Goal: Task Accomplishment & Management: Complete application form

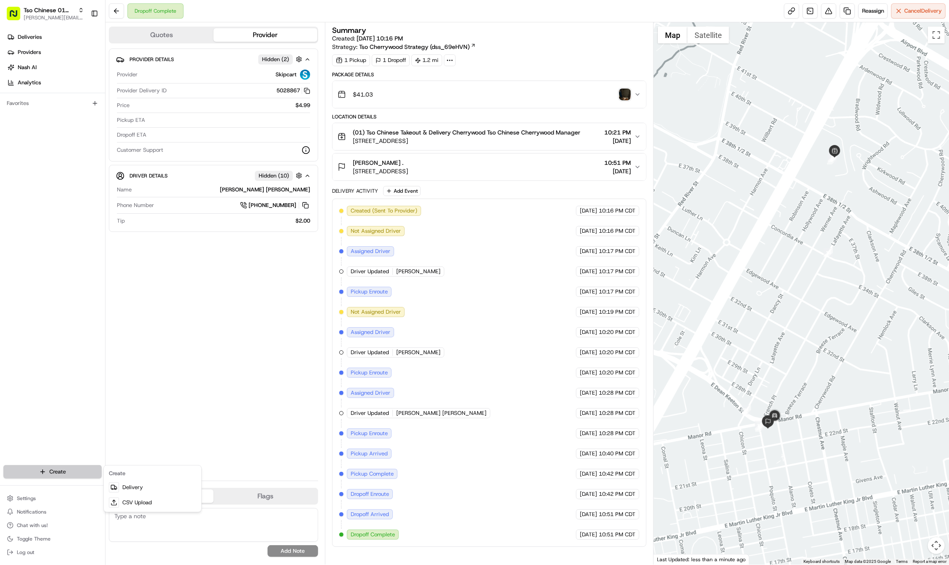
click at [70, 469] on html "Tso Chinese 01 Cherrywood jason@tsochinese.com Toggle Sidebar Deliveries Provid…" at bounding box center [474, 282] width 949 height 565
click at [115, 489] on icon at bounding box center [114, 487] width 7 height 7
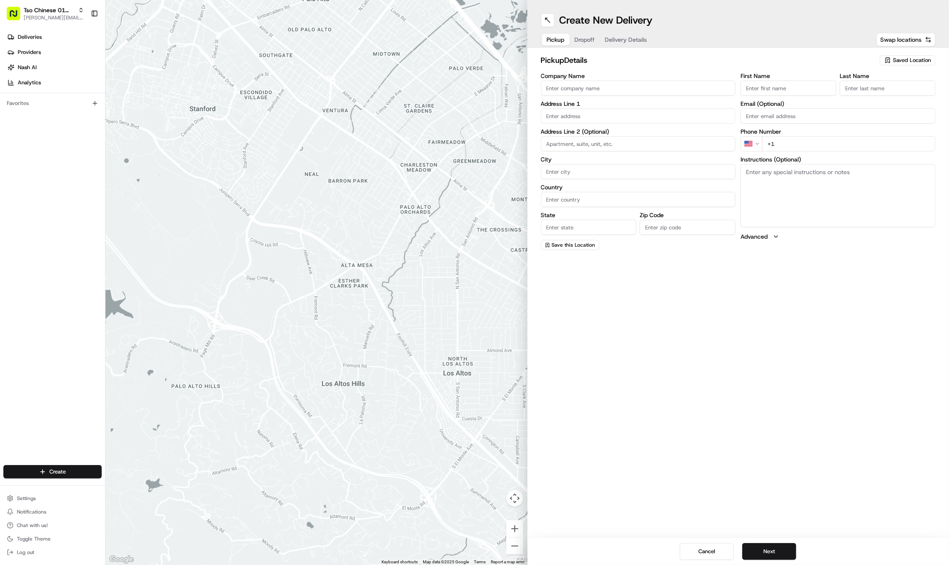
click at [905, 59] on span "Saved Location" at bounding box center [912, 61] width 38 height 8
click at [890, 89] on span "(01) Tso Chinese Takeout & Delivery Cherrywood" at bounding box center [893, 95] width 104 height 15
type input "(01) Tso Chinese Takeout & Delivery Cherrywood"
type input "Ste E-5"
type input "Austin"
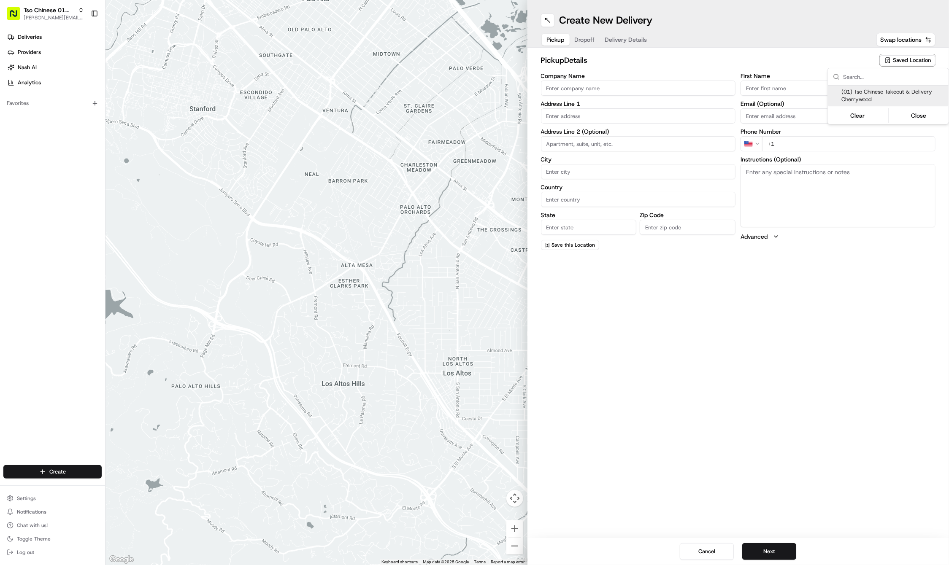
type input "US"
type input "[GEOGRAPHIC_DATA]"
type input "78722"
type input "Tso Chinese"
type input "Cherrywood Manager"
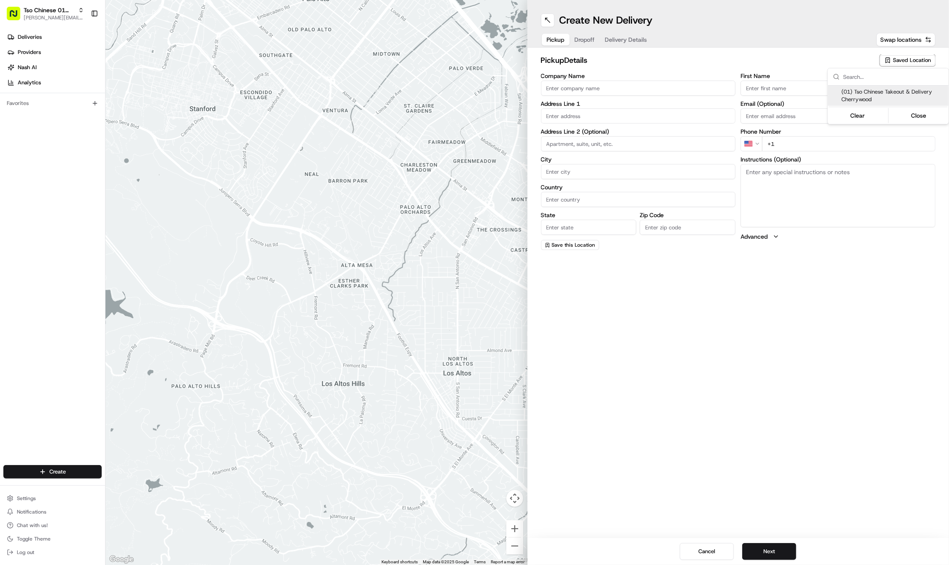
type input "[EMAIL_ADDRESS][DOMAIN_NAME]"
type input "[PHONE_NUMBER]"
type textarea "Submit a picture displaying address & food as Proof of Delivery. Envía una foto…"
type input "[STREET_ADDRESS]"
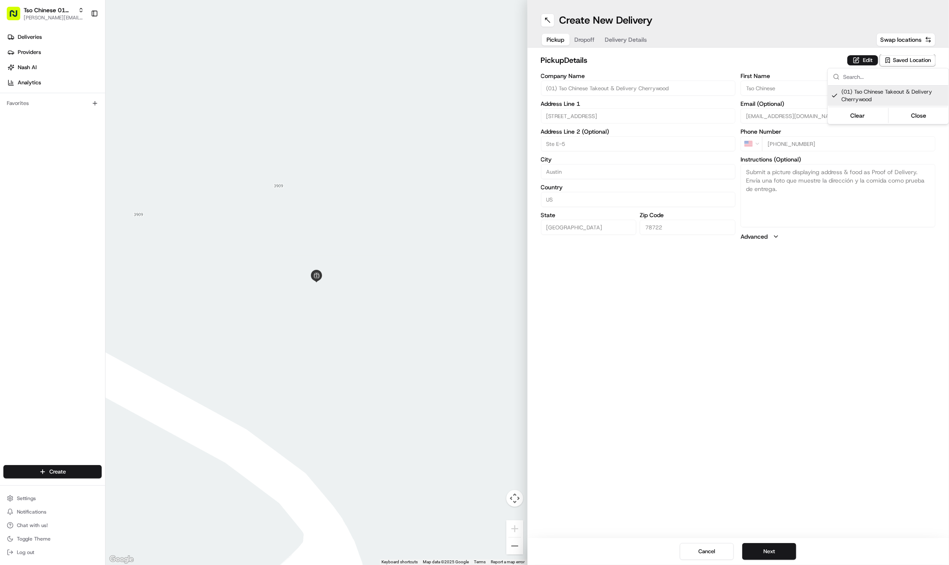
click at [856, 380] on html "Tso Chinese 01 Cherrywood [PERSON_NAME][EMAIL_ADDRESS][DOMAIN_NAME] Toggle Side…" at bounding box center [474, 282] width 949 height 565
click at [762, 553] on button "Next" at bounding box center [769, 551] width 54 height 17
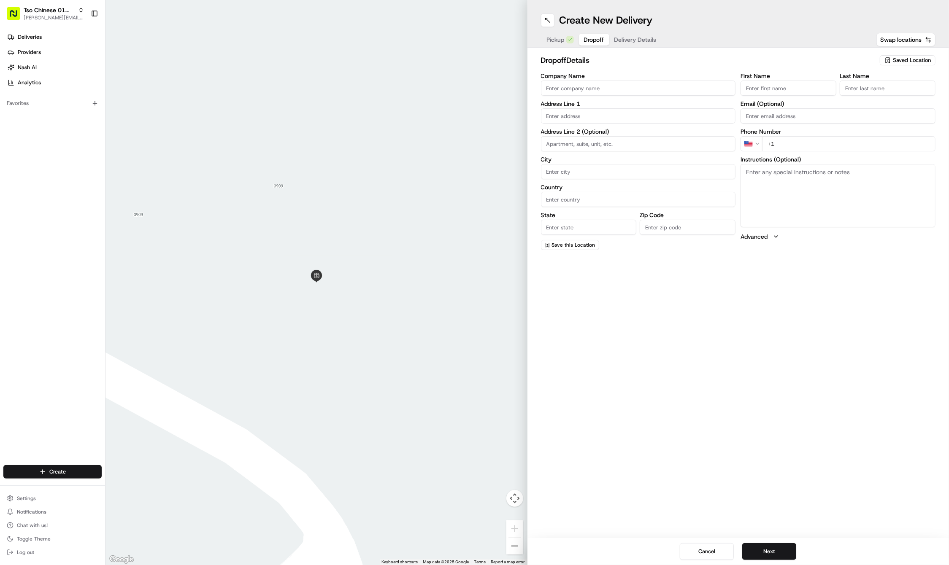
paste input "Seth"
type input "Seth"
paste input "York"
type input "York"
paste input "903 987 9485"
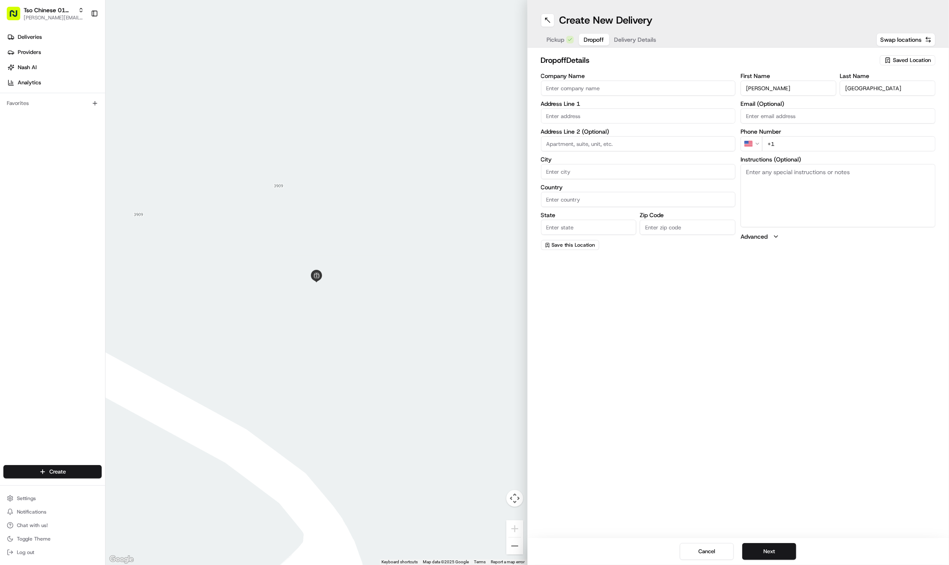
type input "+1 903 987 9485"
paste input "1101 Emmitt Run"
click at [590, 140] on div "1101 Emmitt Run, Austin, TX" at bounding box center [638, 133] width 194 height 16
click at [588, 135] on div "1101 Emmitt Run, Austin, TX" at bounding box center [638, 133] width 191 height 13
type input "1101 Emmitt Run, Austin, TX 78721, USA"
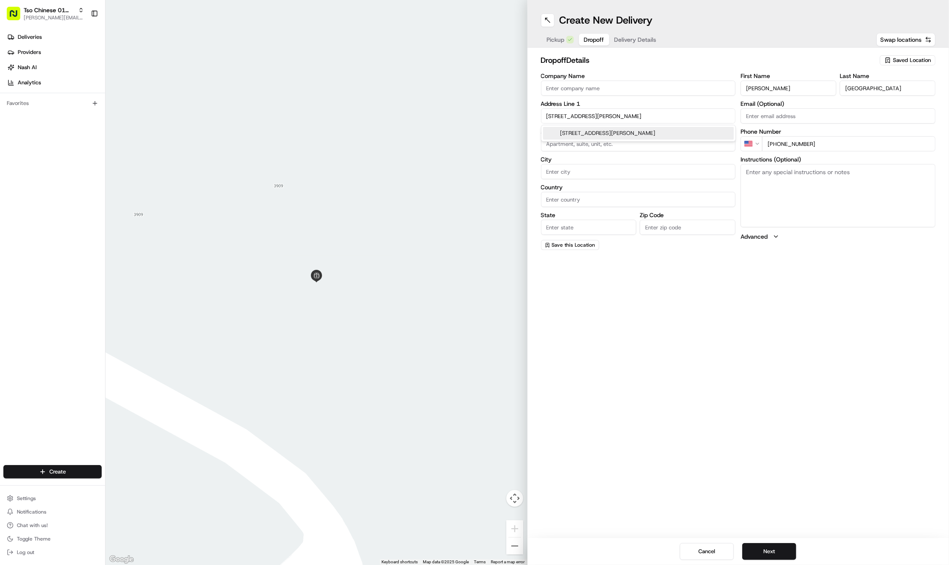
type input "Austin"
type input "[GEOGRAPHIC_DATA]"
type input "78721"
type input "1101 Emmitt Run"
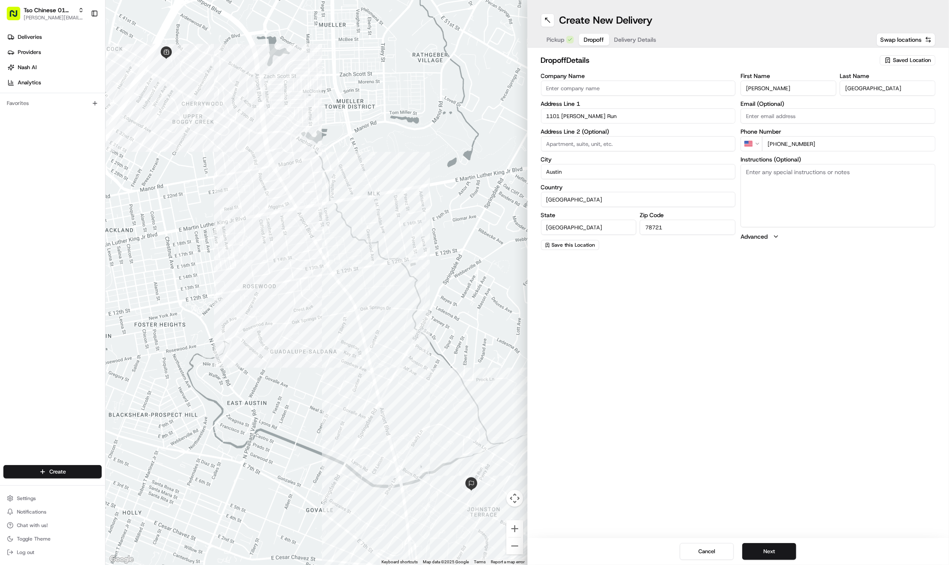
click at [769, 184] on textarea "Instructions (Optional)" at bounding box center [837, 195] width 195 height 63
paste textarea "Don't ring the doorbell"
type textarea "Don't ring the doorbell"
click at [763, 552] on button "Next" at bounding box center [769, 551] width 54 height 17
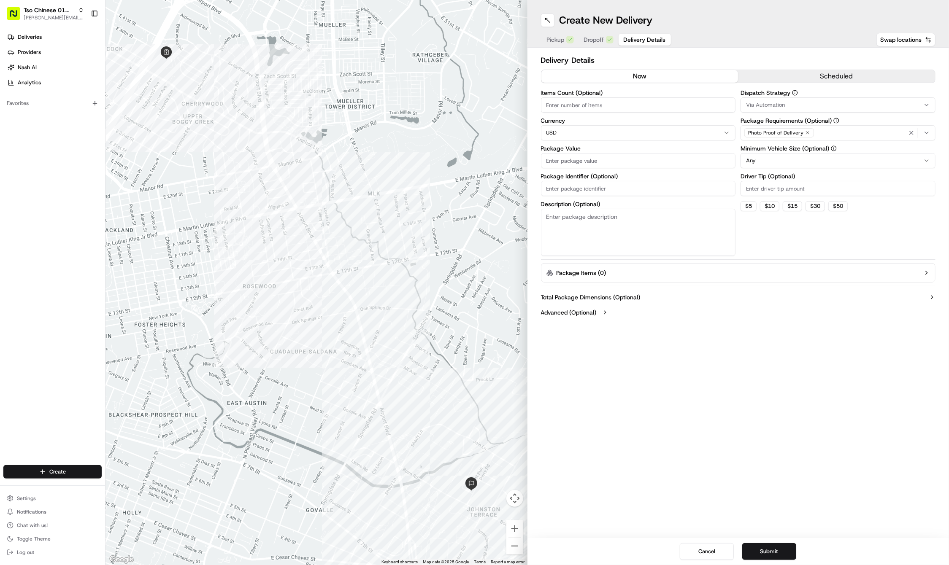
click at [779, 193] on input "Driver Tip (Optional)" at bounding box center [837, 188] width 195 height 15
type input "2"
click at [774, 108] on button "Via Automation" at bounding box center [837, 104] width 195 height 15
click at [777, 154] on span "Tso Cherrywood Strategy" at bounding box center [807, 151] width 104 height 8
click at [613, 187] on html "Tso Chinese 01 Cherrywood jason@tsochinese.com Toggle Sidebar Deliveries Provid…" at bounding box center [474, 282] width 949 height 565
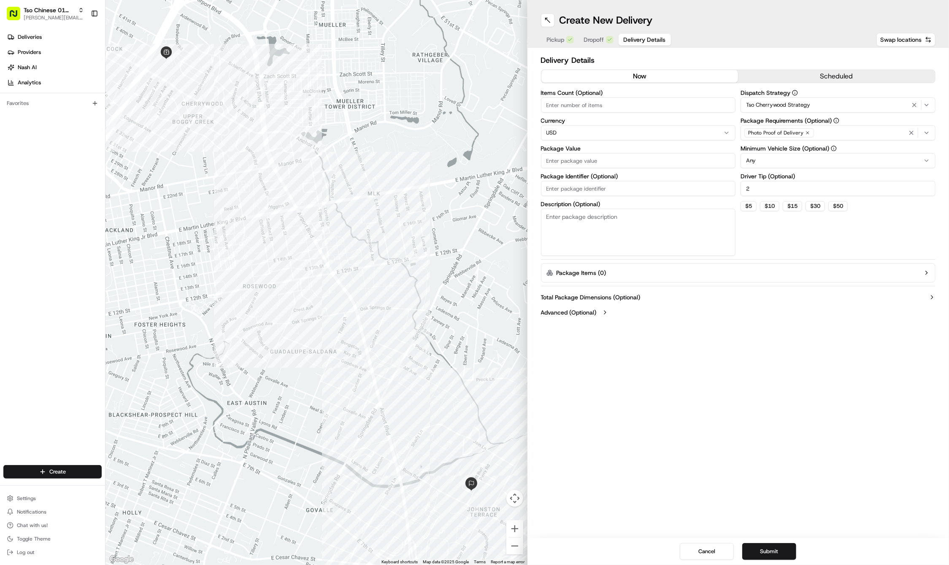
click at [613, 187] on input "Package Identifier (Optional)" at bounding box center [638, 188] width 195 height 15
paste input "CHTA6RH"
type input "CHTA6RH"
click at [588, 158] on input "Package Value" at bounding box center [638, 160] width 195 height 15
type input "31.28"
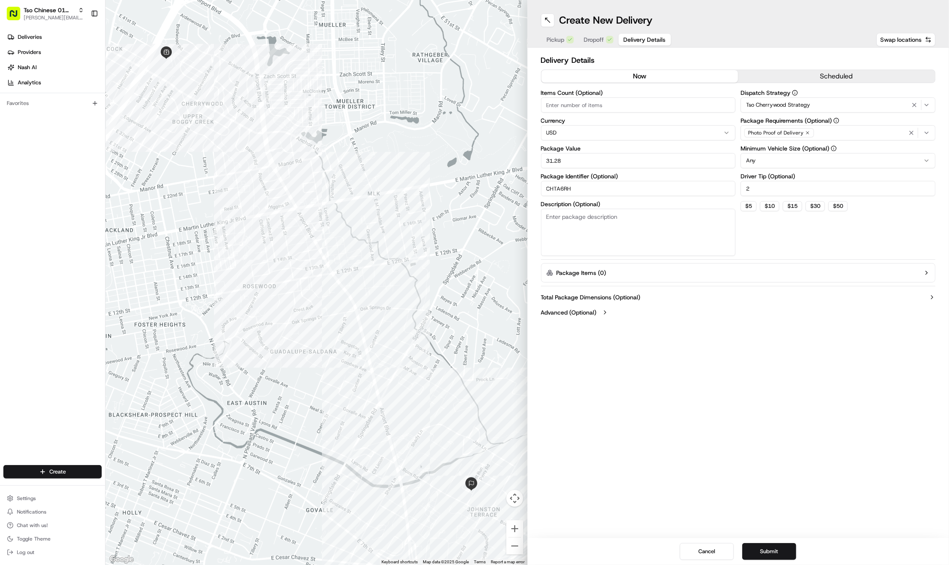
click at [805, 132] on icon "button" at bounding box center [807, 132] width 5 height 5
click at [804, 132] on div "Select requirements" at bounding box center [837, 133] width 191 height 8
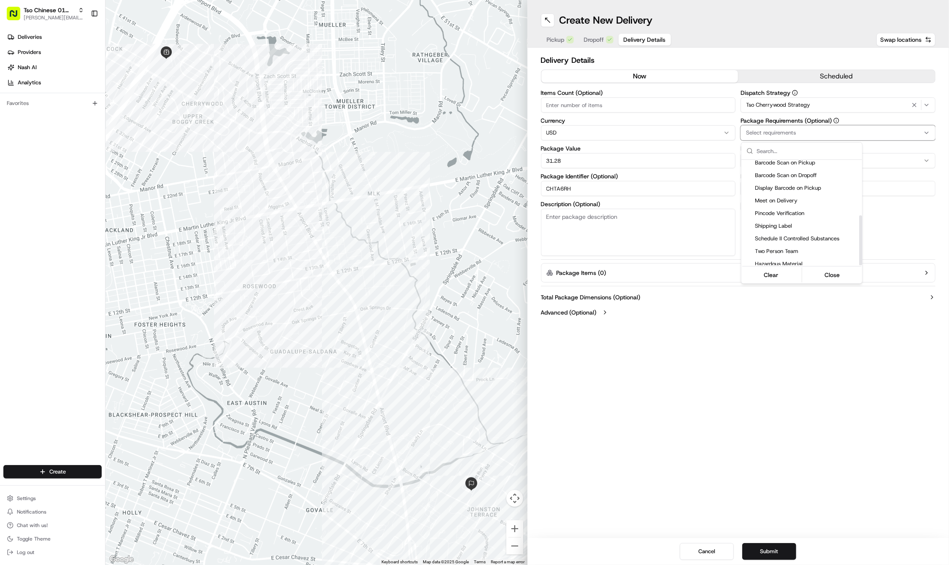
scroll to position [117, 0]
click at [768, 200] on span "Meet on Delivery" at bounding box center [807, 201] width 104 height 8
click at [745, 360] on html "Tso Chinese 01 Cherrywood jason@tsochinese.com Toggle Sidebar Deliveries Provid…" at bounding box center [474, 282] width 949 height 565
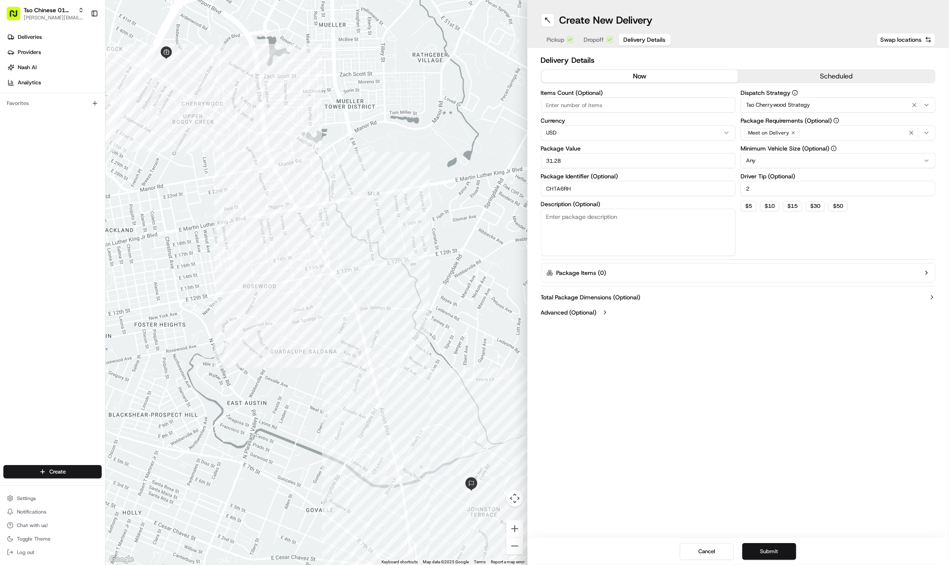
click at [763, 553] on button "Submit" at bounding box center [769, 551] width 54 height 17
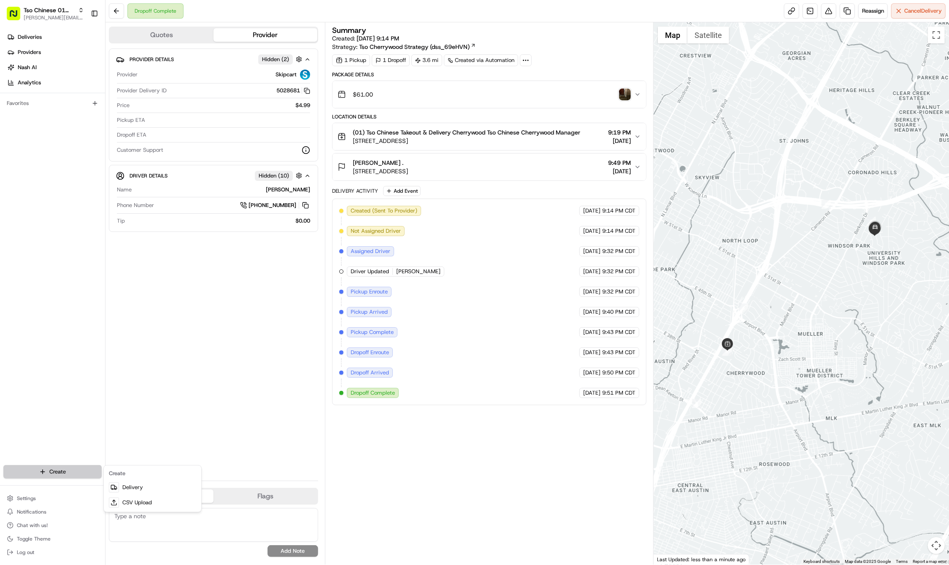
click at [47, 466] on html "Tso Chinese 01 Cherrywood [PERSON_NAME][EMAIL_ADDRESS][DOMAIN_NAME] Toggle Side…" at bounding box center [474, 282] width 949 height 565
click at [134, 483] on link "Delivery" at bounding box center [152, 487] width 94 height 15
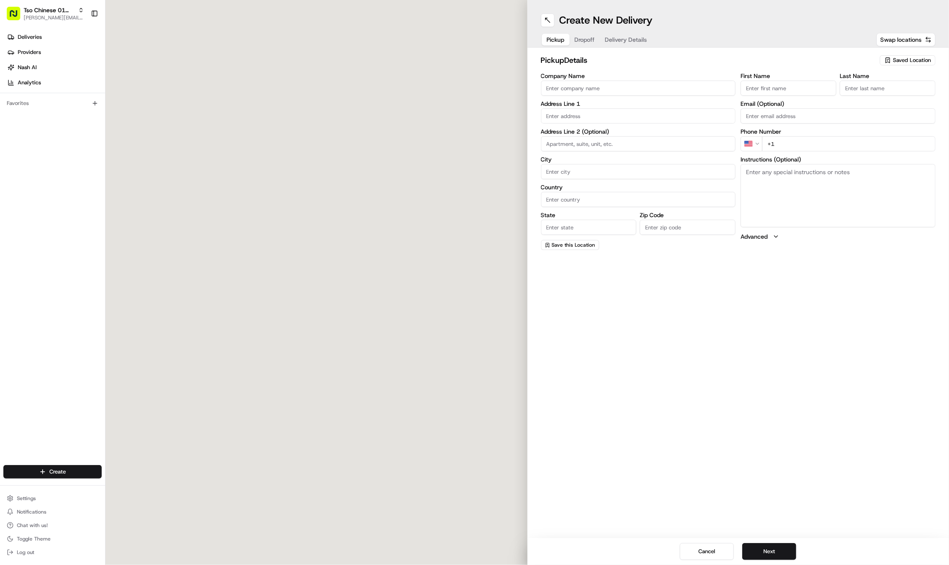
click at [909, 53] on div "pickup Details Saved Location Company Name Address Line 1 Address Line 2 (Optio…" at bounding box center [738, 152] width 422 height 209
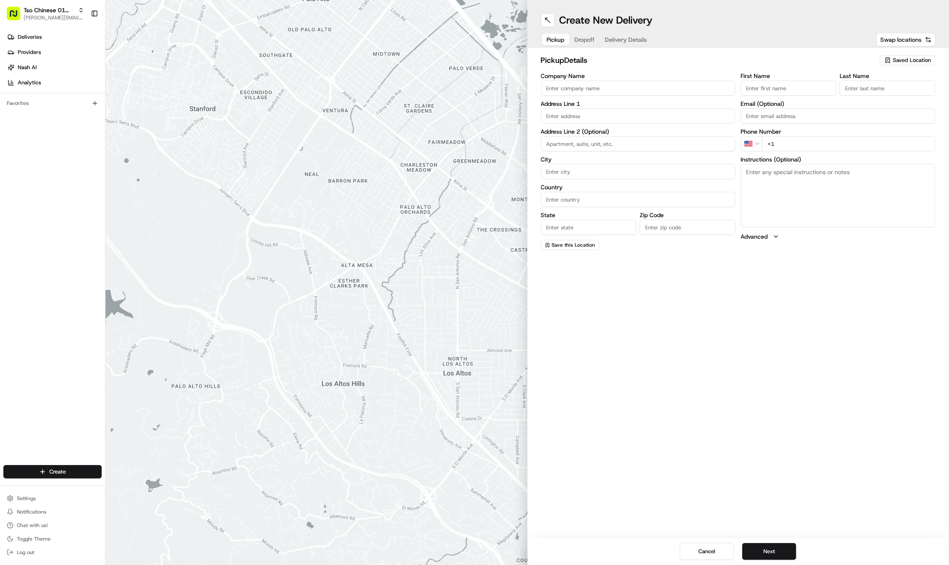
click at [903, 62] on span "Saved Location" at bounding box center [912, 61] width 38 height 8
click at [865, 100] on span "(01) Tso Chinese Takeout & Delivery Cherrywood" at bounding box center [893, 95] width 104 height 15
type input "(01) Tso Chinese Takeout & Delivery Cherrywood"
type input "Ste E-5"
type input "Austin"
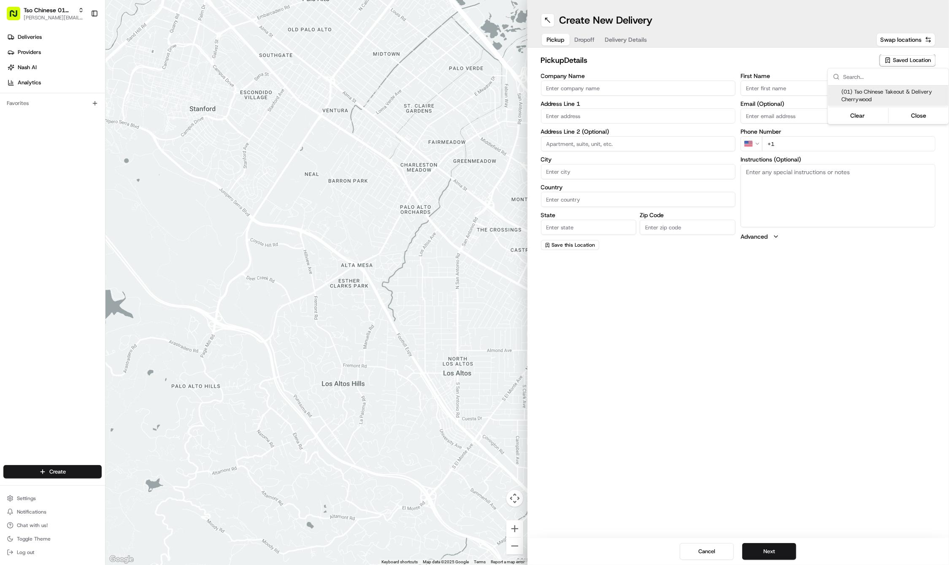
type input "US"
type input "[GEOGRAPHIC_DATA]"
type input "78722"
type input "Tso Chinese"
type input "Cherrywood Manager"
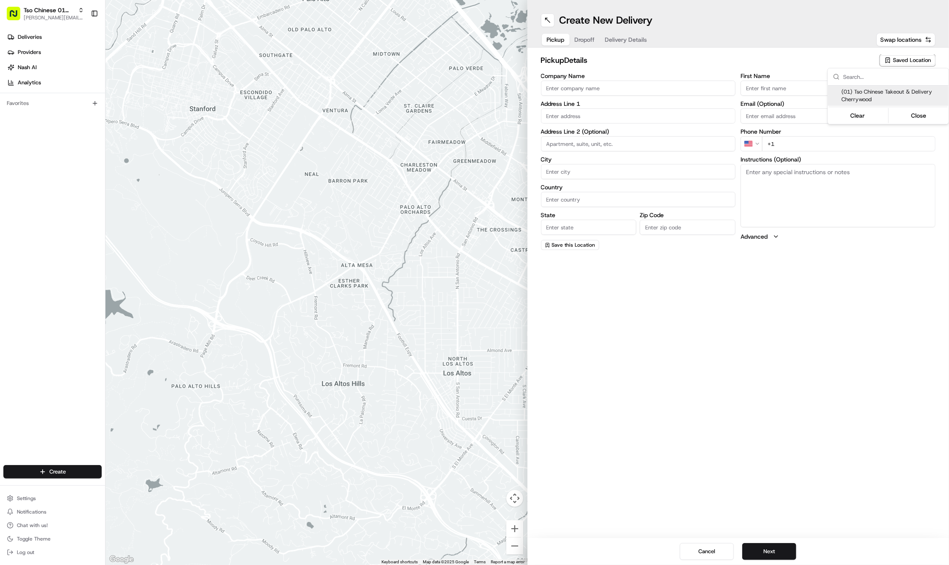
type input "[EMAIL_ADDRESS][DOMAIN_NAME]"
type input "[PHONE_NUMBER]"
type textarea "Submit a picture displaying address & food as Proof of Delivery. Envía una foto…"
type input "[STREET_ADDRESS]"
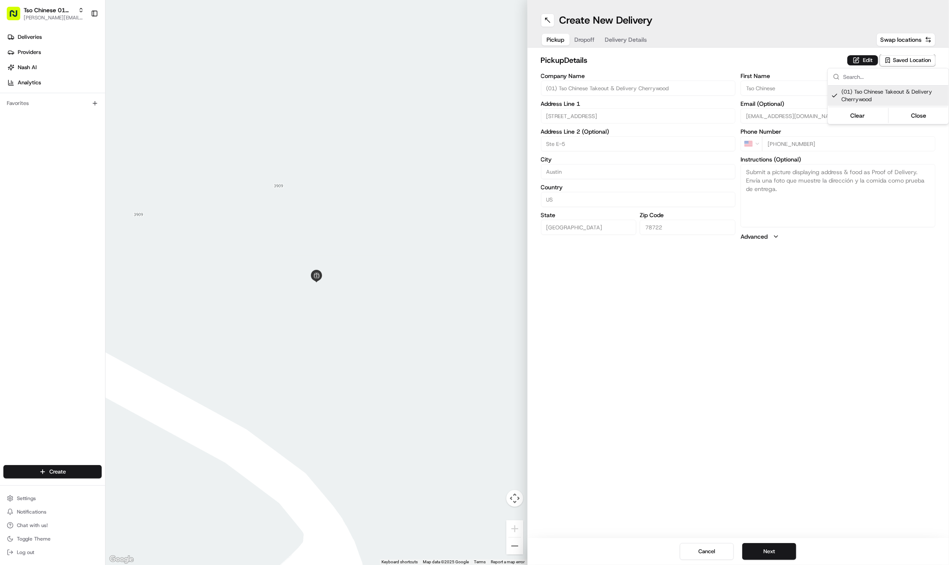
click at [720, 390] on html "Tso Chinese 01 Cherrywood [PERSON_NAME][EMAIL_ADDRESS][DOMAIN_NAME] Toggle Side…" at bounding box center [474, 282] width 949 height 565
click at [757, 549] on button "Next" at bounding box center [769, 551] width 54 height 17
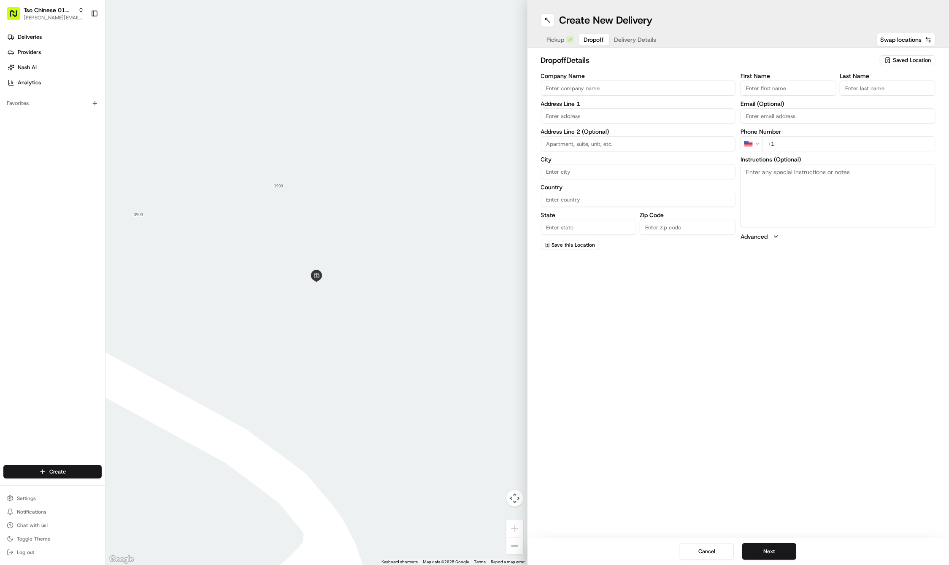
paste input "Matt"
type input "Matt"
paste input "512 497 5305"
type input "+1 512 497 5305"
click at [871, 96] on div "Last Name Required" at bounding box center [887, 89] width 96 height 32
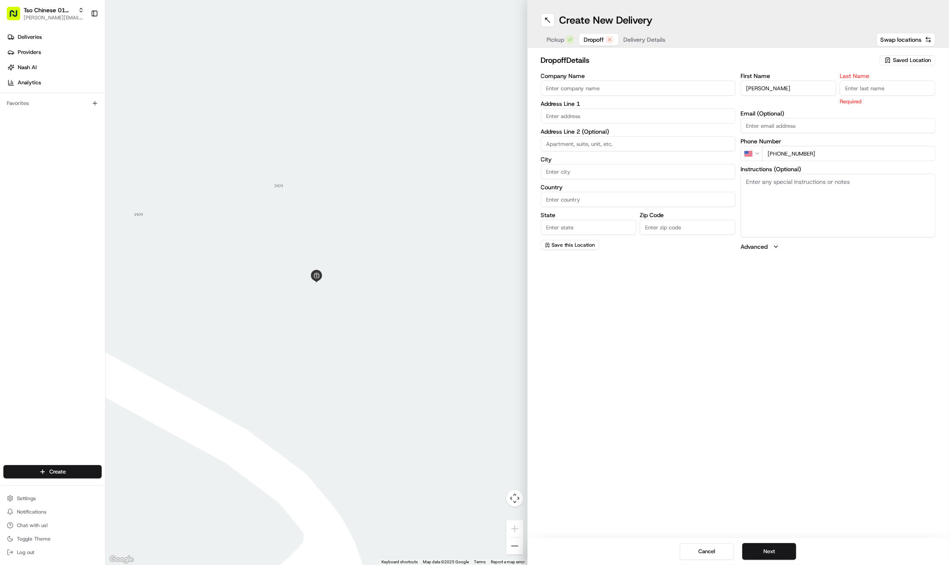
paste input "Russo"
type input "Russo"
paste input "717 E 50th St"
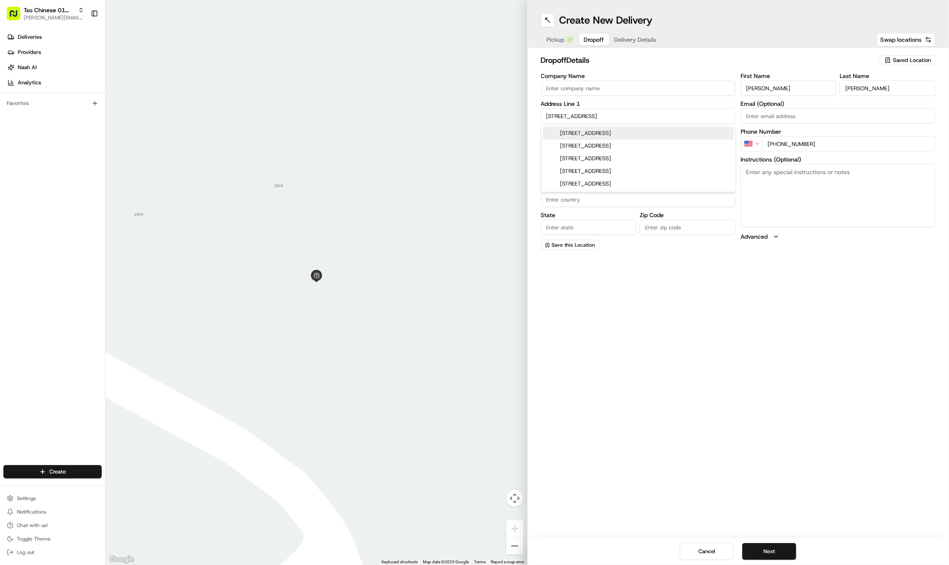
click at [575, 132] on div "717 E 50th St, Austin, TX" at bounding box center [638, 133] width 191 height 13
type input "[STREET_ADDRESS]"
type input "Austin"
type input "[GEOGRAPHIC_DATA]"
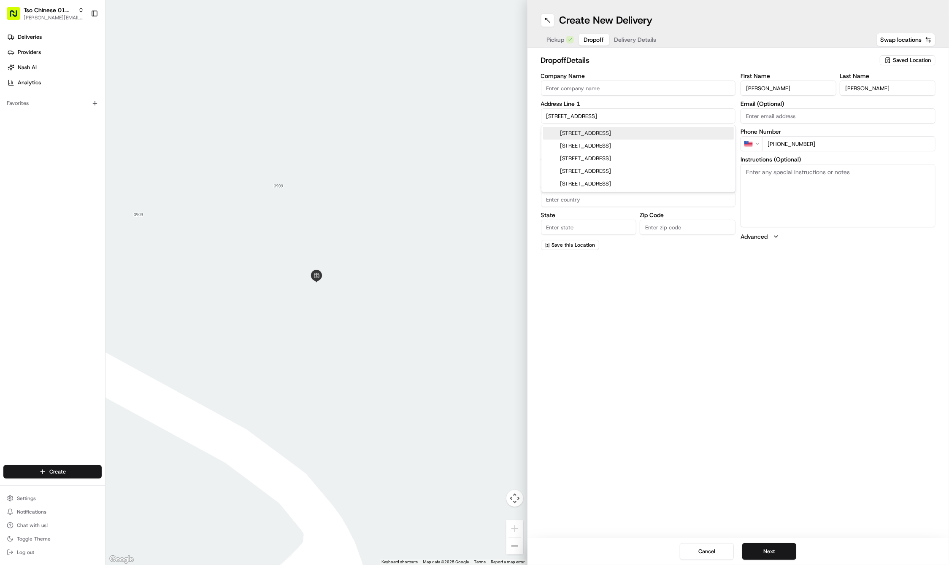
type input "78751"
type input "717 East 50th Street"
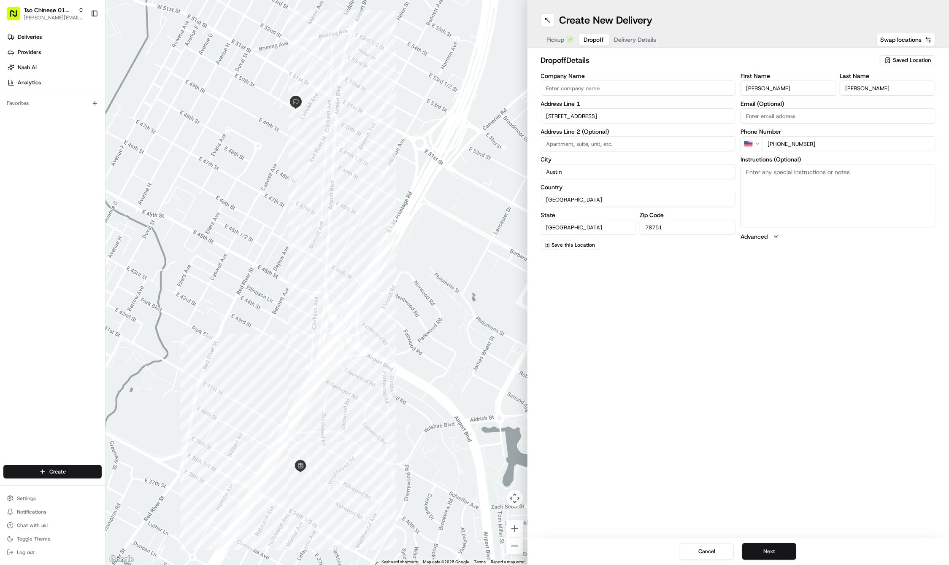
click at [757, 554] on button "Next" at bounding box center [769, 551] width 54 height 17
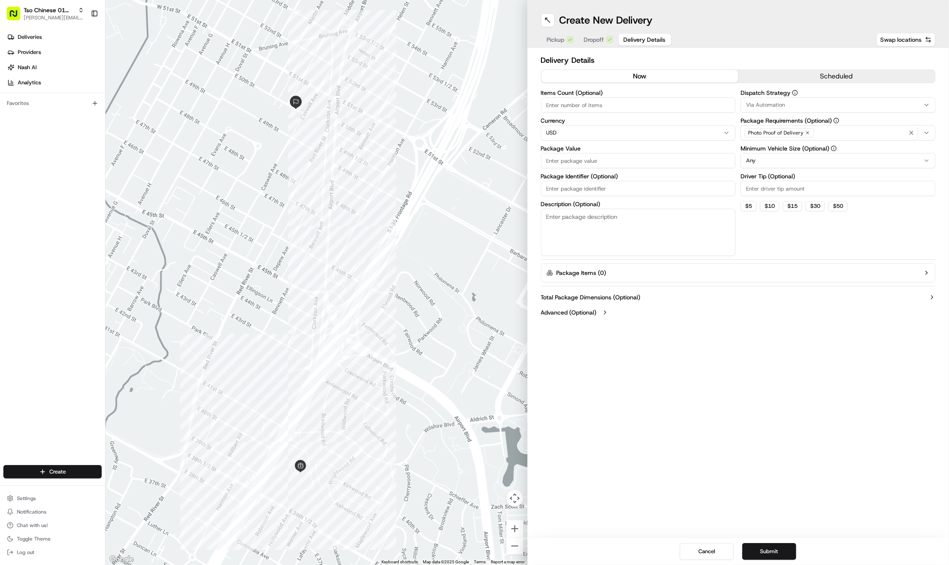
click at [580, 181] on input "Package Identifier (Optional)" at bounding box center [638, 188] width 195 height 15
paste input "#MJOXPTB"
type input "#MJOXPTB"
click at [567, 159] on input "Package Value" at bounding box center [638, 160] width 195 height 15
type input "45.36"
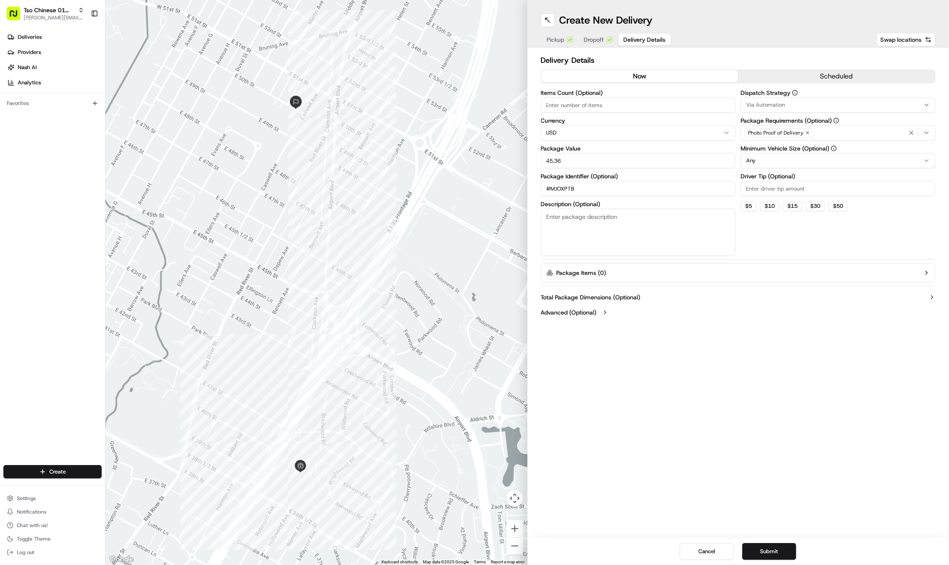
click at [785, 196] on input "Driver Tip (Optional)" at bounding box center [837, 188] width 195 height 15
type input "2"
click at [772, 101] on span "Via Automation" at bounding box center [765, 105] width 39 height 8
click at [770, 147] on span "Tso Cherrywood Strategy" at bounding box center [807, 151] width 104 height 8
click at [908, 131] on icon "button" at bounding box center [911, 132] width 7 height 7
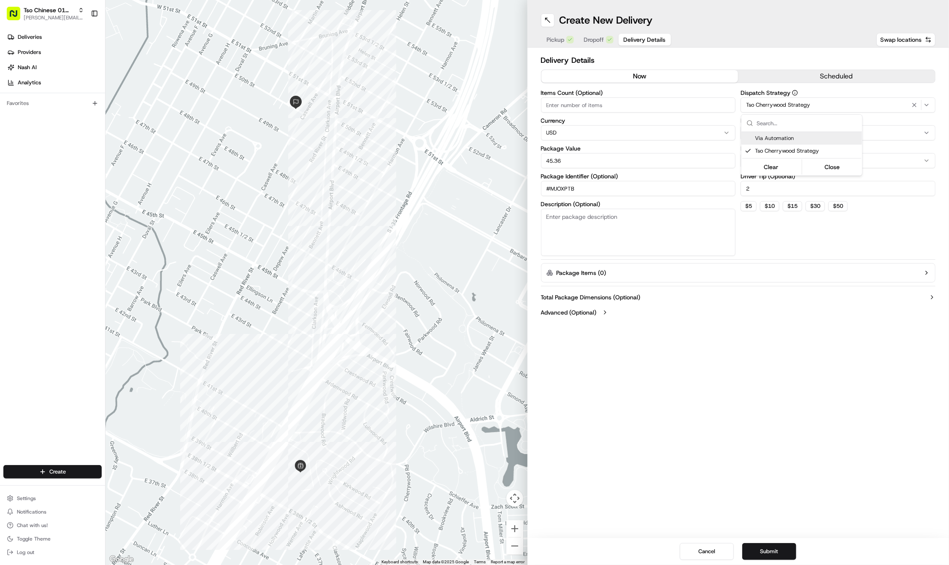
click at [908, 131] on div "Select requirements" at bounding box center [837, 133] width 191 height 8
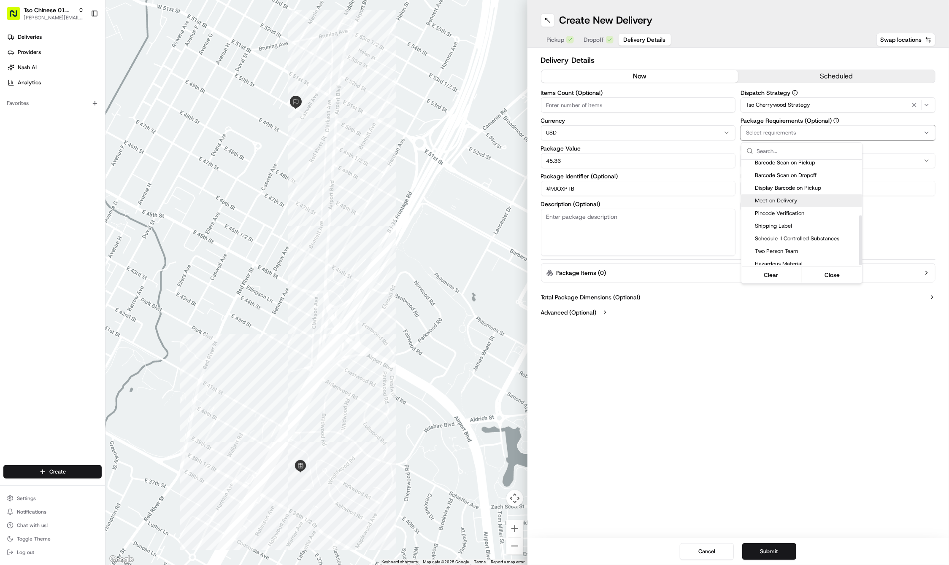
scroll to position [117, 0]
click at [801, 195] on div "Meet on Delivery" at bounding box center [801, 201] width 121 height 13
click at [787, 333] on html "Tso Chinese 01 Cherrywood jason@tsochinese.com Toggle Sidebar Deliveries Provid…" at bounding box center [474, 282] width 949 height 565
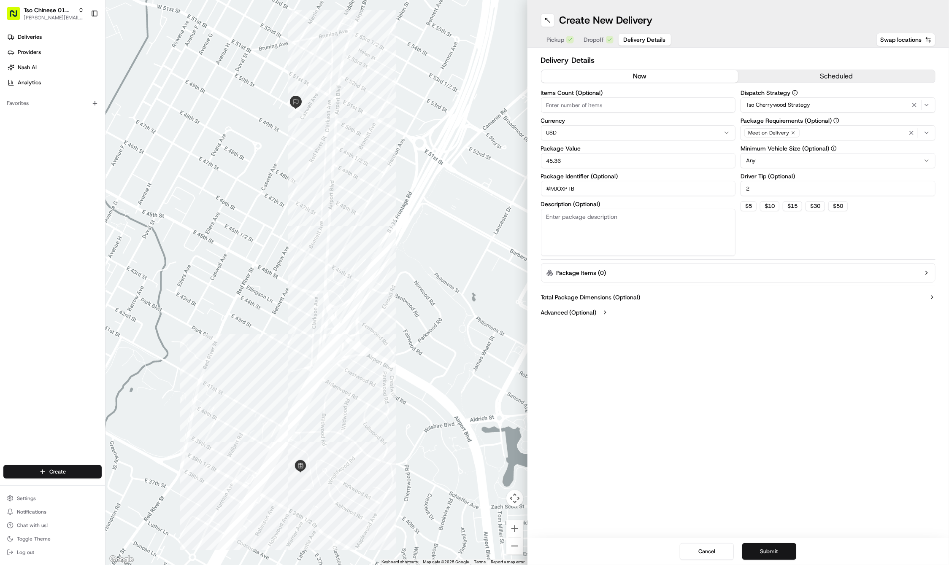
click at [771, 552] on button "Submit" at bounding box center [769, 551] width 54 height 17
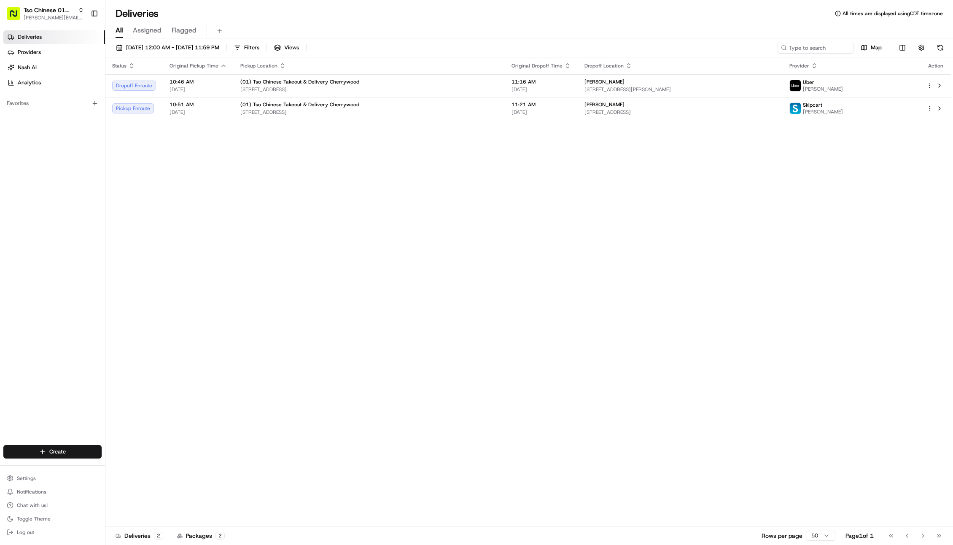
click at [222, 68] on icon "button" at bounding box center [223, 65] width 7 height 7
click at [306, 206] on div "Status Original Pickup Time Pickup Location Original Dropoff Time Dropoff Locat…" at bounding box center [528, 291] width 846 height 469
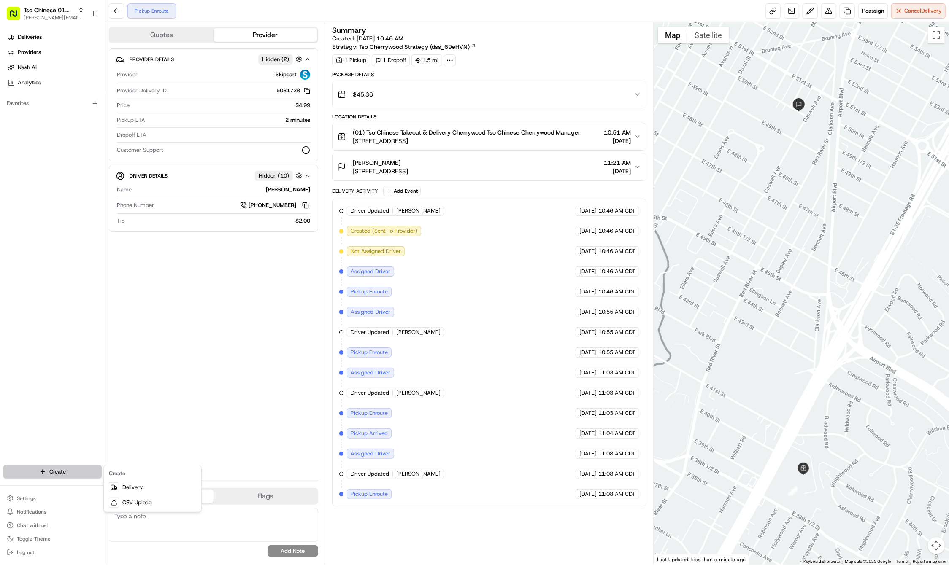
click at [43, 477] on html "Tso Chinese 01 Cherrywood [PERSON_NAME][EMAIL_ADDRESS][DOMAIN_NAME] Toggle Side…" at bounding box center [474, 282] width 949 height 565
click at [140, 483] on link "Delivery" at bounding box center [152, 487] width 94 height 15
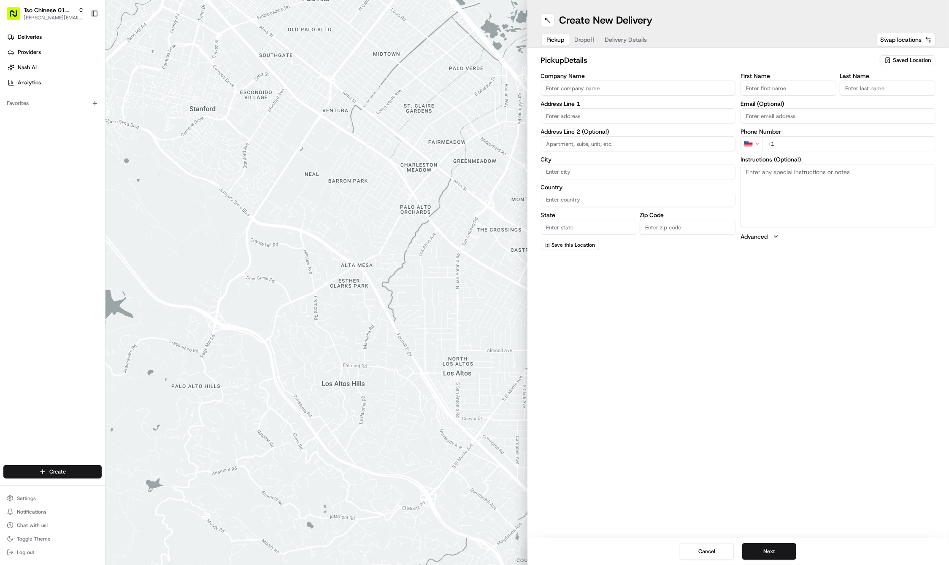
click at [905, 64] on div "Saved Location" at bounding box center [907, 60] width 56 height 10
click at [859, 93] on span "(01) Tso Chinese Takeout & Delivery Cherrywood" at bounding box center [893, 95] width 104 height 15
type input "(01) Tso Chinese Takeout & Delivery Cherrywood"
type input "Ste E-5"
type input "Austin"
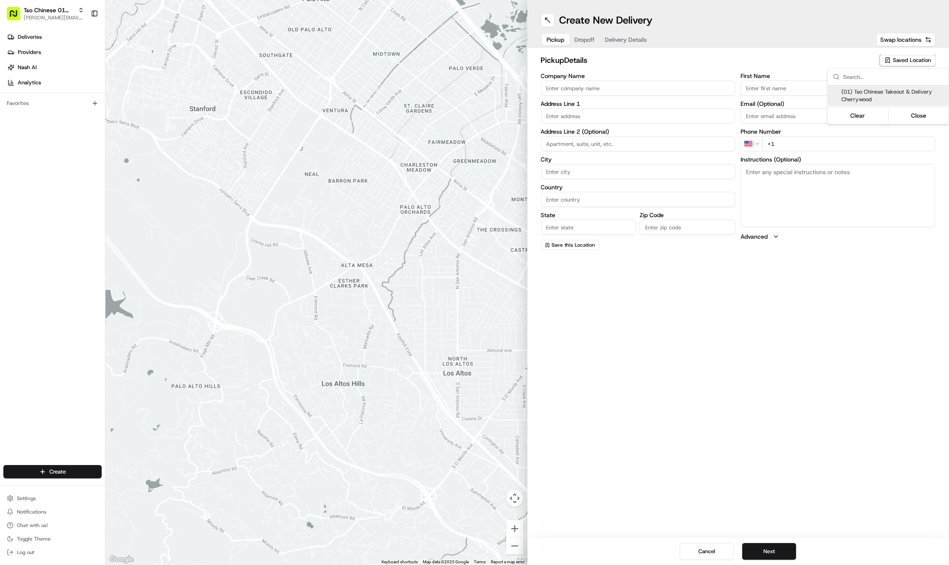
type input "US"
type input "[GEOGRAPHIC_DATA]"
type input "78722"
type input "Tso Chinese"
type input "Cherrywood Manager"
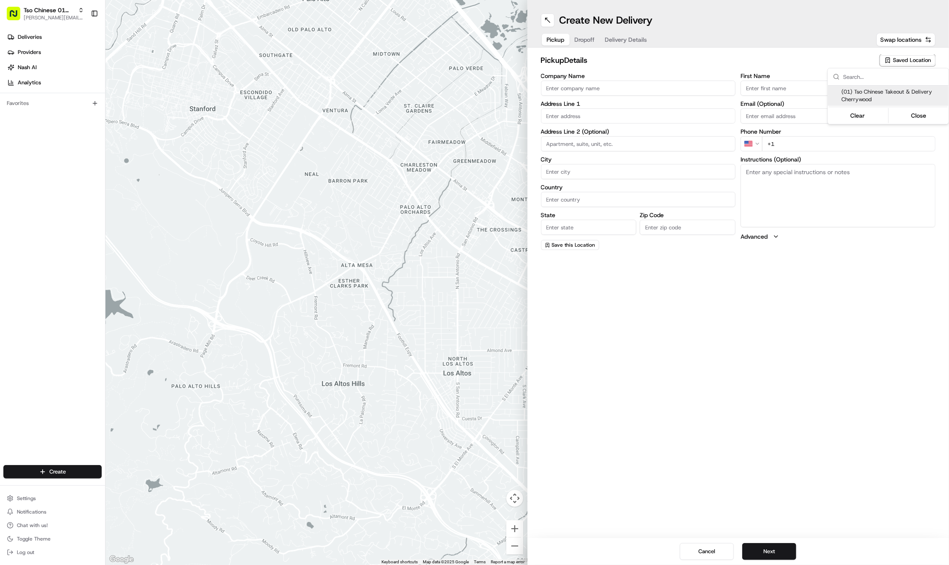
type input "[EMAIL_ADDRESS][DOMAIN_NAME]"
type input "[PHONE_NUMBER]"
type textarea "Submit a picture displaying address & food as Proof of Delivery. Envía una foto…"
type input "[STREET_ADDRESS]"
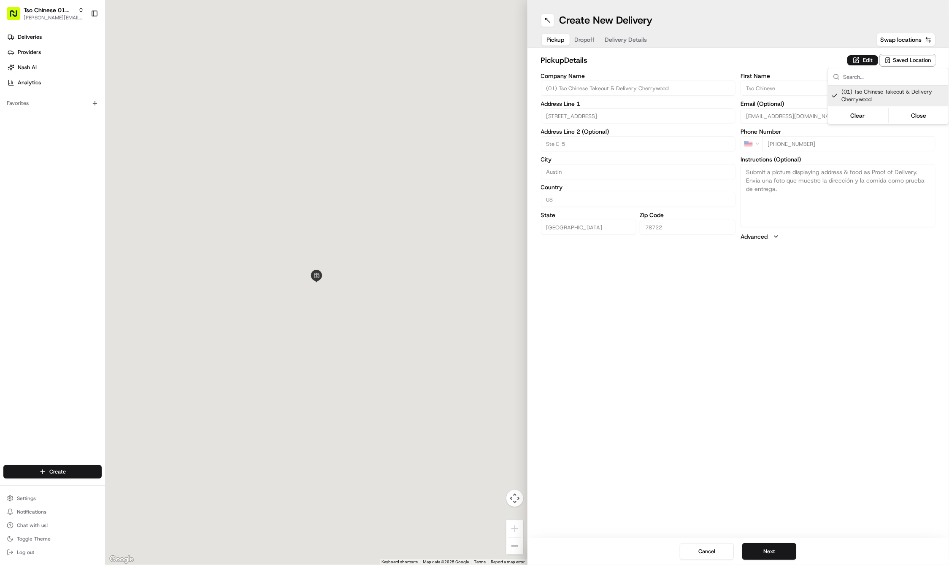
click at [752, 337] on html "Tso Chinese 01 Cherrywood jason@tsochinese.com Toggle Sidebar Deliveries Provid…" at bounding box center [474, 282] width 949 height 565
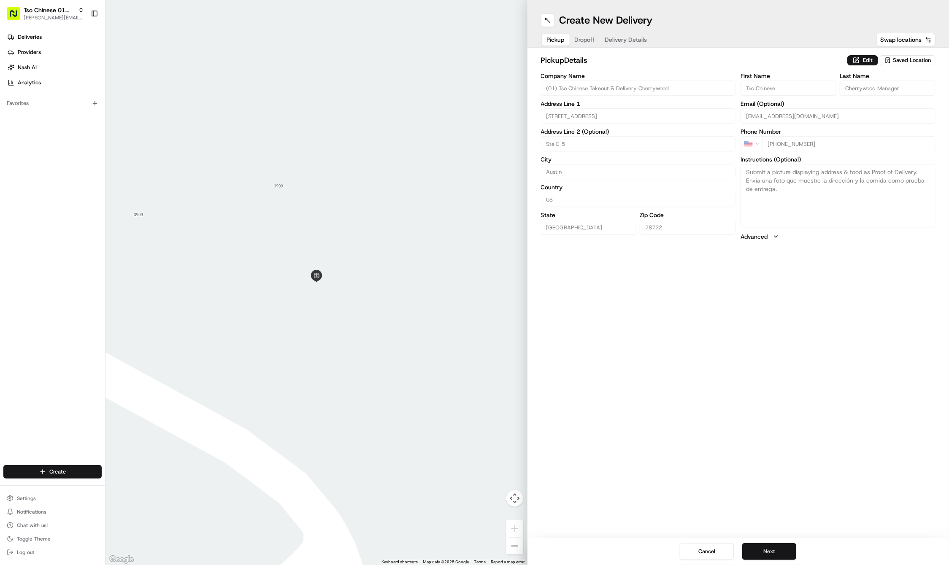
click at [765, 548] on button "Next" at bounding box center [769, 551] width 54 height 17
click at [791, 95] on div "First Name Last Name Email (Optional) Phone Number US +1 Instructions (Optional…" at bounding box center [837, 161] width 195 height 177
paste input "Christian"
type input "Christian"
paste input "Ramos"
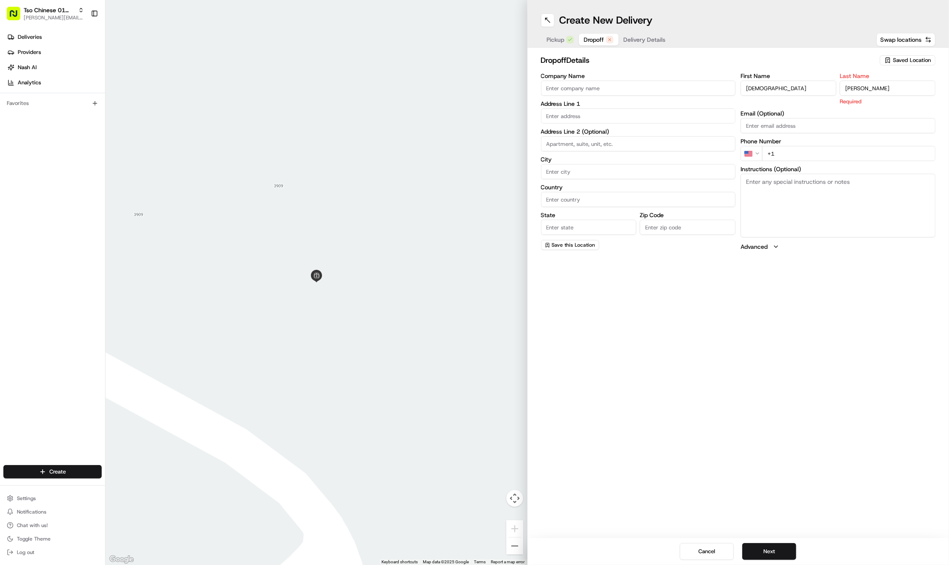
type input "Ramos"
paste input "361 215 5847"
type input "+1 361 215 5847"
click at [581, 129] on label "Address Line 2 (Optional)" at bounding box center [638, 132] width 195 height 6
paste input "403 Deloss Dodds Way"
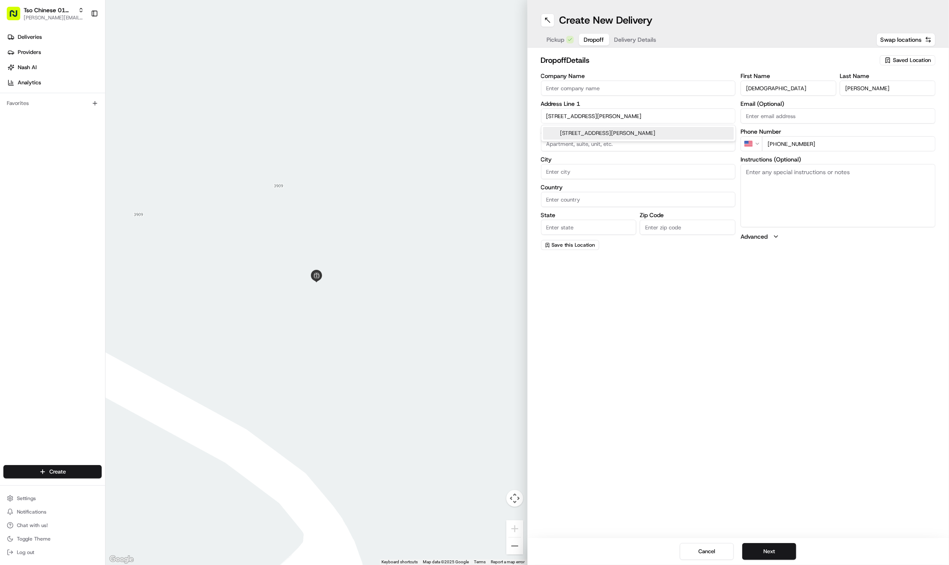
click at [573, 137] on div "403 Deloss Dodds Way, Austin, TX" at bounding box center [638, 133] width 191 height 13
type input "403 Deloss Dodds Wy, Austin, TX 78712, USA"
type input "Austin"
type input "United States"
type input "[GEOGRAPHIC_DATA]"
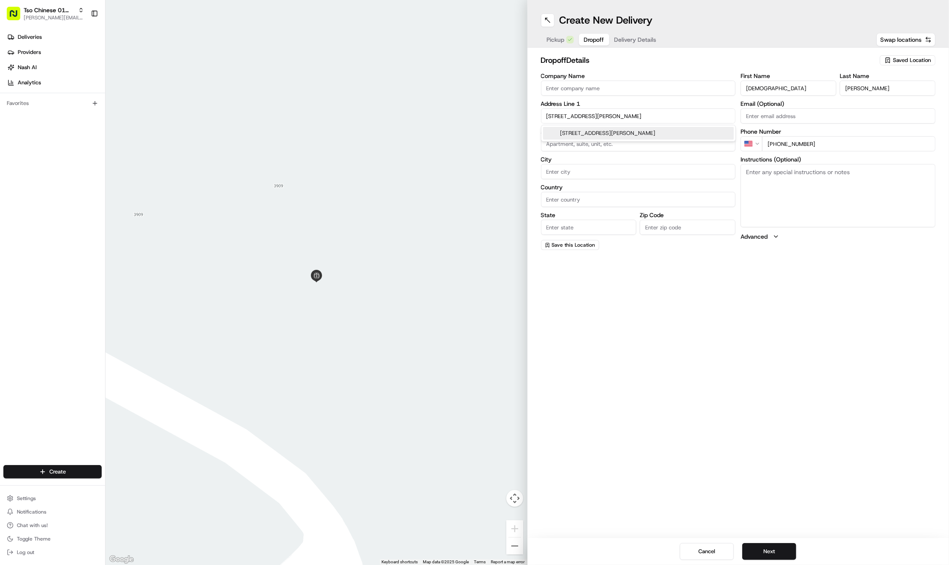
type input "78712"
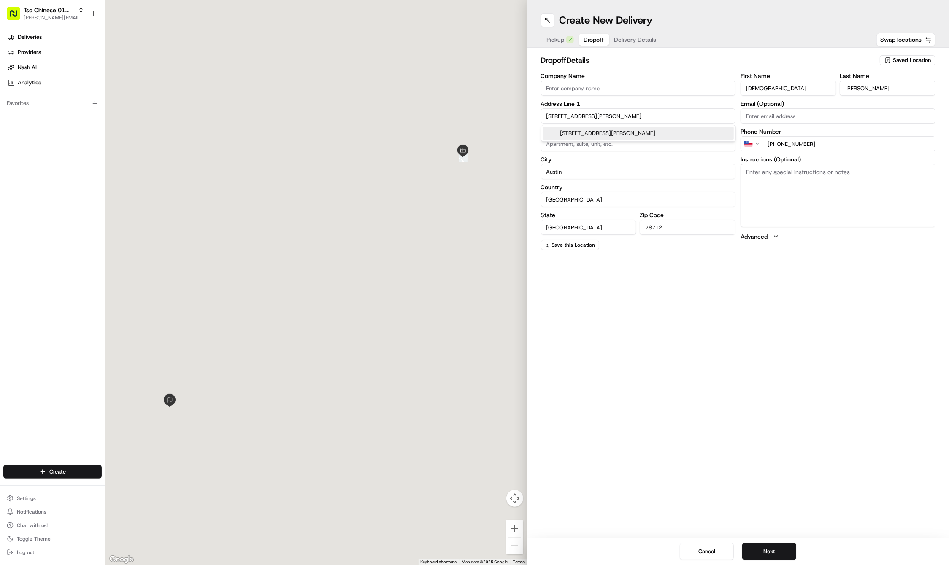
type input "403 Deloss Dodds Way"
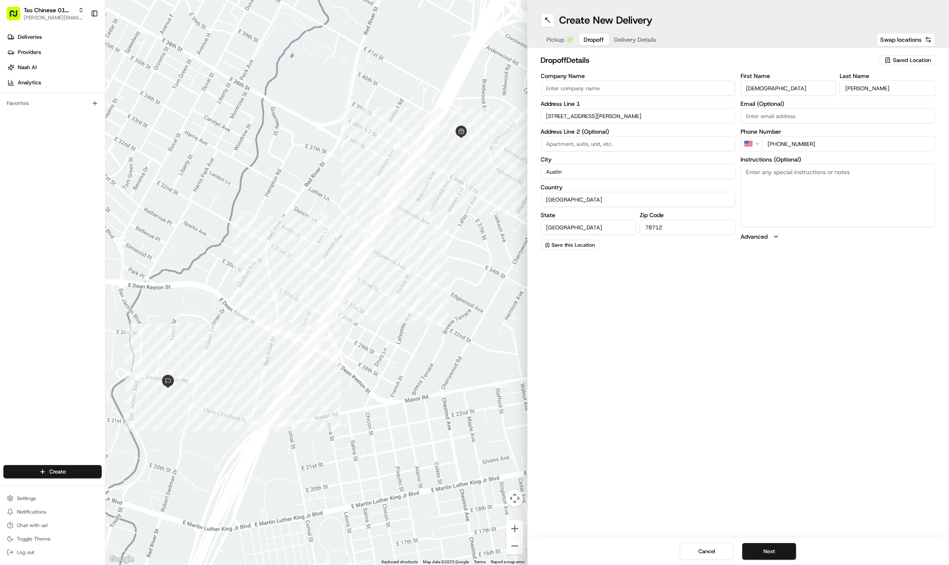
click at [844, 203] on textarea "Instructions (Optional)" at bounding box center [837, 195] width 195 height 63
paste textarea "Drive to the north side of the stadium in front of the Texas Athletics Hall of …"
type textarea "Drive to the north side of the stadium in front of the Texas Athletics Hall of …"
click at [770, 549] on button "Next" at bounding box center [769, 551] width 54 height 17
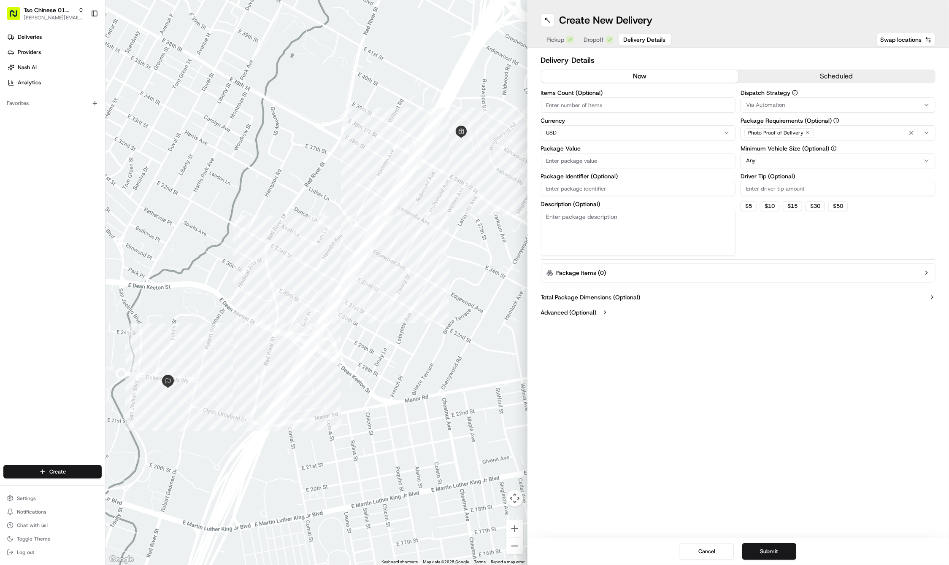
click at [760, 194] on input "Driver Tip (Optional)" at bounding box center [837, 188] width 195 height 15
type input "2"
click at [771, 105] on span "Via Automation" at bounding box center [765, 105] width 39 height 8
click at [766, 150] on span "Tso Cherrywood Strategy" at bounding box center [807, 151] width 104 height 8
click at [612, 184] on html "Tso Chinese 01 Cherrywood jason@tsochinese.com Toggle Sidebar Deliveries Provid…" at bounding box center [474, 282] width 949 height 565
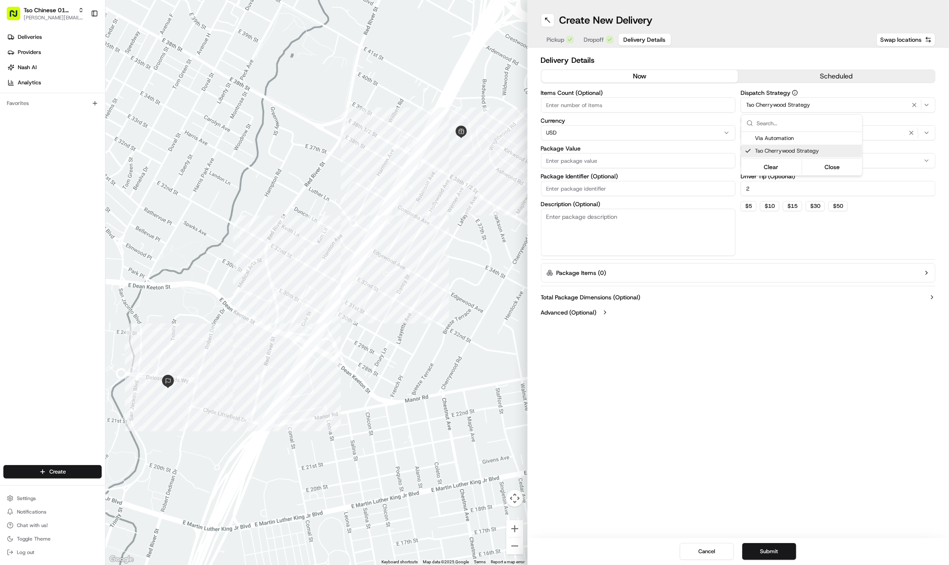
click at [612, 184] on html "Tso Chinese 01 Cherrywood jason@tsochinese.com Toggle Sidebar Deliveries Provid…" at bounding box center [474, 282] width 949 height 565
click at [612, 184] on input "Package Identifier (Optional)" at bounding box center [638, 188] width 195 height 15
paste input "TSGUAT9"
type input "TSGUAT9"
click at [579, 158] on input "Package Value" at bounding box center [638, 160] width 195 height 15
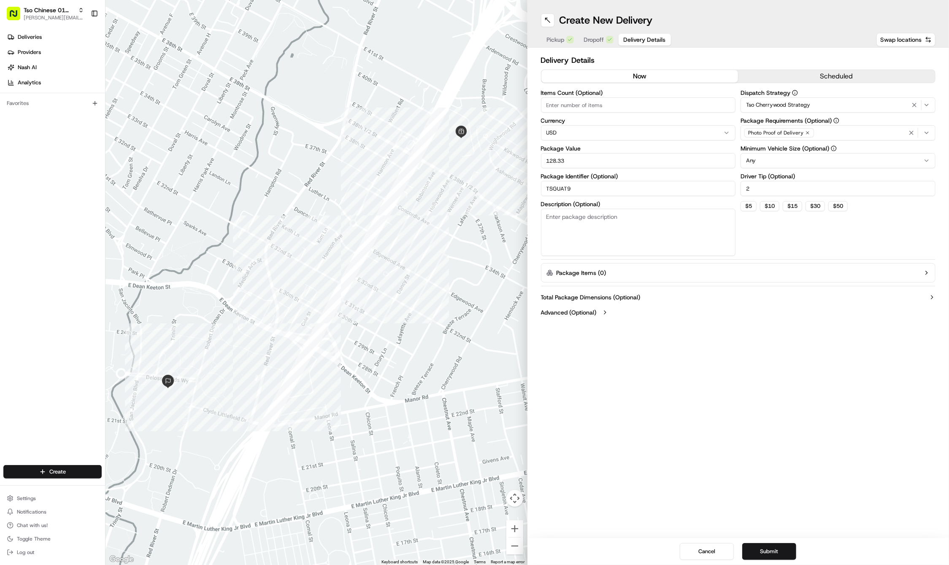
type input "128.33"
click at [806, 131] on icon "button" at bounding box center [807, 132] width 5 height 5
click at [806, 131] on div "Select requirements" at bounding box center [837, 133] width 191 height 8
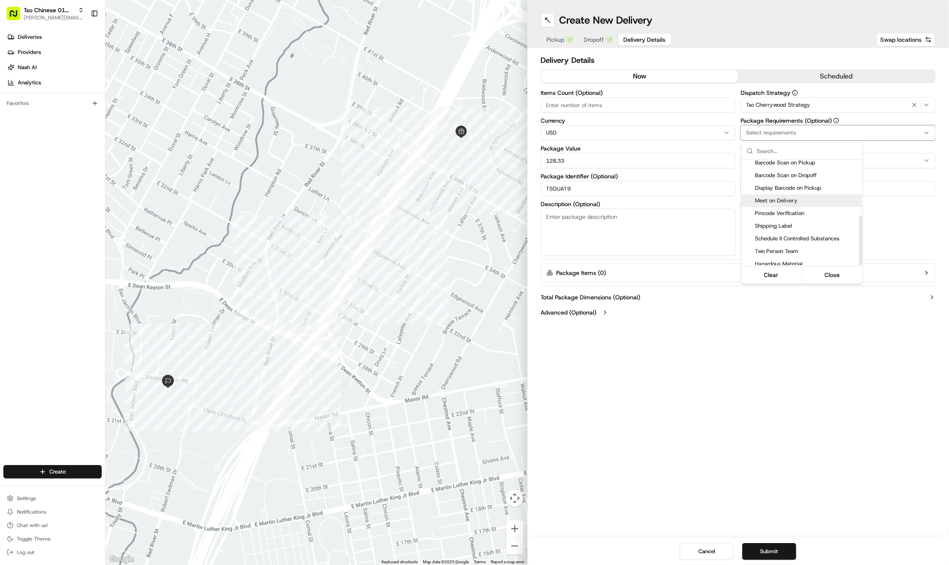
scroll to position [117, 0]
click at [790, 200] on span "Meet on Delivery" at bounding box center [807, 201] width 104 height 8
click at [780, 356] on html "Tso Chinese 01 Cherrywood jason@tsochinese.com Toggle Sidebar Deliveries Provid…" at bounding box center [474, 282] width 949 height 565
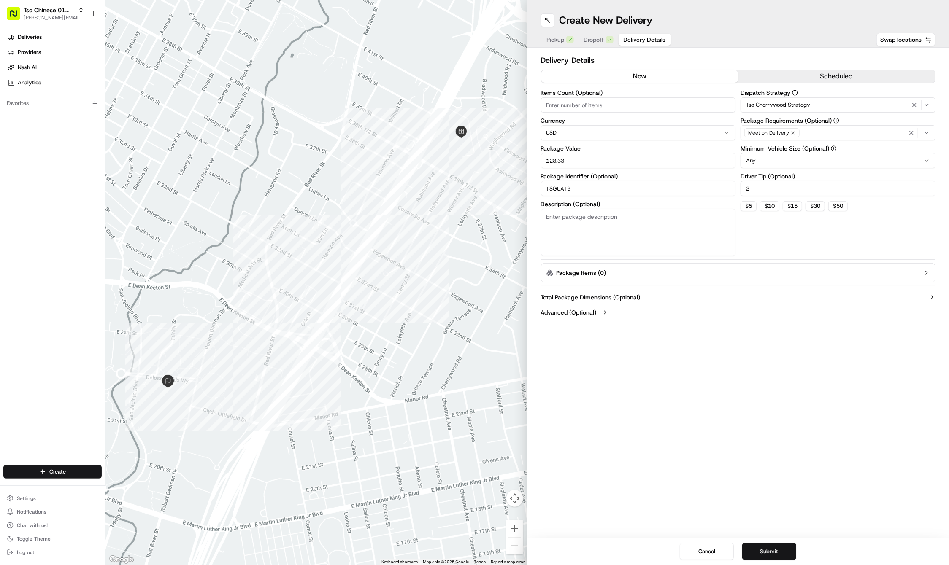
click at [773, 545] on button "Submit" at bounding box center [769, 551] width 54 height 17
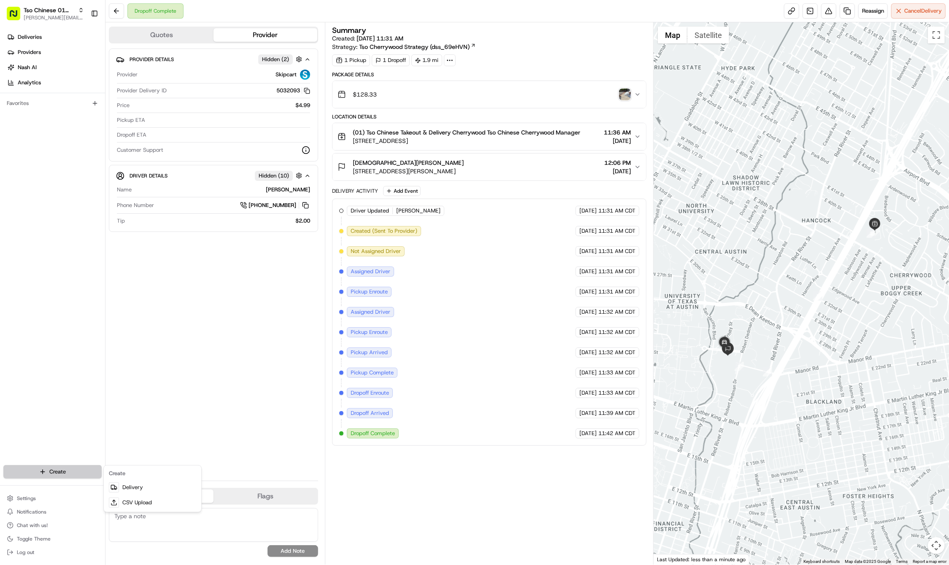
click at [61, 476] on html "Tso Chinese 01 Cherrywood jason@tsochinese.com Toggle Sidebar Deliveries Provid…" at bounding box center [474, 282] width 949 height 565
click at [134, 488] on link "Delivery" at bounding box center [152, 487] width 94 height 15
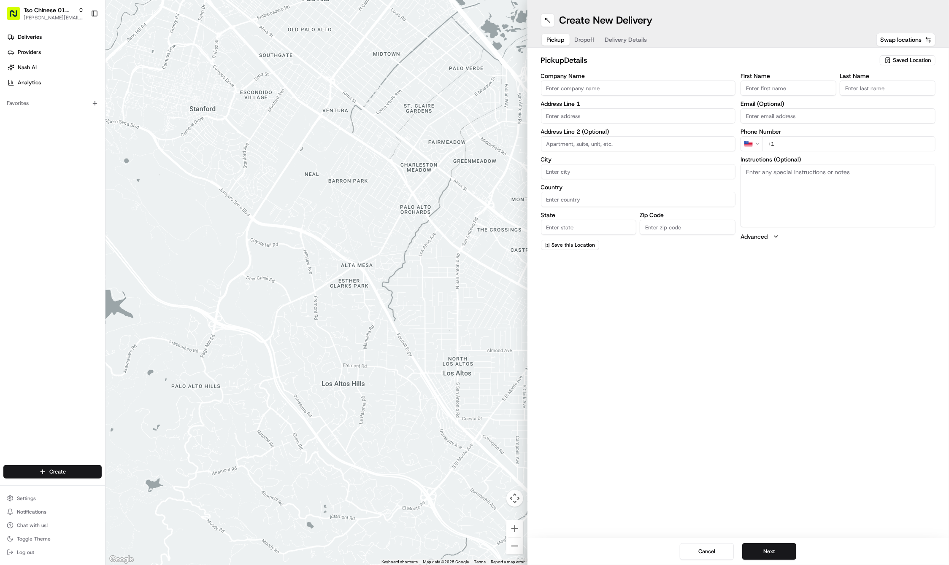
click at [903, 56] on div "Saved Location" at bounding box center [907, 60] width 56 height 10
click at [877, 98] on span "(01) Tso Chinese Takeout & Delivery Cherrywood" at bounding box center [893, 95] width 104 height 15
type input "(01) Tso Chinese Takeout & Delivery Cherrywood"
type input "Ste E-5"
type input "Austin"
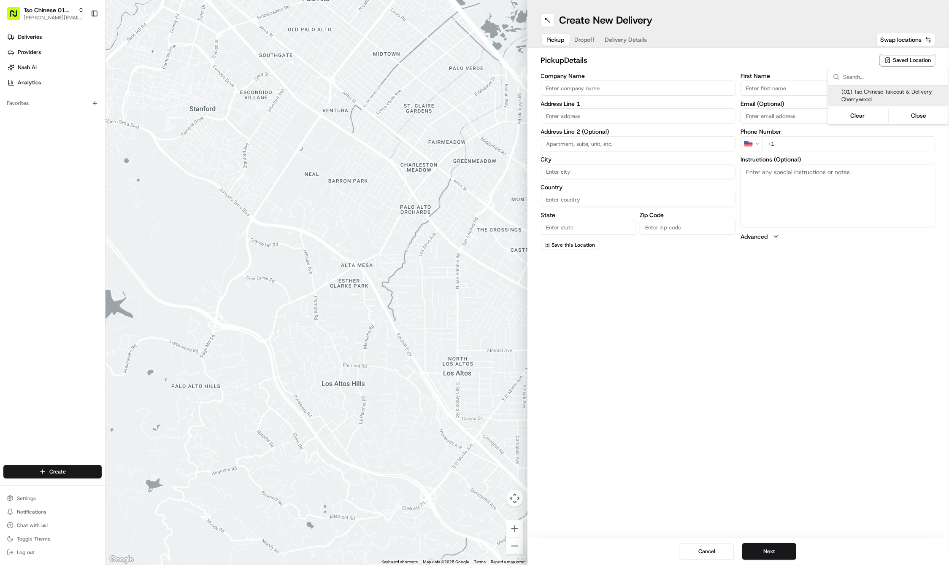
type input "US"
type input "[GEOGRAPHIC_DATA]"
type input "78722"
type input "Tso Chinese"
type input "Cherrywood Manager"
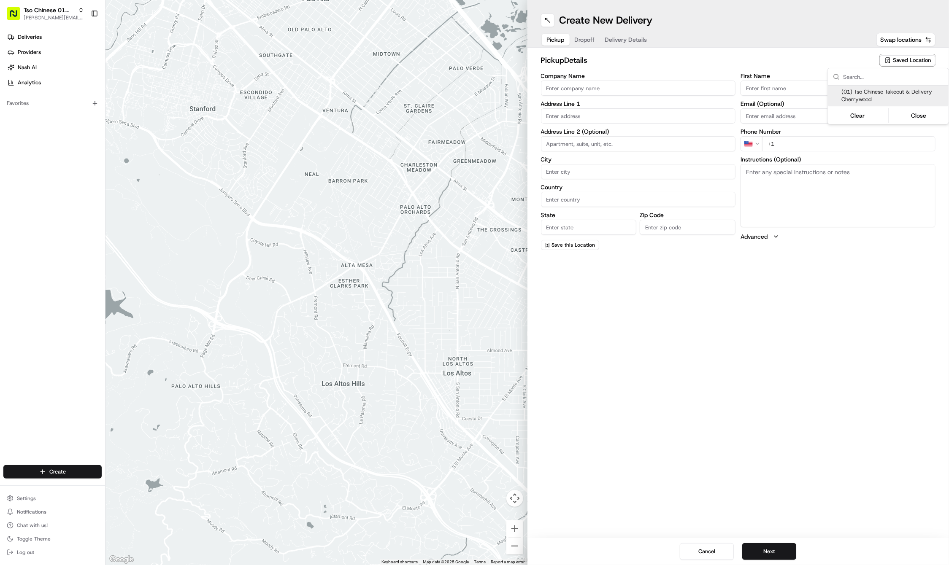
type input "[EMAIL_ADDRESS][DOMAIN_NAME]"
type input "[PHONE_NUMBER]"
type textarea "Submit a picture displaying address & food as Proof of Delivery. Envía una foto…"
type input "[STREET_ADDRESS]"
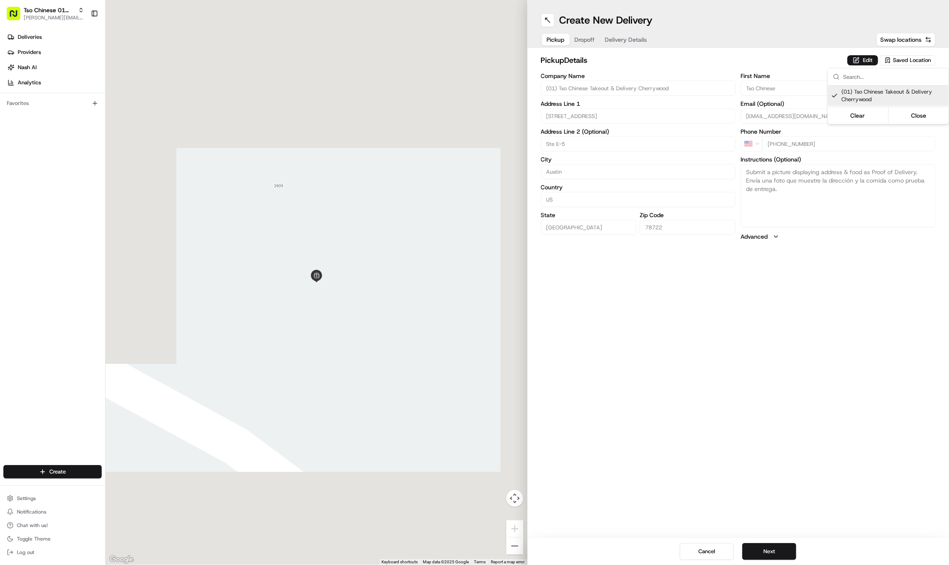
click at [831, 254] on html "Tso Chinese 01 Cherrywood jason@tsochinese.com Toggle Sidebar Deliveries Provid…" at bounding box center [474, 282] width 949 height 565
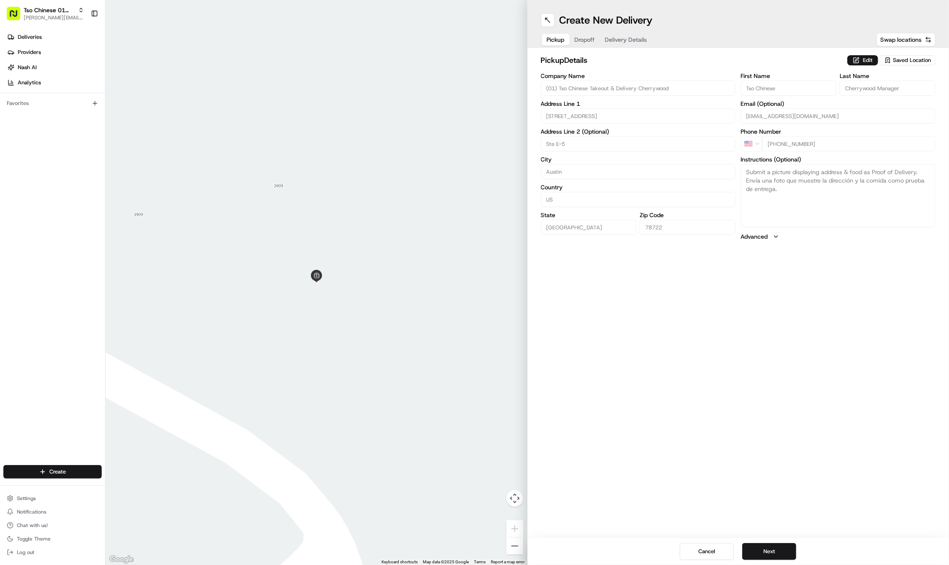
click at [785, 415] on div "Create New Delivery Pickup Dropoff Delivery Details Swap locations pickup Detai…" at bounding box center [738, 282] width 422 height 565
click at [767, 548] on button "Next" at bounding box center [769, 551] width 54 height 17
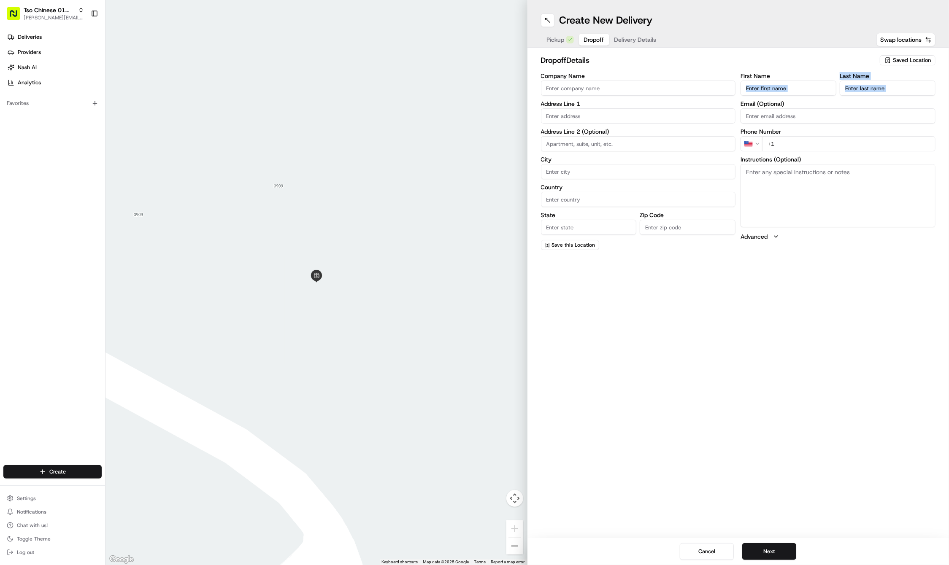
click at [780, 98] on div "First Name Last Name Email (Optional) Phone Number US +1 Instructions (Optional…" at bounding box center [837, 161] width 195 height 177
paste input "Sam"
type input "Sam"
paste input "Kinard"
type input "Kinard"
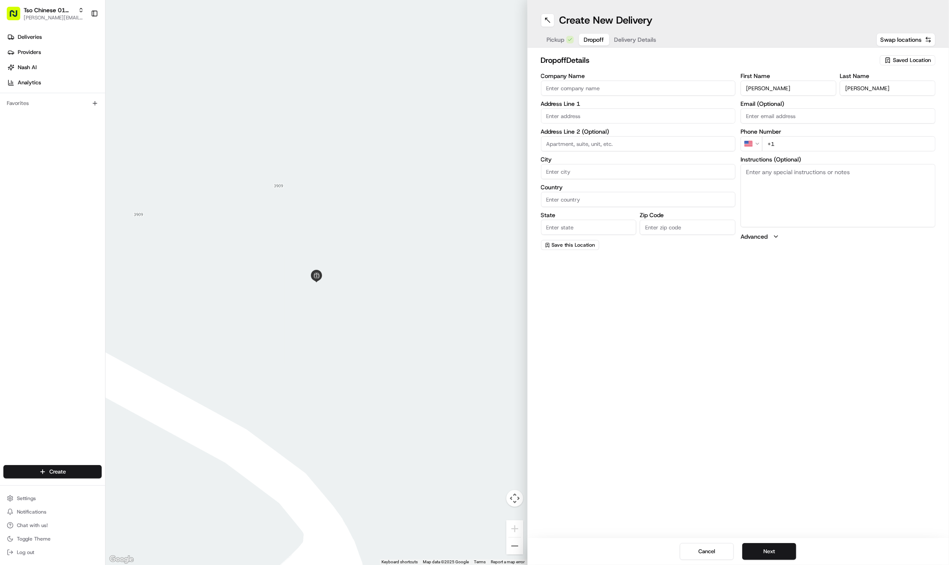
paste input "940 395 7300"
type input "+1 940 395 7300"
paste input "5200 Ravensdale Ln"
click at [572, 131] on div "5200 Ravensdale Ln, Austin, TX" at bounding box center [638, 133] width 191 height 13
type input "5200 Ravensdale Ln, Austin, TX 78723, USA"
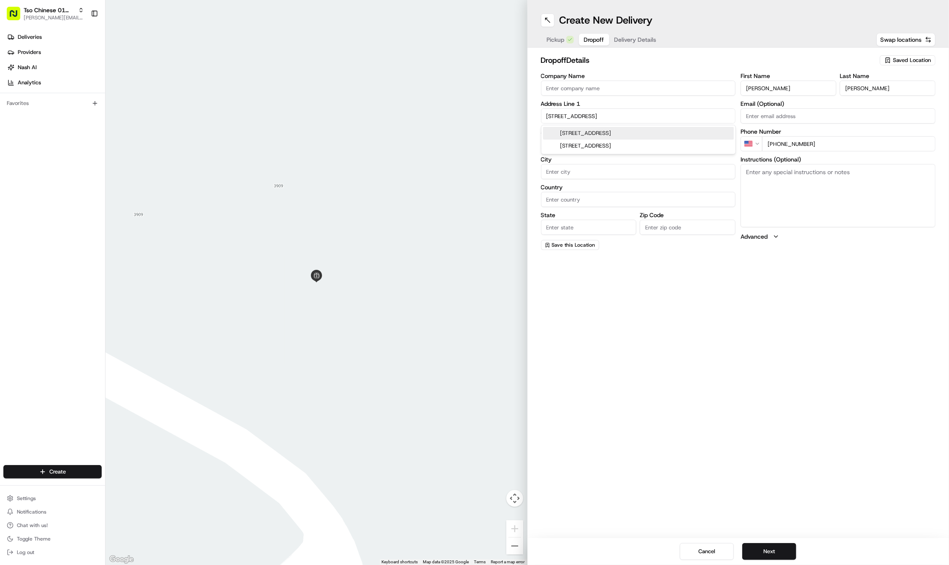
type input "Austin"
type input "United States"
type input "[GEOGRAPHIC_DATA]"
type input "78723"
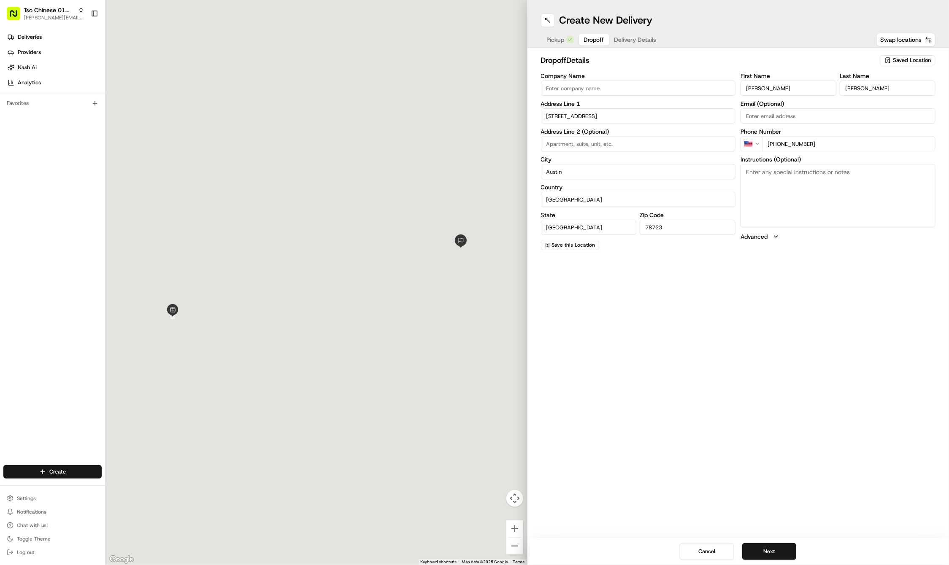
type input "5200 Ravensdale Lane"
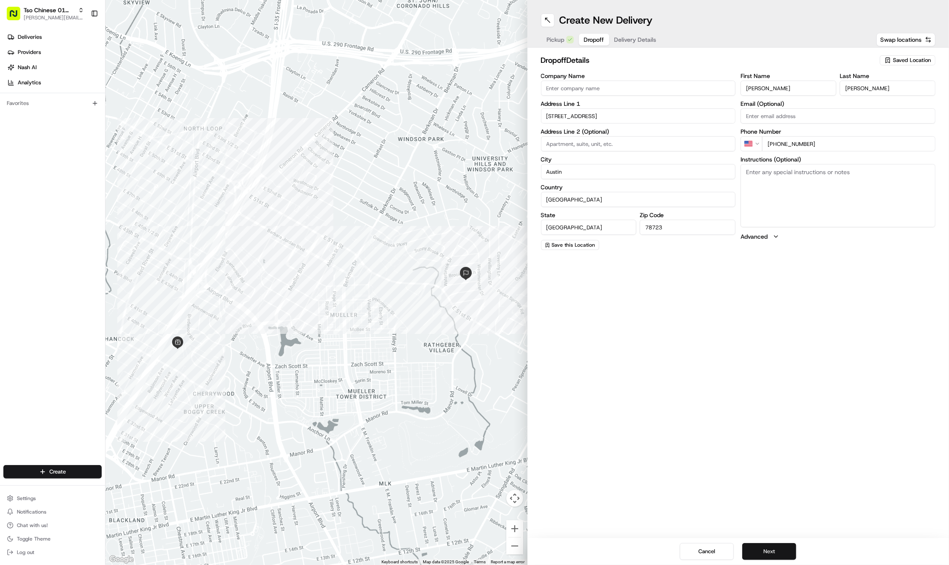
click at [772, 553] on button "Next" at bounding box center [769, 551] width 54 height 17
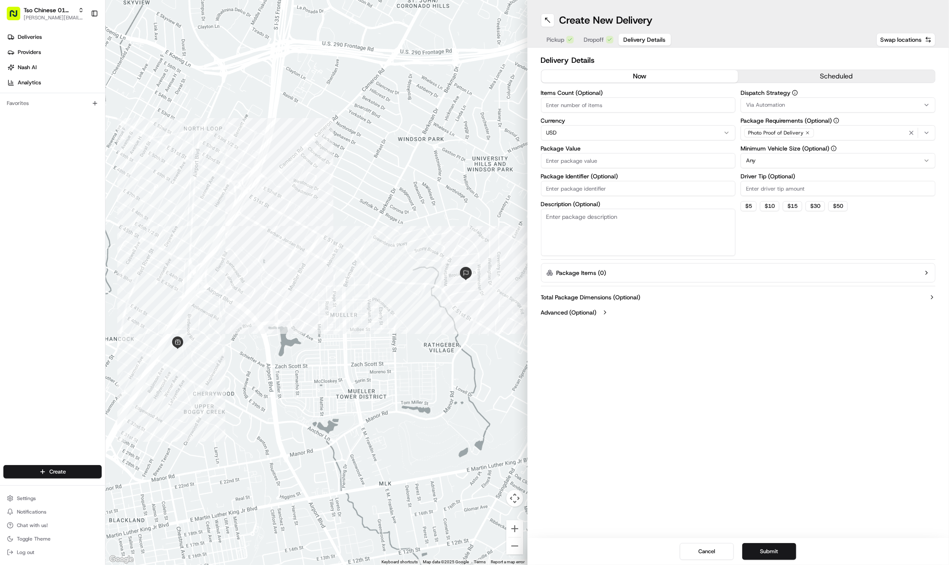
click at [618, 184] on input "Package Identifier (Optional)" at bounding box center [638, 188] width 195 height 15
paste input "5BF8CXY"
type input "5BF8CXY"
click at [599, 167] on div "Items Count (Optional) Currency USD Package Value Package Identifier (Optional)…" at bounding box center [638, 173] width 195 height 166
click at [587, 157] on input "Package Value" at bounding box center [638, 160] width 195 height 15
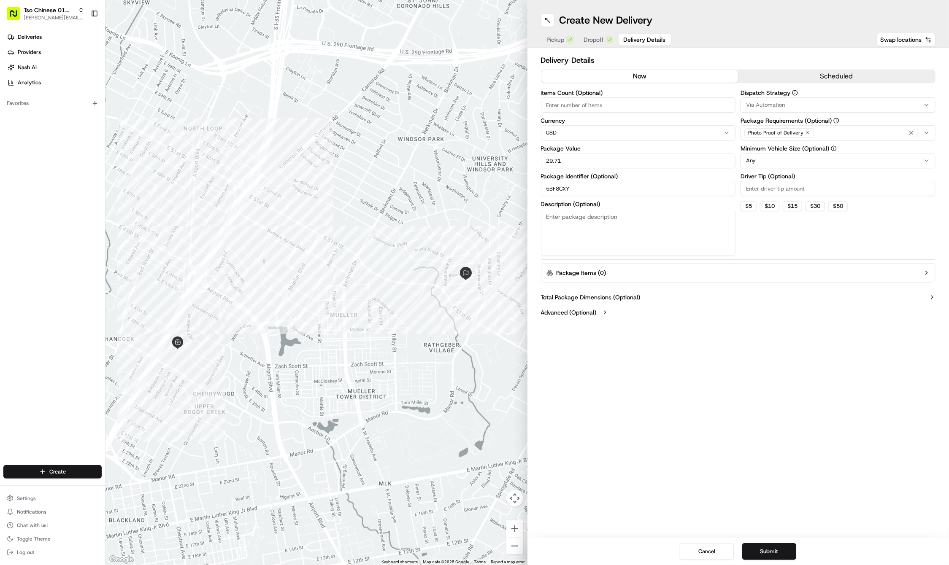
type input "29.71"
click at [804, 184] on input "Driver Tip (Optional)" at bounding box center [837, 188] width 195 height 15
type input "2"
click at [793, 112] on button "Via Automation" at bounding box center [837, 104] width 195 height 15
click at [790, 152] on span "Tso Cherrywood Strategy" at bounding box center [807, 151] width 104 height 8
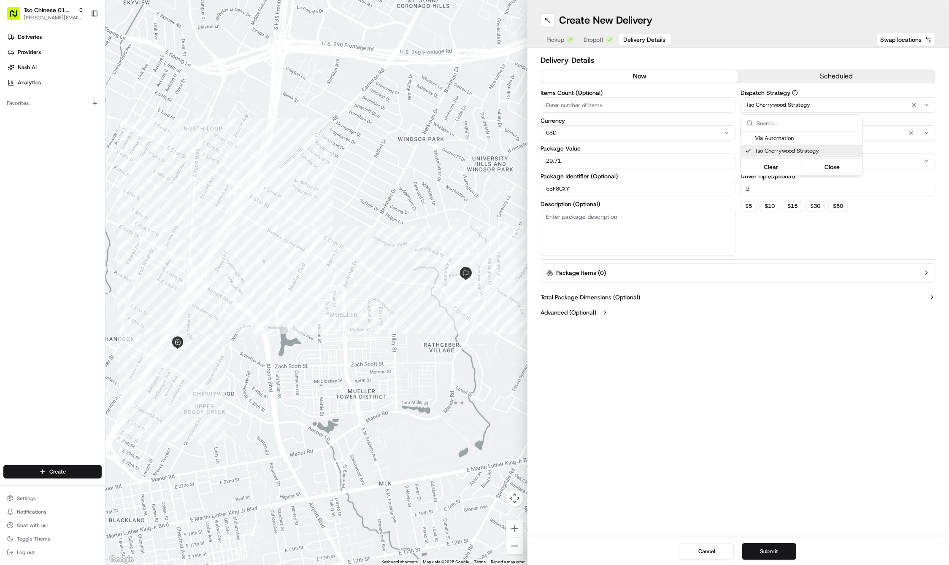
click at [906, 130] on html "Tso Chinese 01 Cherrywood jason@tsochinese.com Toggle Sidebar Deliveries Provid…" at bounding box center [474, 282] width 949 height 565
click at [912, 130] on icon "button" at bounding box center [911, 132] width 7 height 7
click at [910, 130] on div "Select requirements" at bounding box center [837, 133] width 191 height 8
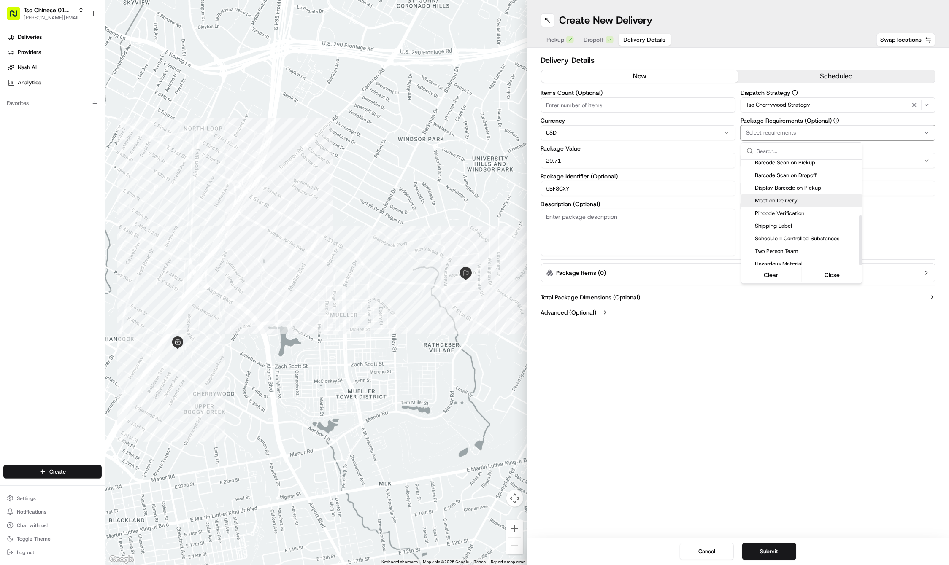
scroll to position [117, 0]
click at [797, 199] on span "Meet on Delivery" at bounding box center [807, 201] width 104 height 8
click at [759, 377] on html "Tso Chinese 01 Cherrywood jason@tsochinese.com Toggle Sidebar Deliveries Provid…" at bounding box center [474, 282] width 949 height 565
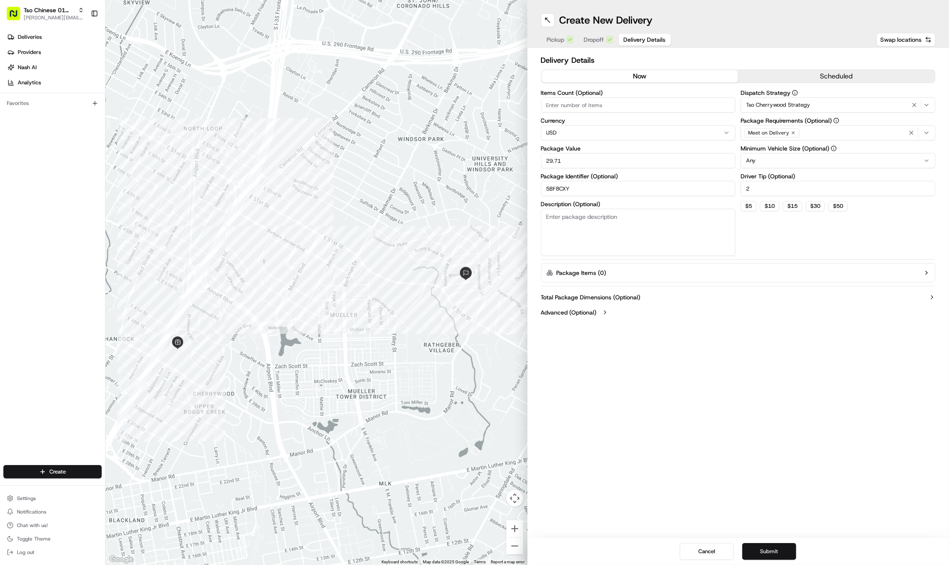
click at [768, 552] on button "Submit" at bounding box center [769, 551] width 54 height 17
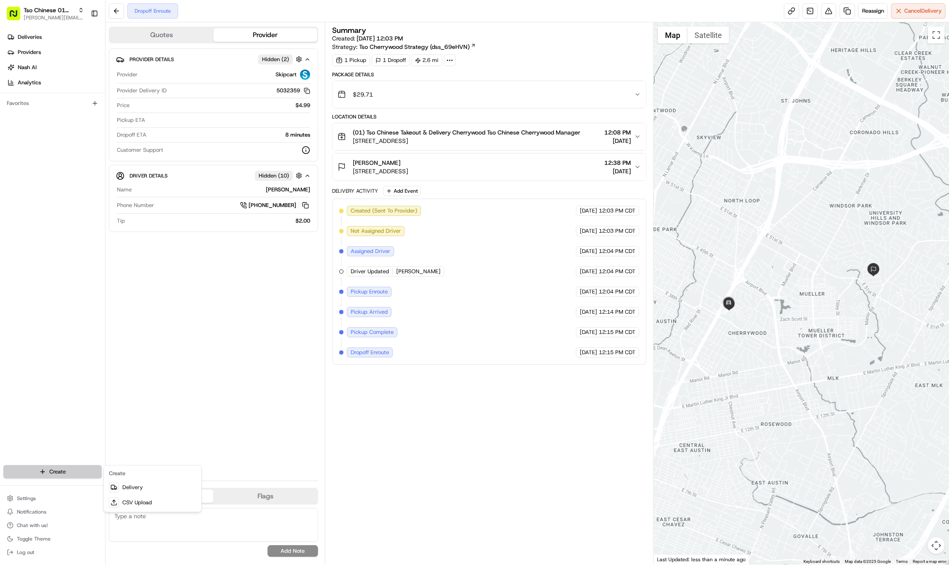
click at [61, 471] on html "Tso Chinese 01 Cherrywood jason@tsochinese.com Toggle Sidebar Deliveries Provid…" at bounding box center [474, 282] width 949 height 565
click at [147, 488] on link "Delivery" at bounding box center [152, 487] width 94 height 15
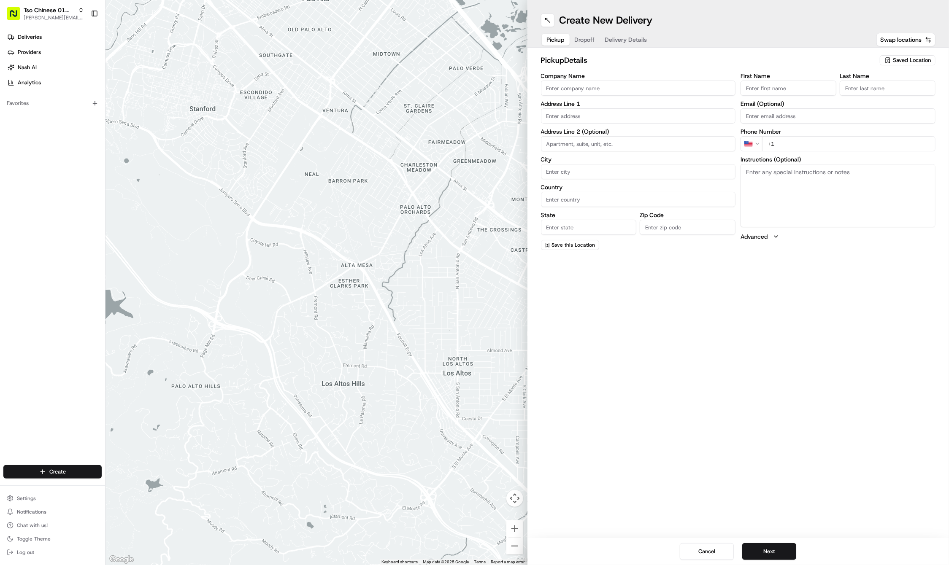
click at [896, 60] on span "Saved Location" at bounding box center [912, 61] width 38 height 8
click at [859, 100] on span "(01) Tso Chinese Takeout & Delivery Cherrywood" at bounding box center [893, 95] width 104 height 15
type input "(01) Tso Chinese Takeout & Delivery Cherrywood"
type input "Ste E-5"
type input "Austin"
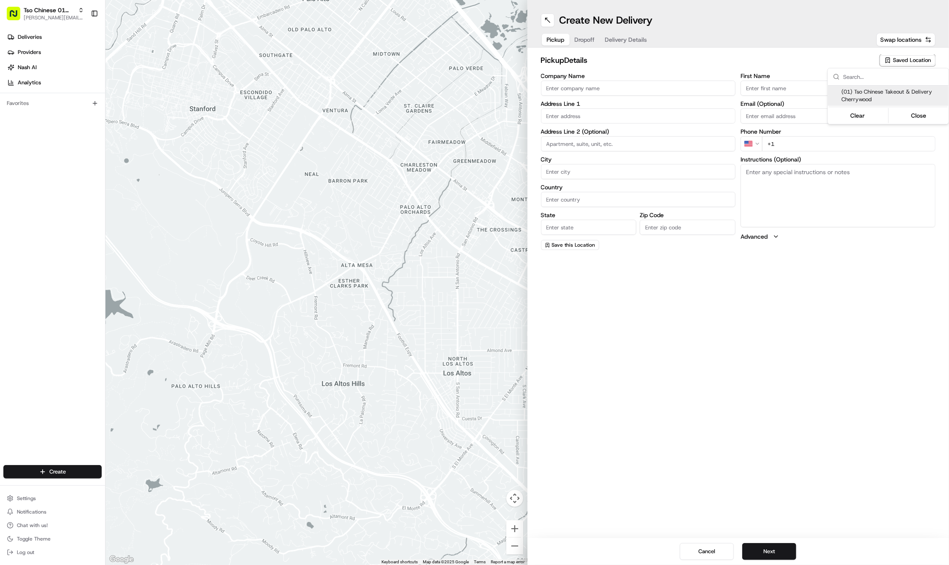
type input "US"
type input "[GEOGRAPHIC_DATA]"
type input "78722"
type input "Tso Chinese"
type input "Cherrywood Manager"
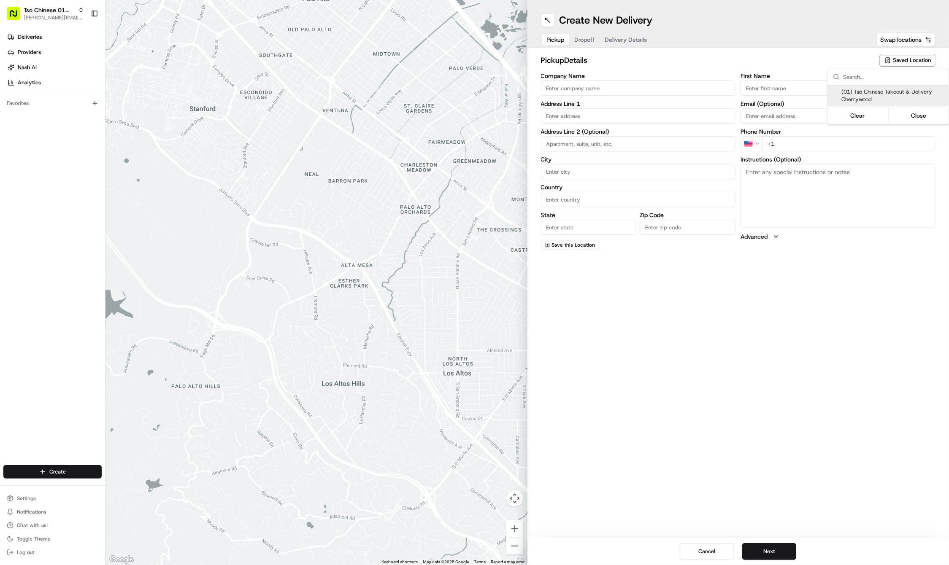
type input "[EMAIL_ADDRESS][DOMAIN_NAME]"
type input "[PHONE_NUMBER]"
type textarea "Submit a picture displaying address & food as Proof of Delivery. Envía una foto…"
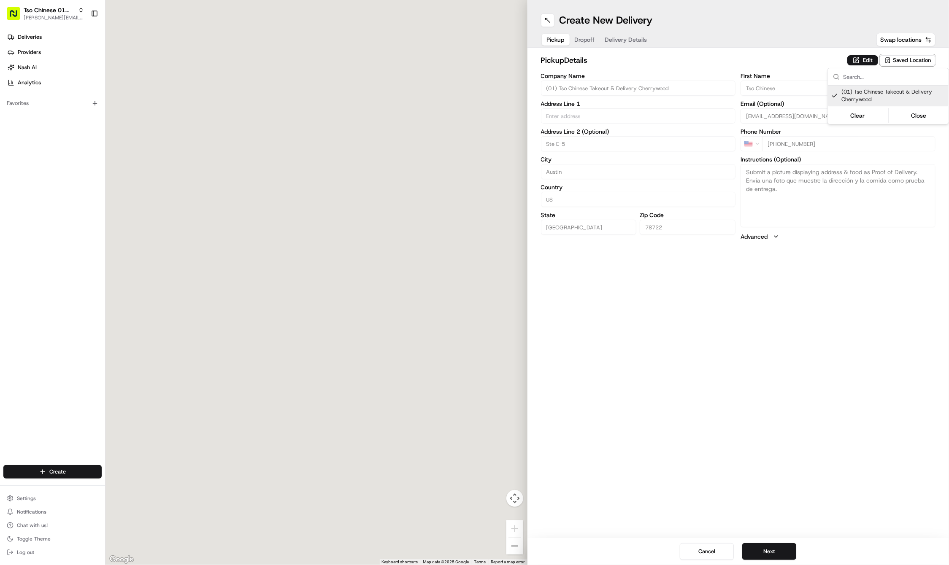
type input "[STREET_ADDRESS]"
click at [805, 378] on html "Tso Chinese 01 Cherrywood jason@tsochinese.com Toggle Sidebar Deliveries Provid…" at bounding box center [474, 282] width 949 height 565
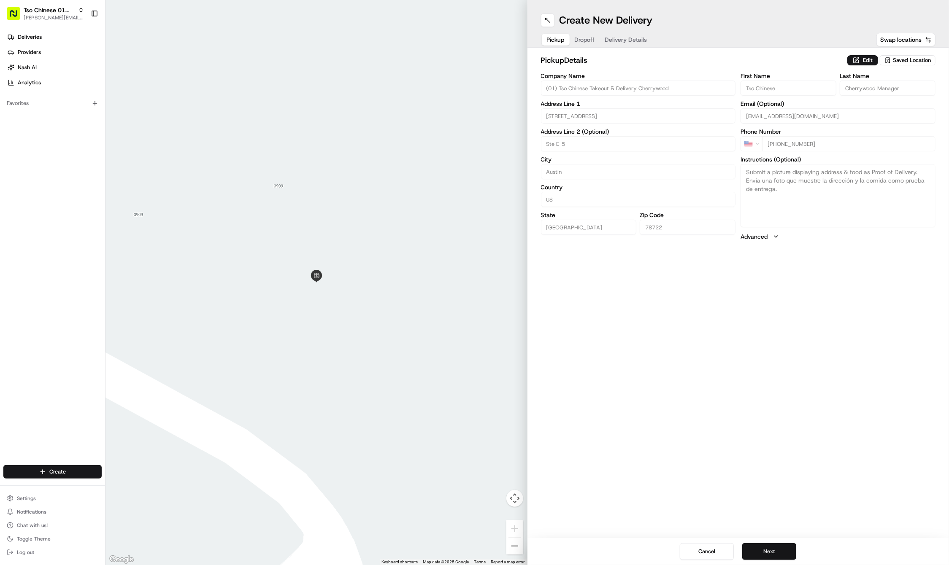
click at [765, 554] on button "Next" at bounding box center [769, 551] width 54 height 17
drag, startPoint x: 690, startPoint y: 90, endPoint x: 724, endPoint y: 85, distance: 34.5
click at [724, 85] on input "Company Name" at bounding box center [638, 88] width 195 height 15
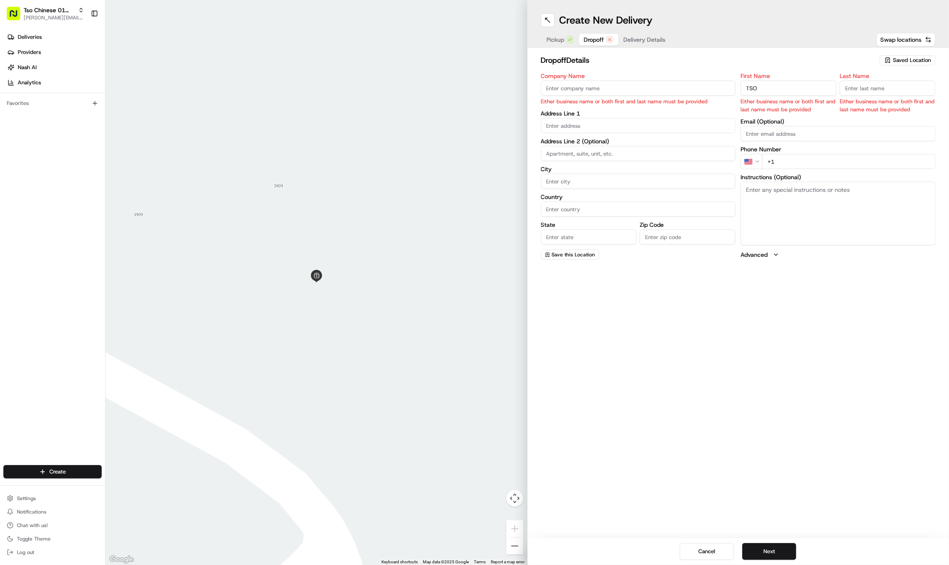
type input "TSO"
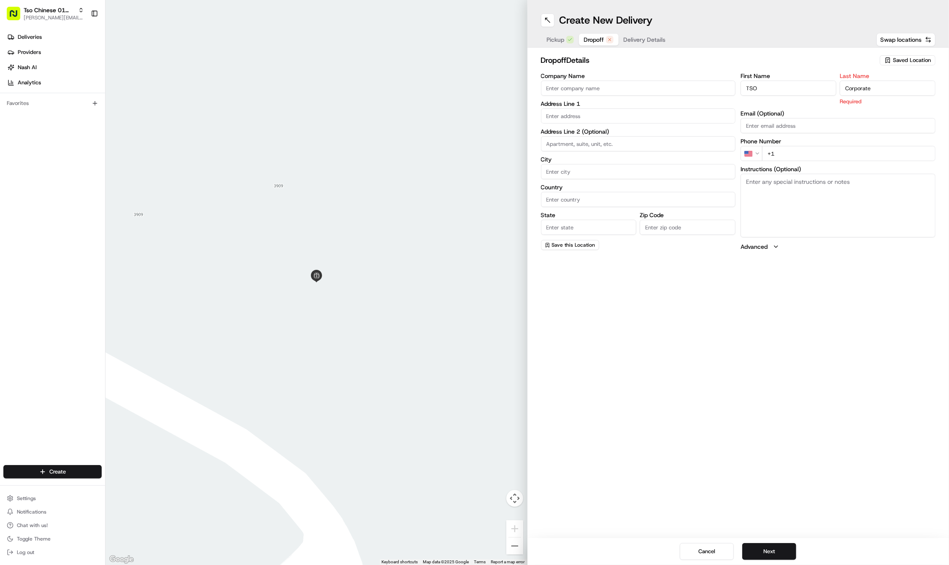
type input "Corporate"
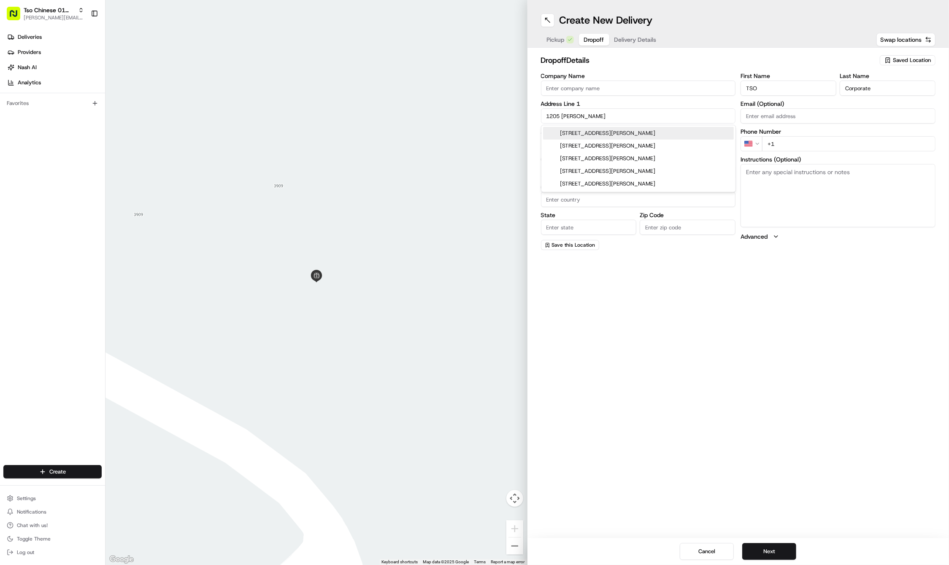
click at [625, 132] on div "1205 Sheldon Cove, Austin, TX" at bounding box center [638, 133] width 191 height 13
type input "1205 Sheldon Cove, Austin, TX 78753, USA"
type input "Austin"
type input "United States"
type input "[GEOGRAPHIC_DATA]"
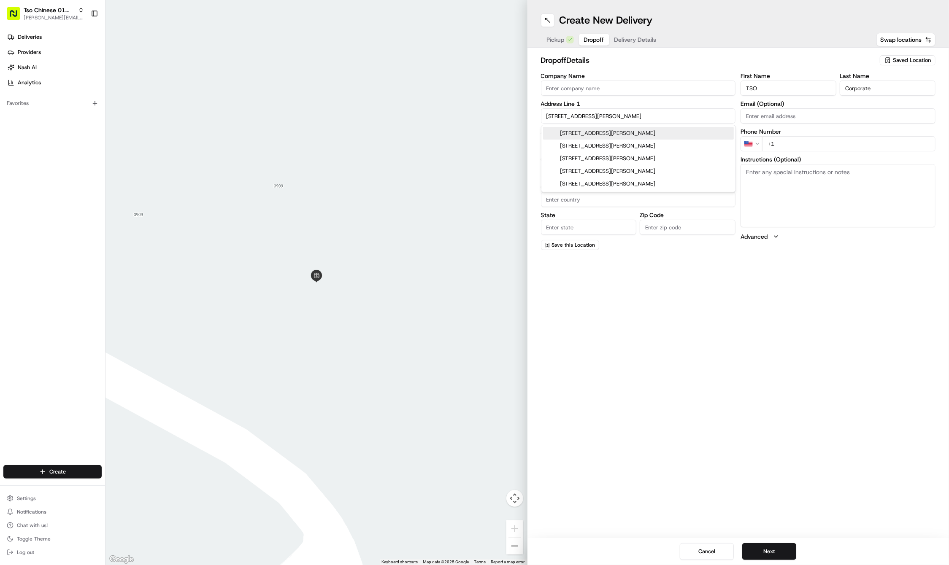
type input "78753"
type input "1205 Sheldon Cove"
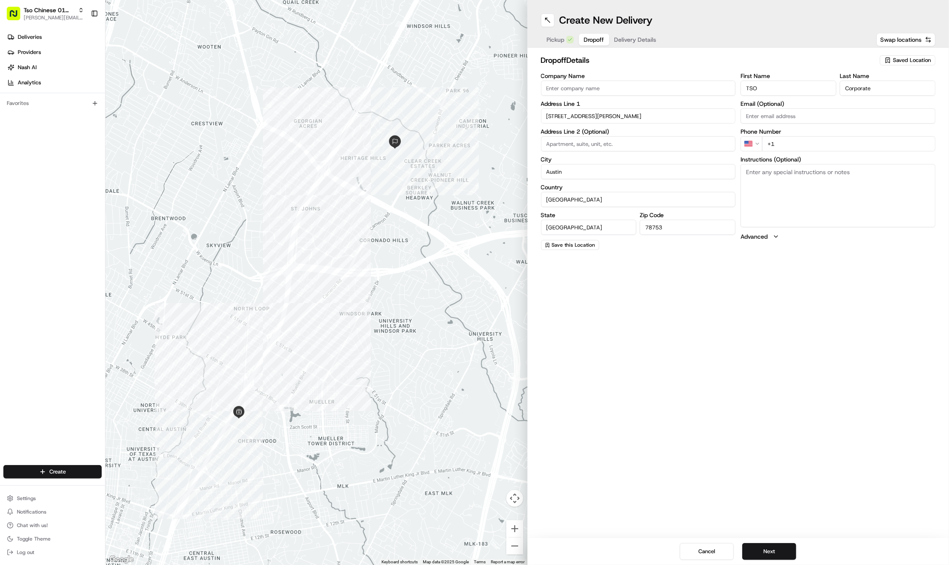
paste input "512 621 5186"
type input "+1 512 621 5186"
click at [809, 222] on textarea "Instructions (Optional)" at bounding box center [837, 195] width 195 height 63
type textarea "DELIVER TO SUIT 1G."
click at [605, 144] on input at bounding box center [638, 143] width 195 height 15
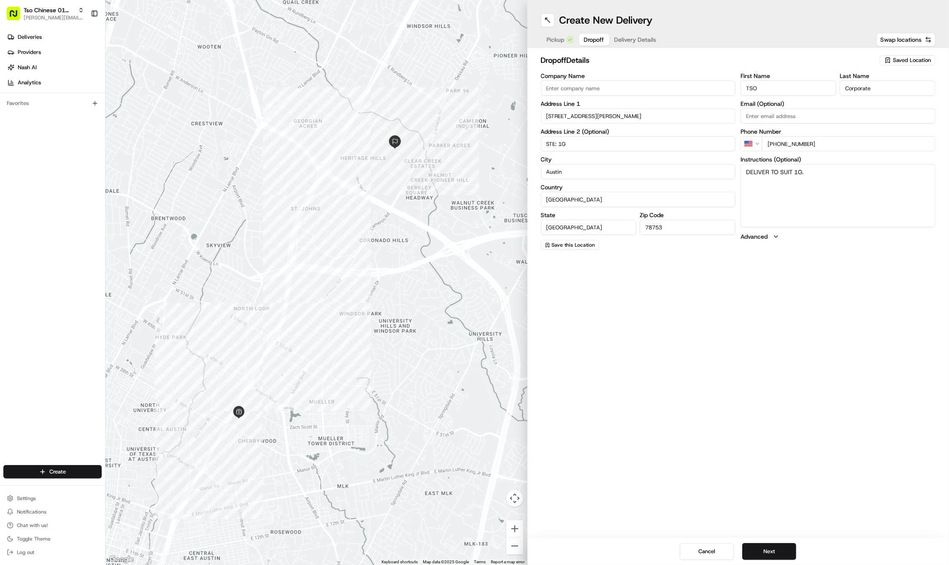
type input "STE: 1G"
click at [822, 165] on textarea "DELIVER TO SUIT 1G." at bounding box center [837, 195] width 195 height 63
click at [816, 178] on textarea "DELIVER TO SUIT 1G." at bounding box center [837, 195] width 195 height 63
type textarea "DELIVER TO SUIT 1G. PLEASE KNOWCK ON DOOR AND HAND OUT TO CUSTOMER"
click at [810, 301] on div "Create New Delivery Pickup Dropoff Delivery Details Swap locations dropoff Deta…" at bounding box center [738, 282] width 422 height 565
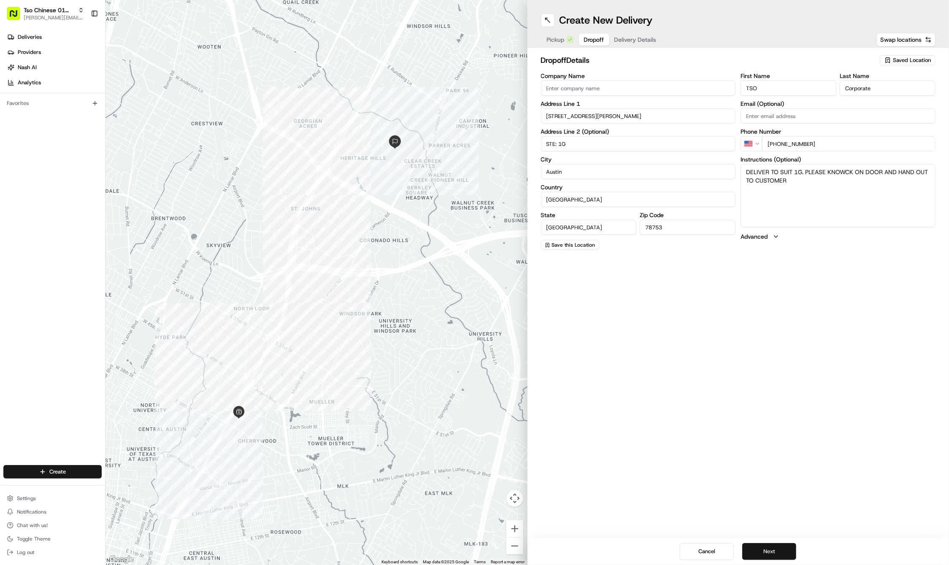
click at [763, 545] on button "Next" at bounding box center [769, 551] width 54 height 17
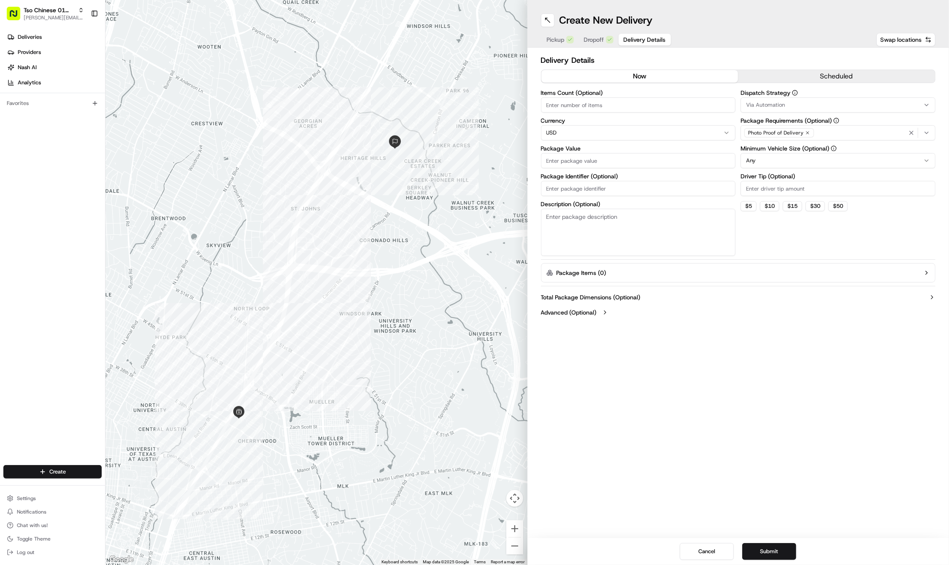
click at [788, 191] on input "Driver Tip (Optional)" at bounding box center [837, 188] width 195 height 15
type input "2"
click at [565, 194] on input "Package Identifier (Optional)" at bounding box center [638, 188] width 195 height 15
paste input "#PNIW8GA"
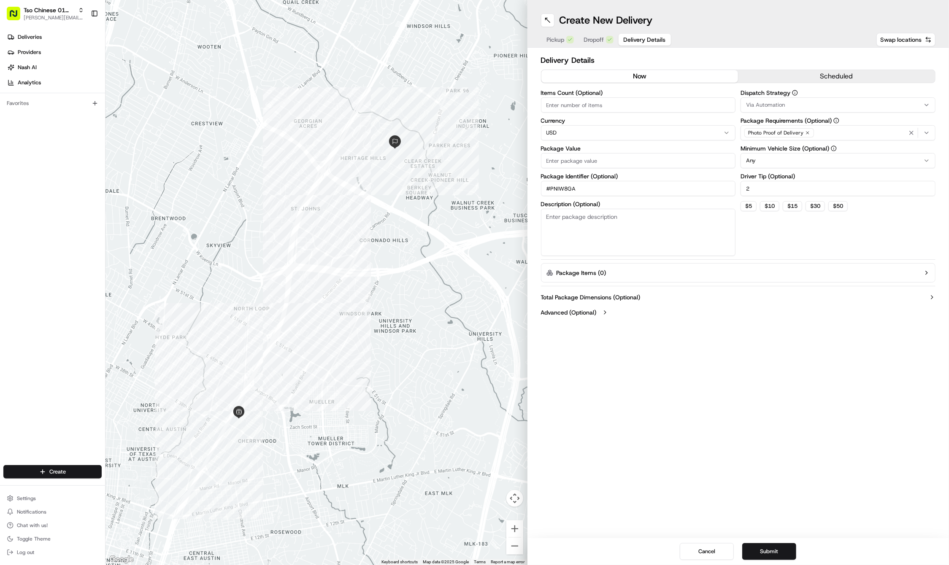
type input "#PNIW8GA"
click at [545, 162] on input "Package Value" at bounding box center [638, 160] width 195 height 15
type input "93.9"
click at [802, 110] on button "Via Automation" at bounding box center [837, 104] width 195 height 15
click at [790, 148] on span "Tso Cherrywood Strategy" at bounding box center [807, 151] width 104 height 8
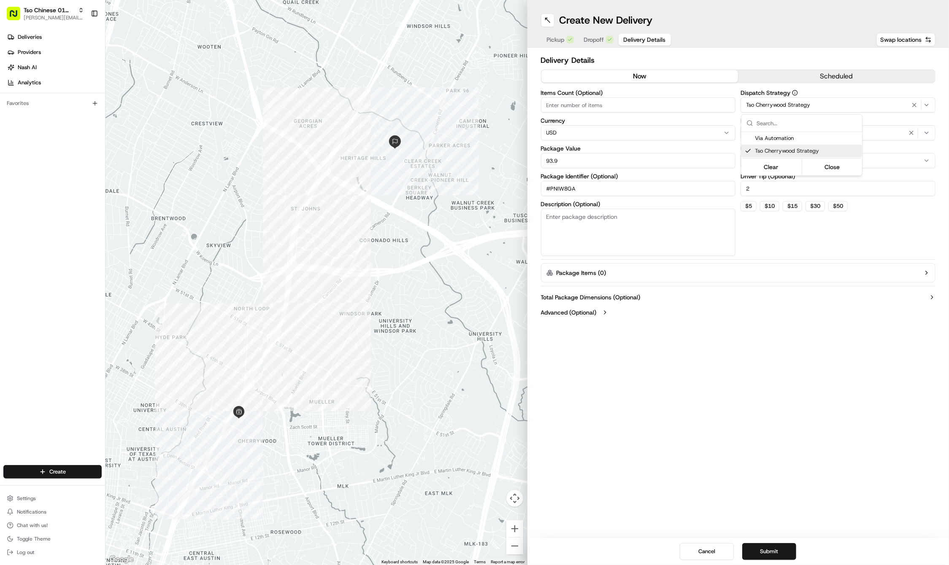
click at [852, 243] on html "Tso Chinese 01 Cherrywood jason@tsochinese.com Toggle Sidebar Deliveries Provid…" at bounding box center [474, 282] width 949 height 565
click at [868, 130] on div "Photo Proof of Delivery" at bounding box center [837, 133] width 191 height 13
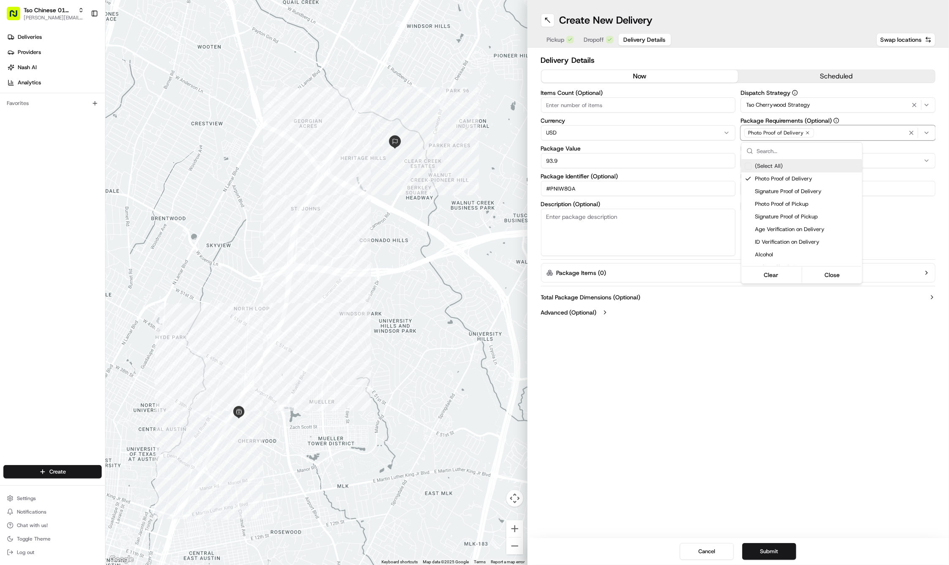
click at [805, 132] on icon "button" at bounding box center [807, 132] width 5 height 5
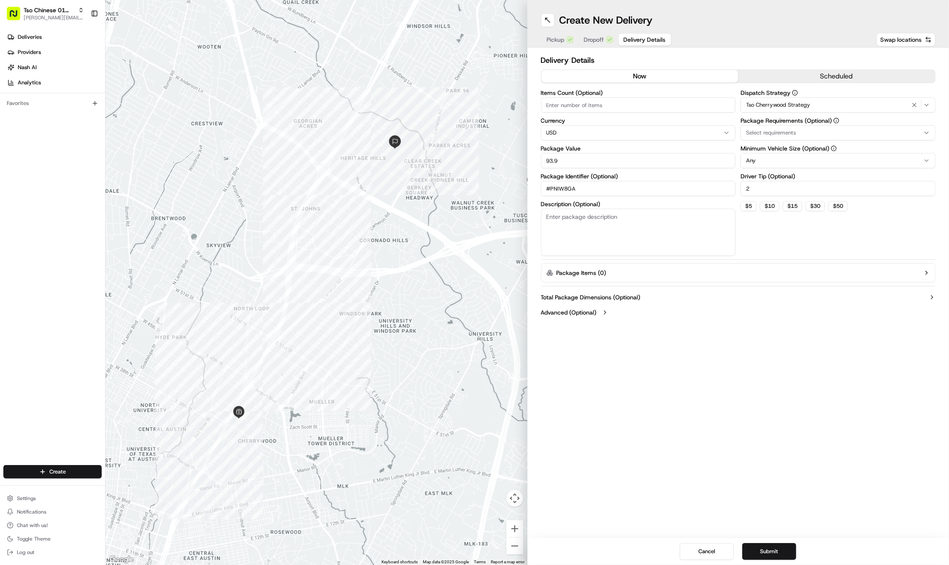
click at [804, 132] on div "Select requirements" at bounding box center [837, 133] width 191 height 8
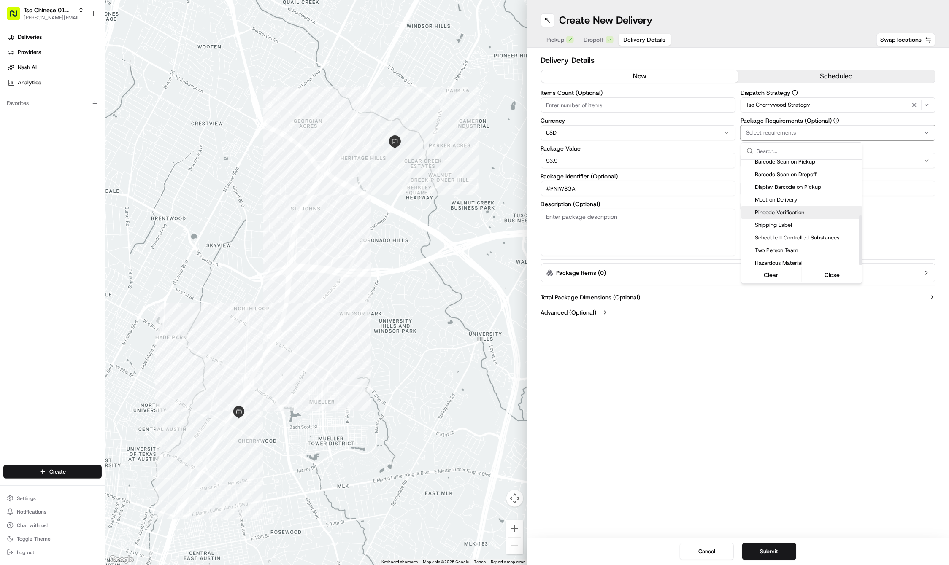
scroll to position [117, 0]
click at [775, 203] on div "Meet on Delivery" at bounding box center [801, 201] width 121 height 13
click at [765, 434] on html "Tso Chinese 01 Cherrywood jason@tsochinese.com Toggle Sidebar Deliveries Provid…" at bounding box center [474, 282] width 949 height 565
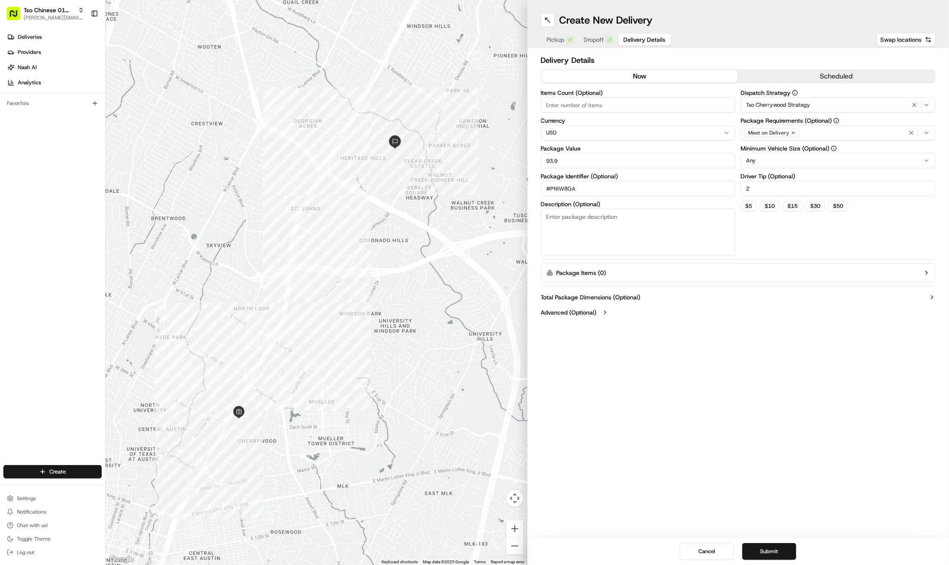
click at [747, 434] on div "Create New Delivery Pickup Dropoff Delivery Details Swap locations Delivery Det…" at bounding box center [738, 282] width 422 height 565
click at [763, 554] on button "Submit" at bounding box center [769, 551] width 54 height 17
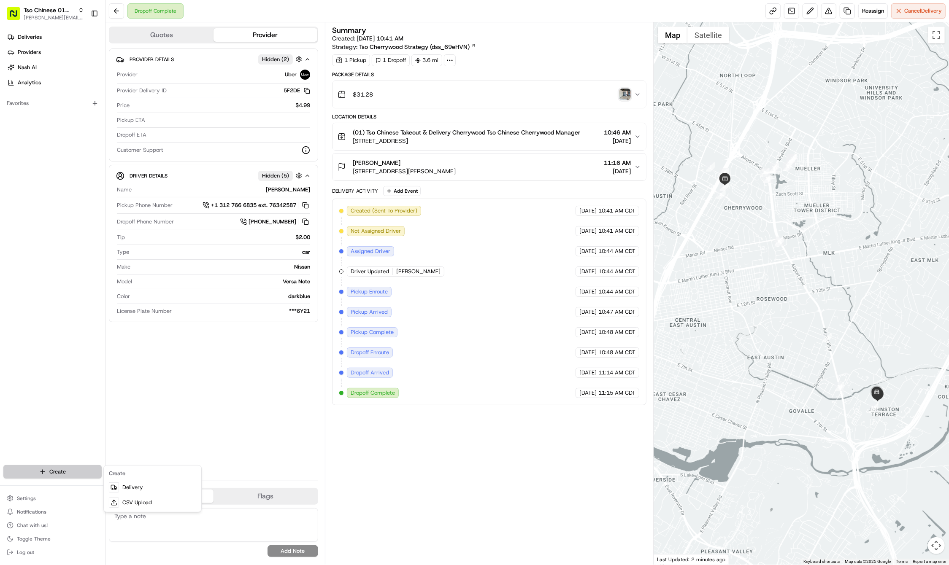
click at [49, 474] on html "Tso Chinese 01 Cherrywood [PERSON_NAME][EMAIL_ADDRESS][DOMAIN_NAME] Toggle Side…" at bounding box center [474, 282] width 949 height 565
click at [129, 487] on link "Delivery" at bounding box center [152, 487] width 94 height 15
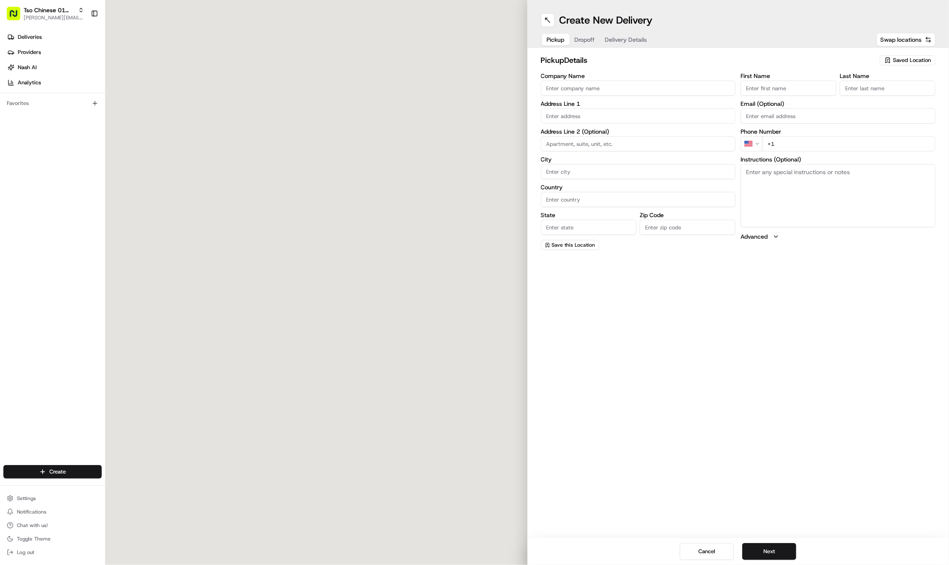
click at [914, 67] on div "pickup Details Saved Location" at bounding box center [738, 61] width 395 height 15
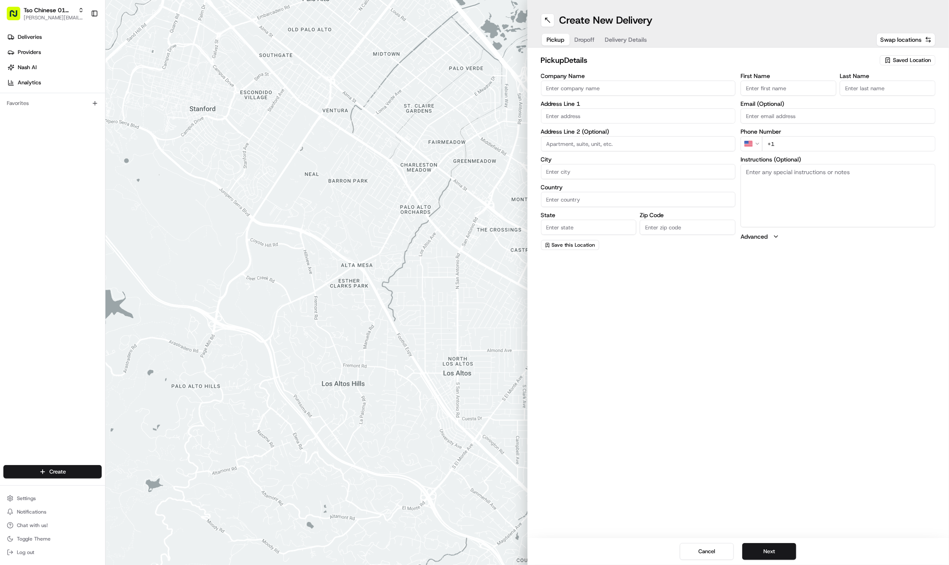
click at [905, 62] on span "Saved Location" at bounding box center [912, 61] width 38 height 8
click at [876, 94] on span "(01) Tso Chinese Takeout & Delivery Cherrywood" at bounding box center [893, 95] width 104 height 15
type input "(01) Tso Chinese Takeout & Delivery Cherrywood"
type input "Ste E-5"
type input "Austin"
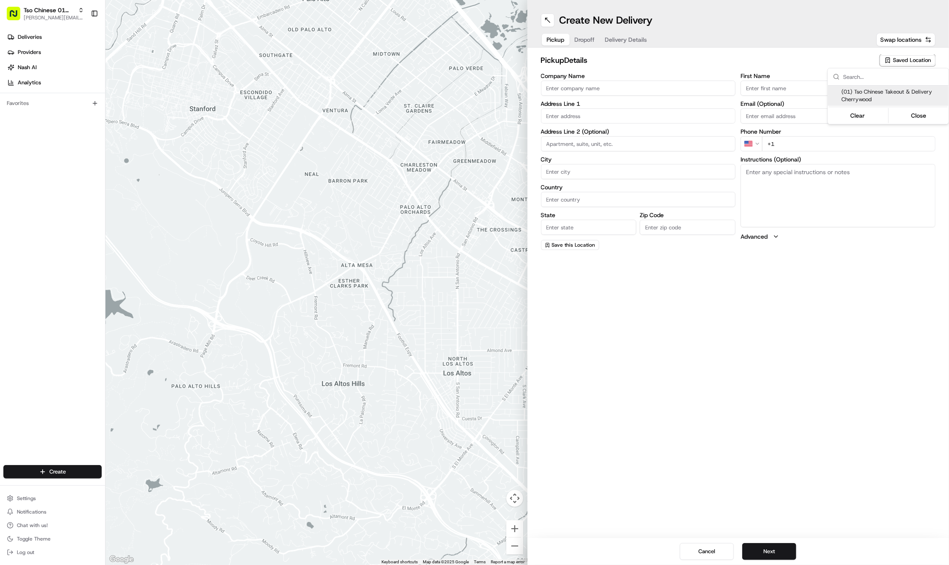
type input "US"
type input "[GEOGRAPHIC_DATA]"
type input "78722"
type input "Tso Chinese"
type input "Cherrywood Manager"
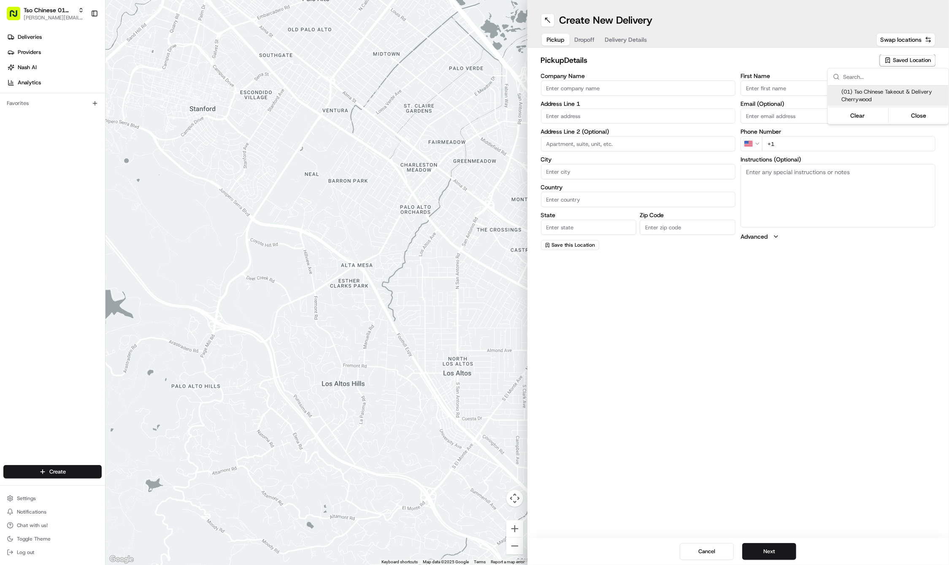
type input "[EMAIL_ADDRESS][DOMAIN_NAME]"
type input "[PHONE_NUMBER]"
type textarea "Submit a picture displaying address & food as Proof of Delivery. Envía una foto…"
type input "[STREET_ADDRESS]"
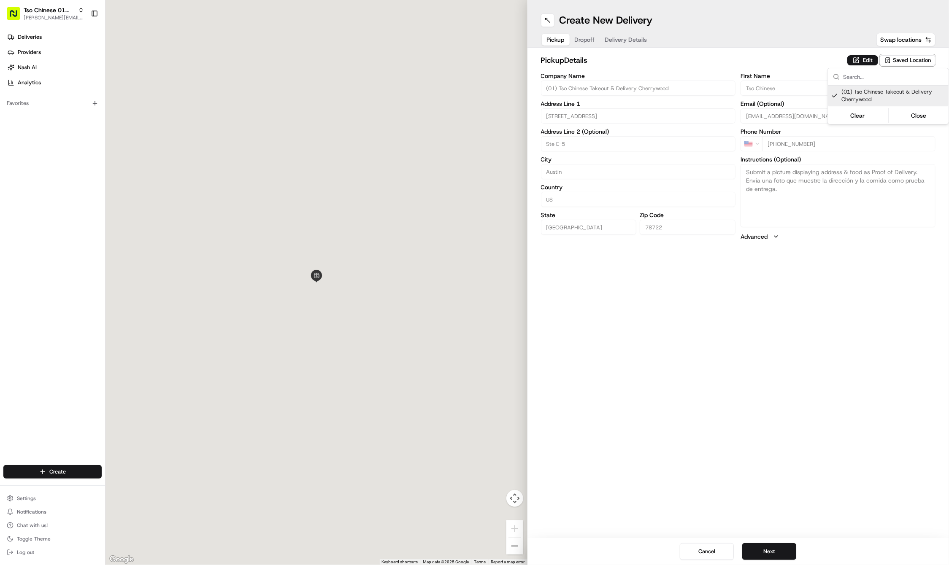
click at [742, 318] on html "Tso Chinese 01 Cherrywood [PERSON_NAME][EMAIL_ADDRESS][DOMAIN_NAME] Toggle Side…" at bounding box center [474, 282] width 949 height 565
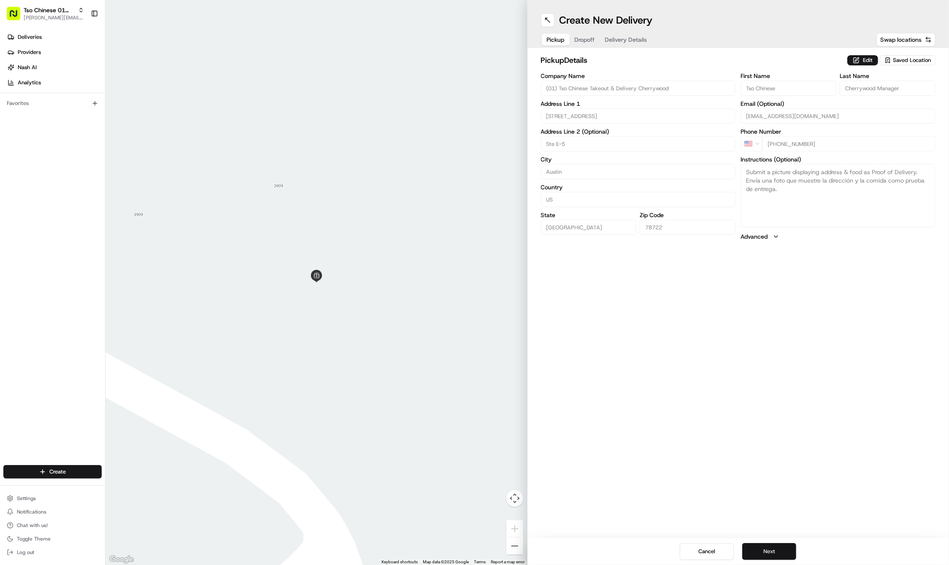
click at [761, 550] on button "Next" at bounding box center [769, 551] width 54 height 17
click at [785, 107] on div "Email (Optional)" at bounding box center [837, 112] width 195 height 23
paste input "Hailey"
type input "Hailey"
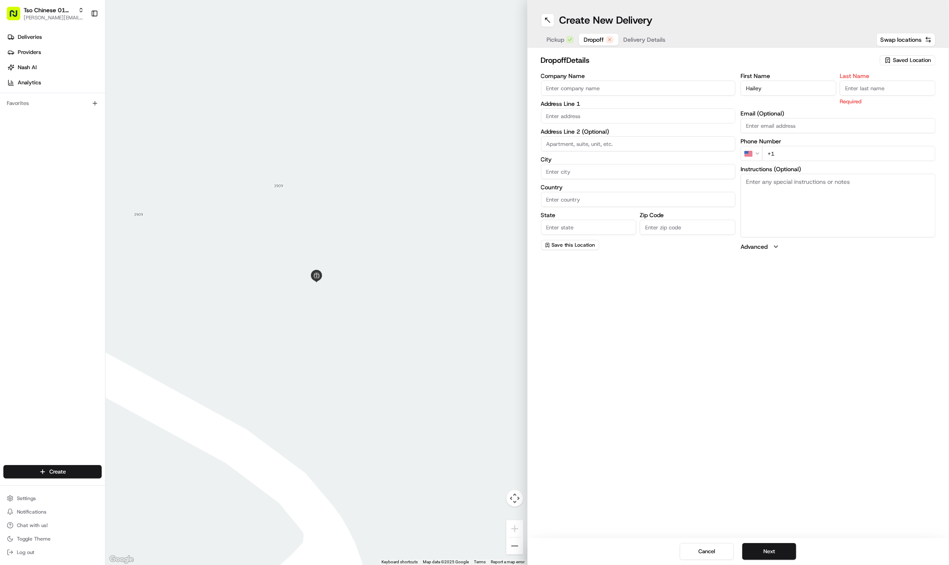
paste input "Poppe"
type input "Poppe"
paste input "757 947 5850"
type input "+1 757 947 5850"
click at [569, 116] on input "text" at bounding box center [638, 115] width 195 height 15
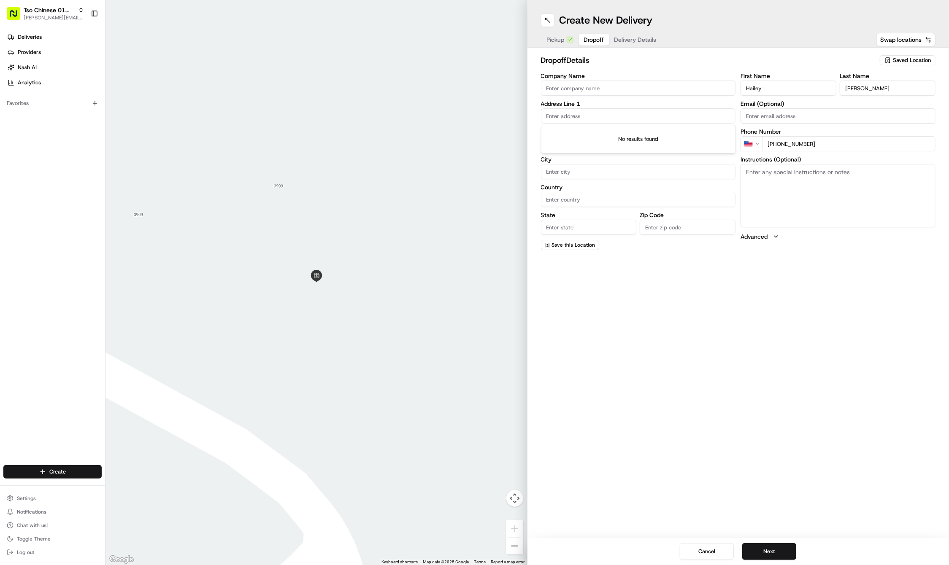
click at [569, 116] on input "text" at bounding box center [638, 115] width 195 height 15
paste input "210 E Martin Luther King Jr Blvd"
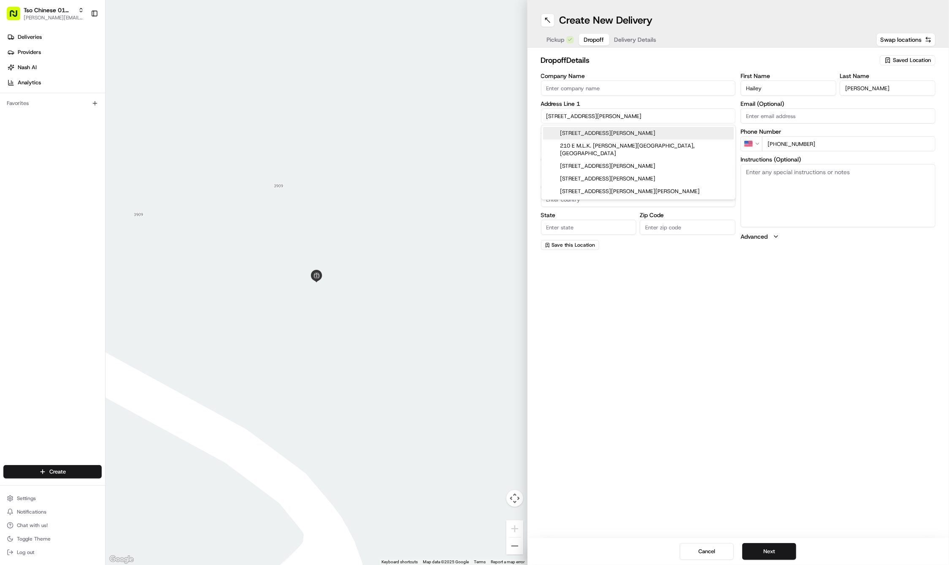
click at [576, 135] on div "210 E Martin Luther King Jr Blvd, Austin, TX" at bounding box center [638, 133] width 191 height 13
type input "Brazos Garage, 210 E Martin Luther King Jr Blvd, Austin, TX 78705, USA"
type input "Austin"
type input "[GEOGRAPHIC_DATA]"
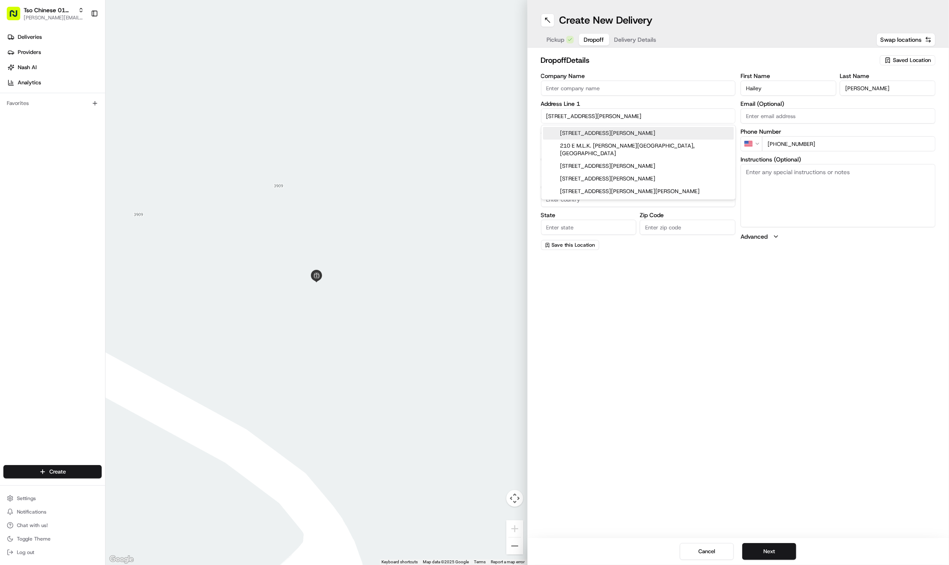
type input "78705"
type input "210 East Martin Luther King Junior Boulevard"
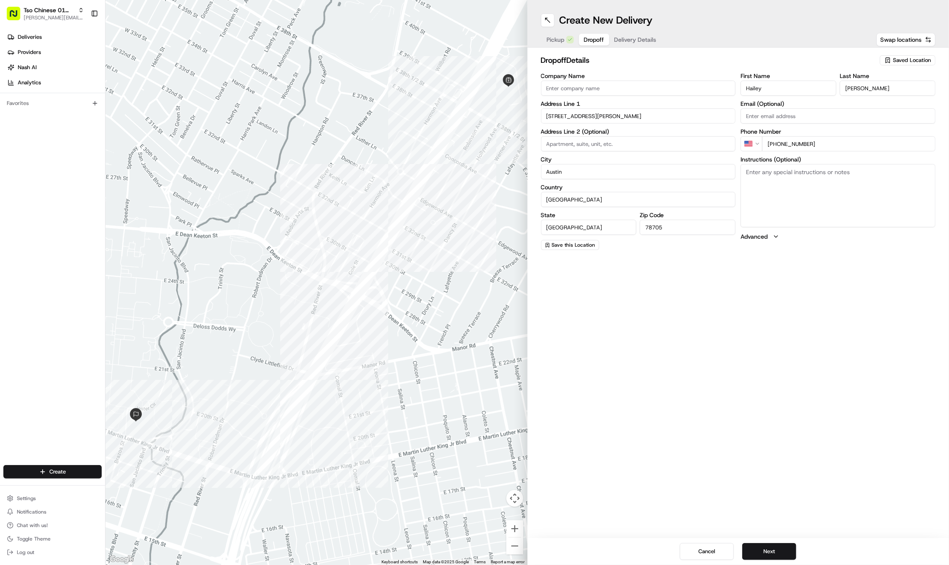
click at [808, 192] on textarea "Instructions (Optional)" at bounding box center [837, 195] width 195 height 63
paste textarea "Hand over to me: once you turn onto Brazos St., keep going and pass the first a…"
type textarea "Hand over to me: once you turn onto Brazos St., keep going and pass the first a…"
click at [762, 552] on button "Next" at bounding box center [769, 551] width 54 height 17
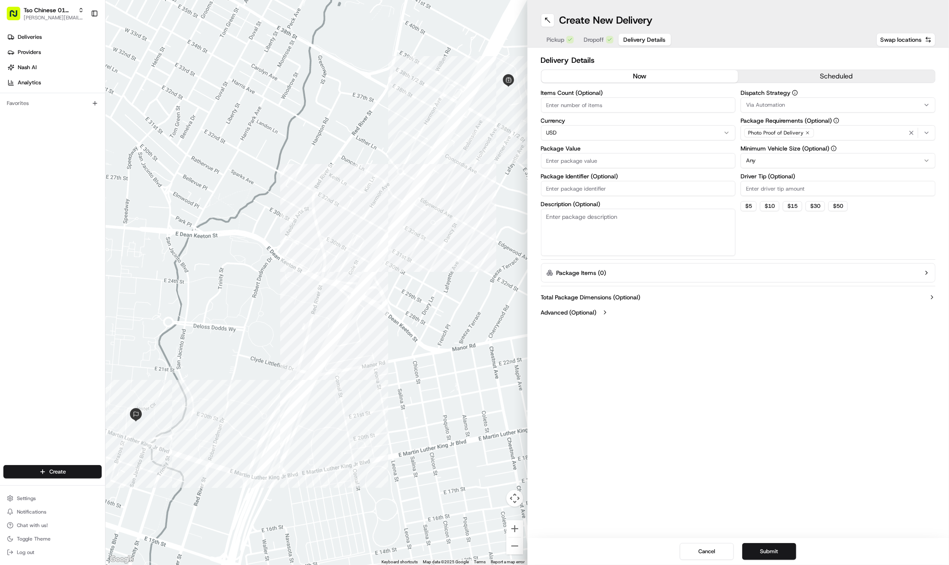
click at [769, 192] on input "Driver Tip (Optional)" at bounding box center [837, 188] width 195 height 15
type input "2"
click at [788, 105] on div "Via Automation" at bounding box center [837, 105] width 191 height 8
click at [787, 152] on span "Tso Cherrywood Strategy" at bounding box center [807, 151] width 104 height 8
click at [590, 186] on html "Tso Chinese 01 Cherrywood [PERSON_NAME][EMAIL_ADDRESS][DOMAIN_NAME] Toggle Side…" at bounding box center [474, 282] width 949 height 565
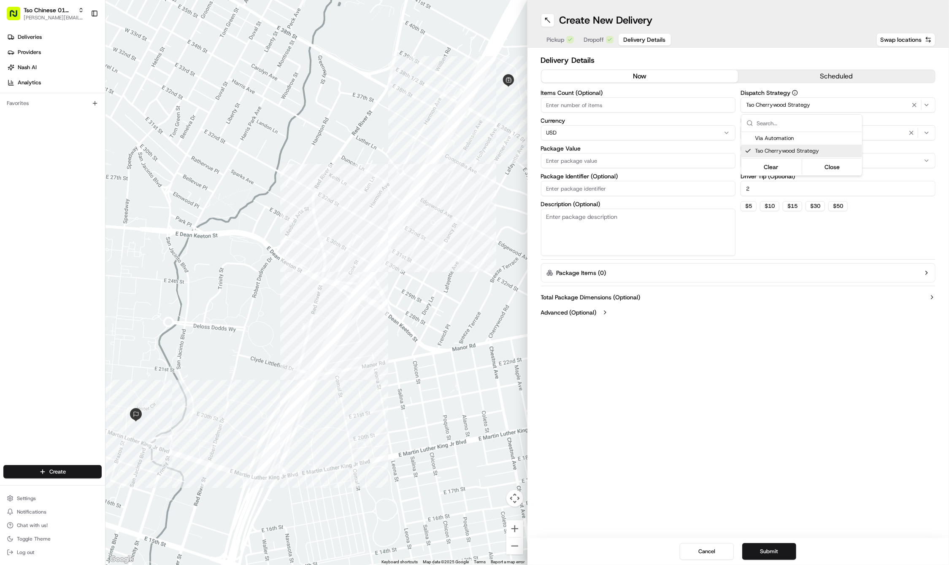
click at [590, 186] on input "Package Identifier (Optional)" at bounding box center [638, 188] width 195 height 15
paste input "WD2EI7W"
type input "WD2EI7W"
click at [569, 156] on input "Package Value" at bounding box center [638, 160] width 195 height 15
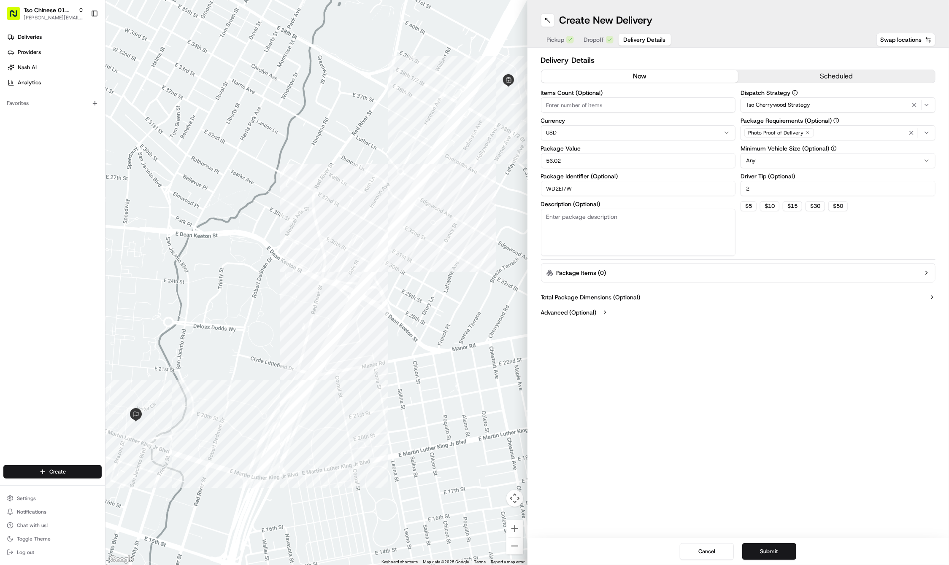
type input "56.02"
click at [805, 137] on div "Photo Proof of Delivery" at bounding box center [779, 132] width 70 height 9
click at [805, 137] on html "Tso Chinese 01 Cherrywood jason@tsochinese.com Toggle Sidebar Deliveries Provid…" at bounding box center [474, 282] width 949 height 565
click at [807, 133] on icon "button" at bounding box center [807, 133] width 3 height 3
click at [807, 133] on div "Select requirements" at bounding box center [837, 133] width 191 height 8
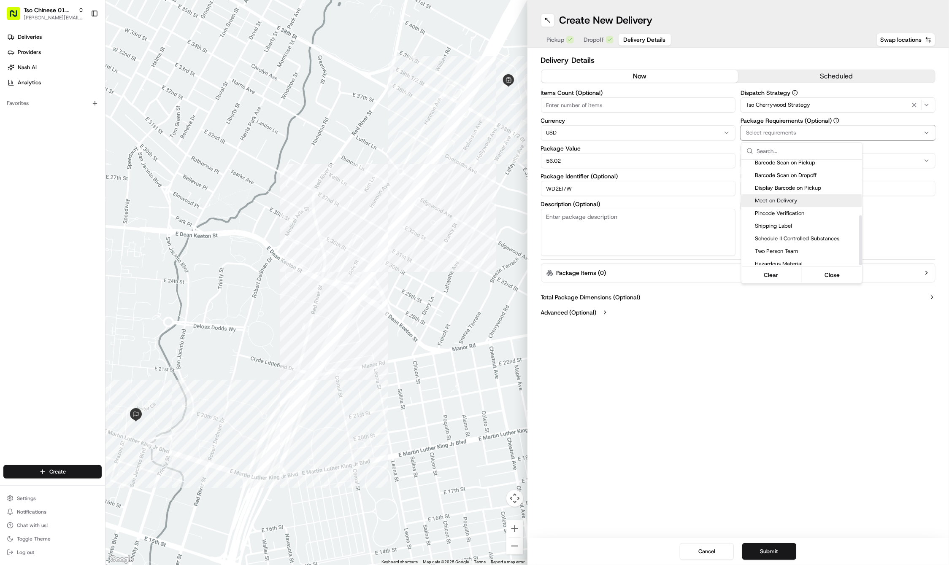
scroll to position [117, 0]
click at [770, 197] on span "Meet on Delivery" at bounding box center [807, 201] width 104 height 8
click at [703, 350] on html "Tso Chinese 01 Cherrywood jason@tsochinese.com Toggle Sidebar Deliveries Provid…" at bounding box center [474, 282] width 949 height 565
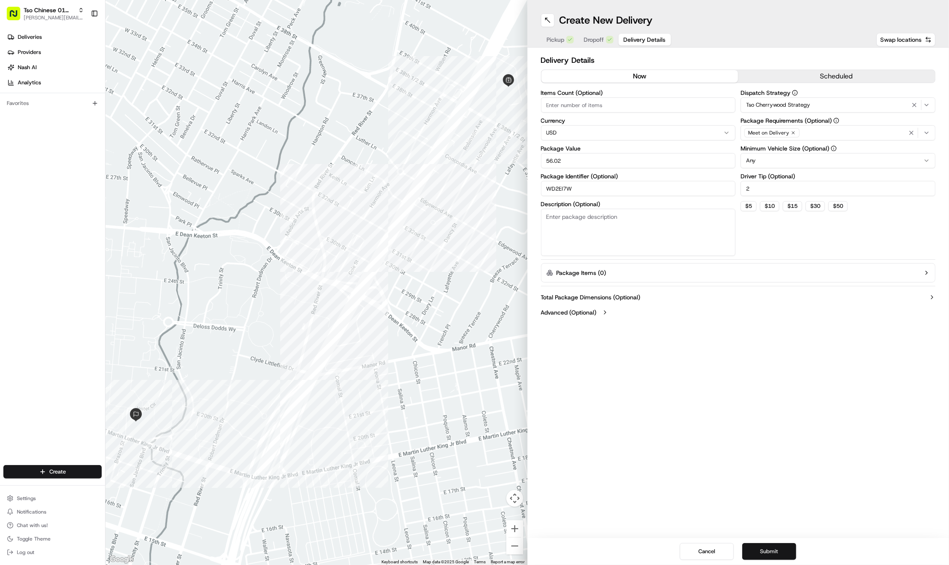
click at [763, 556] on button "Submit" at bounding box center [769, 551] width 54 height 17
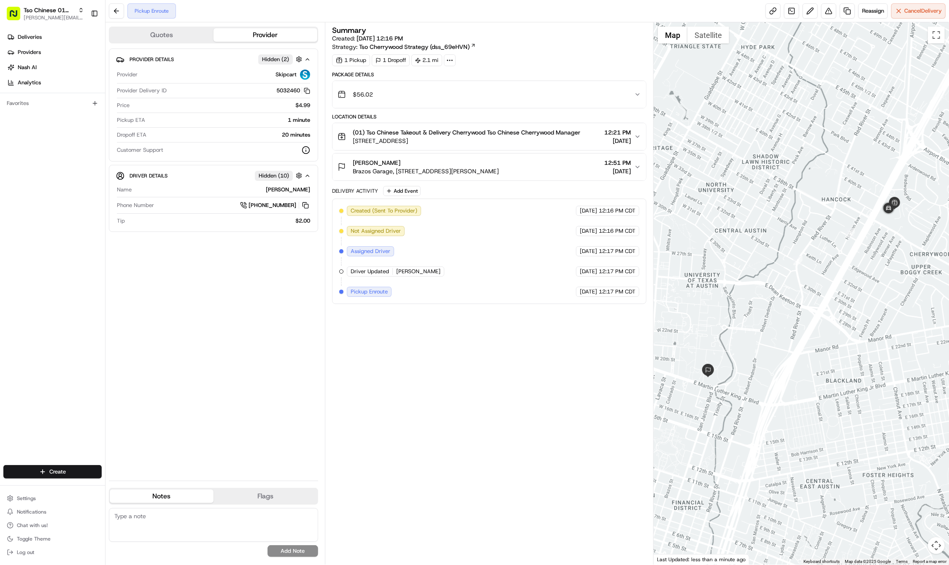
click at [62, 399] on div "Deliveries Providers Nash AI Analytics Favorites" at bounding box center [52, 248] width 105 height 443
click at [56, 473] on html "Tso Chinese 01 Cherrywood jason@tsochinese.com Toggle Sidebar Deliveries Provid…" at bounding box center [474, 282] width 949 height 565
click at [125, 490] on link "Delivery" at bounding box center [152, 487] width 94 height 15
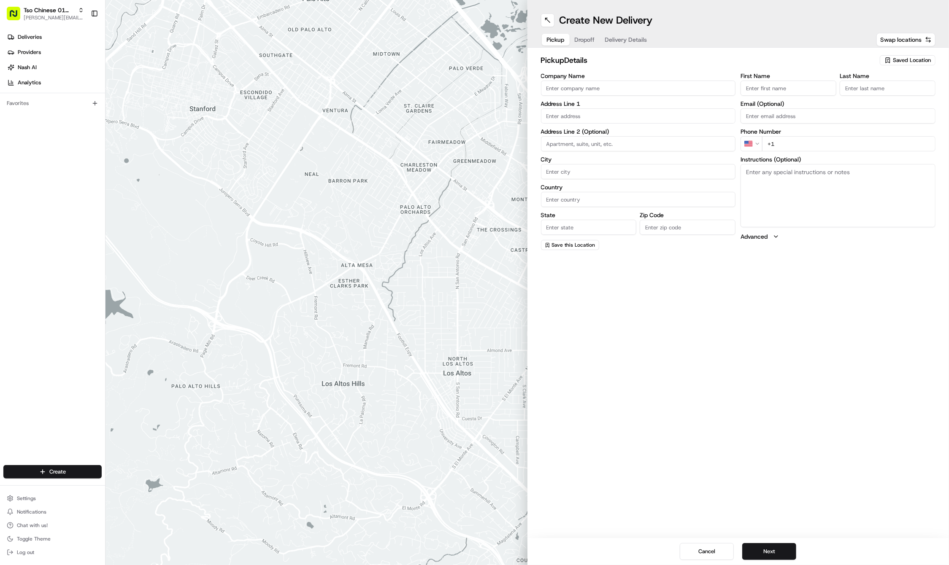
click at [894, 54] on button "Saved Location" at bounding box center [907, 60] width 56 height 12
click at [865, 97] on span "(01) Tso Chinese Takeout & Delivery Cherrywood" at bounding box center [893, 95] width 104 height 15
type input "(01) Tso Chinese Takeout & Delivery Cherrywood"
type input "Ste E-5"
type input "Austin"
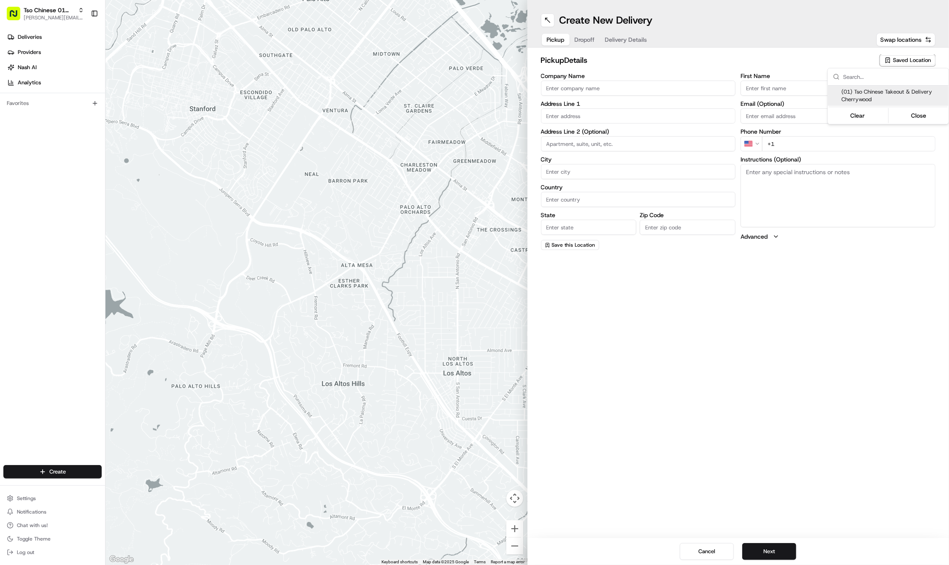
type input "US"
type input "TX"
type input "78722"
type input "Tso Chinese"
type input "Cherrywood Manager"
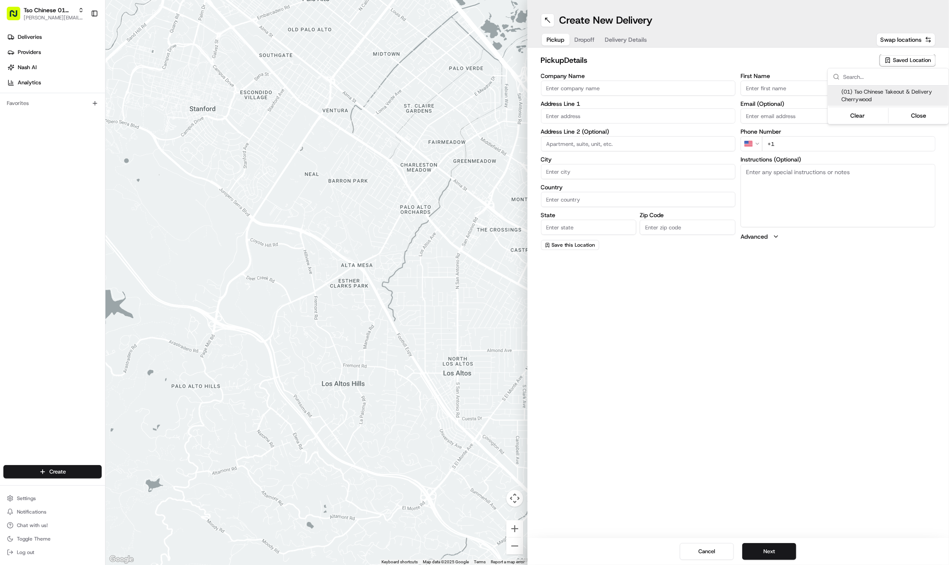
type input "[EMAIL_ADDRESS][DOMAIN_NAME]"
type input "[PHONE_NUMBER]"
type textarea "Submit a picture displaying address & food as Proof of Delivery. Envía una foto…"
type input "3909 N Interstate Hwy 35"
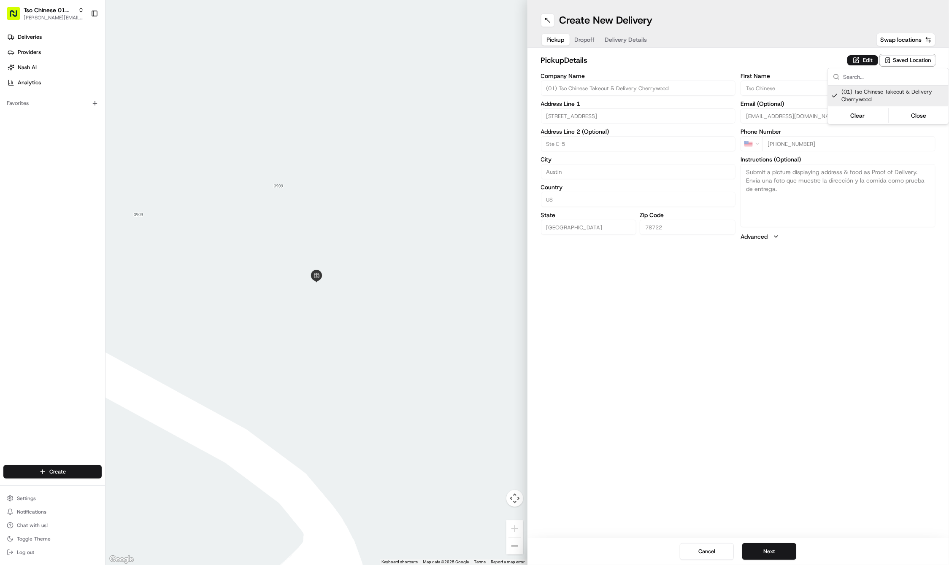
click at [681, 461] on html "Tso Chinese 01 Cherrywood jason@tsochinese.com Toggle Sidebar Deliveries Provid…" at bounding box center [474, 282] width 949 height 565
click at [755, 545] on button "Next" at bounding box center [769, 551] width 54 height 17
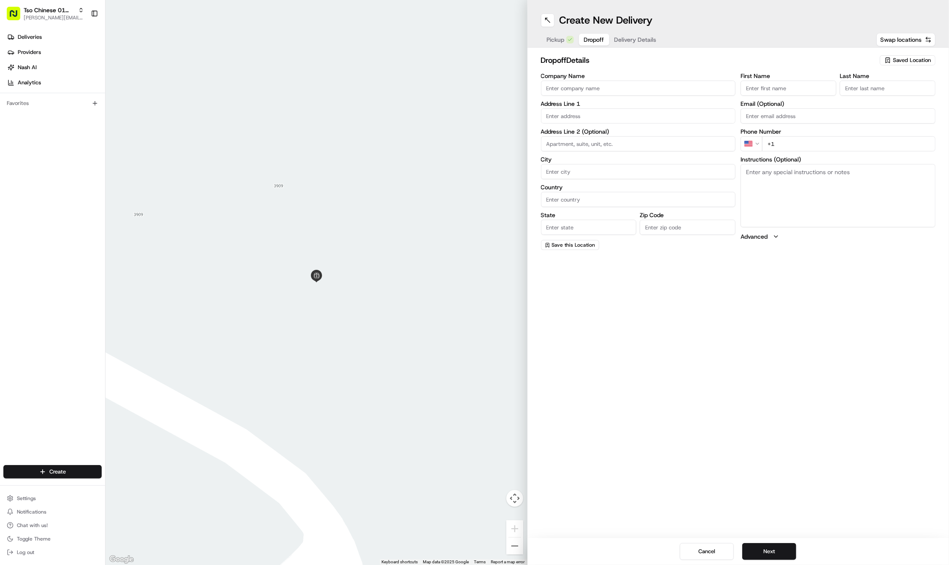
paste input "Ellie"
type input "Ellie"
click at [877, 100] on div "First Name Ellie Last Name Email (Optional) Phone Number US +1 Instructions (Op…" at bounding box center [837, 161] width 195 height 177
paste input "Godinez"
type input "Godinez"
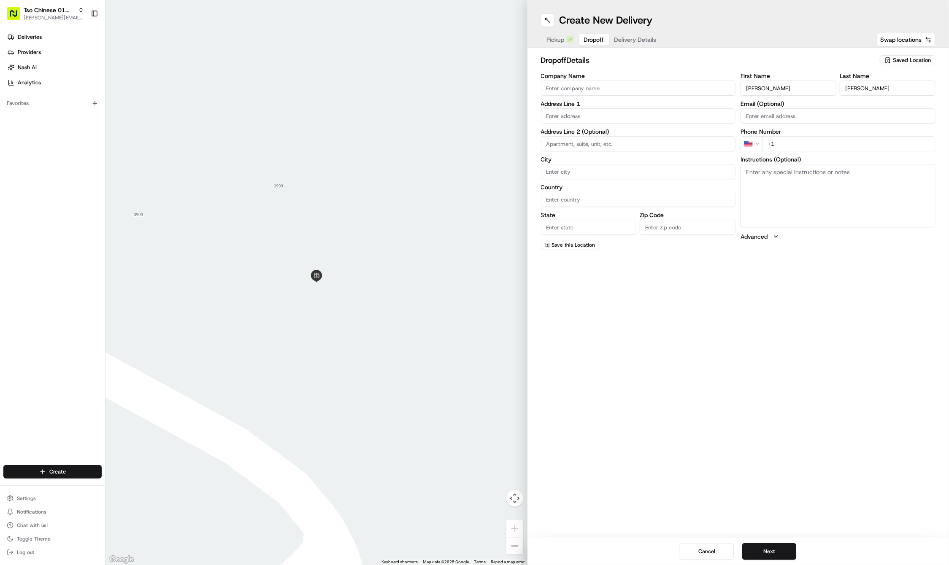
paste input "737 359 6700"
type input "+1 737 359 6700"
paste input "2785 E 7th St"
click at [603, 134] on div "2785 East 7th Street, Austin, TX" at bounding box center [638, 133] width 191 height 13
type input "Govalle Shopping Center, 2785 E 7th St, Austin, TX 78702, USA"
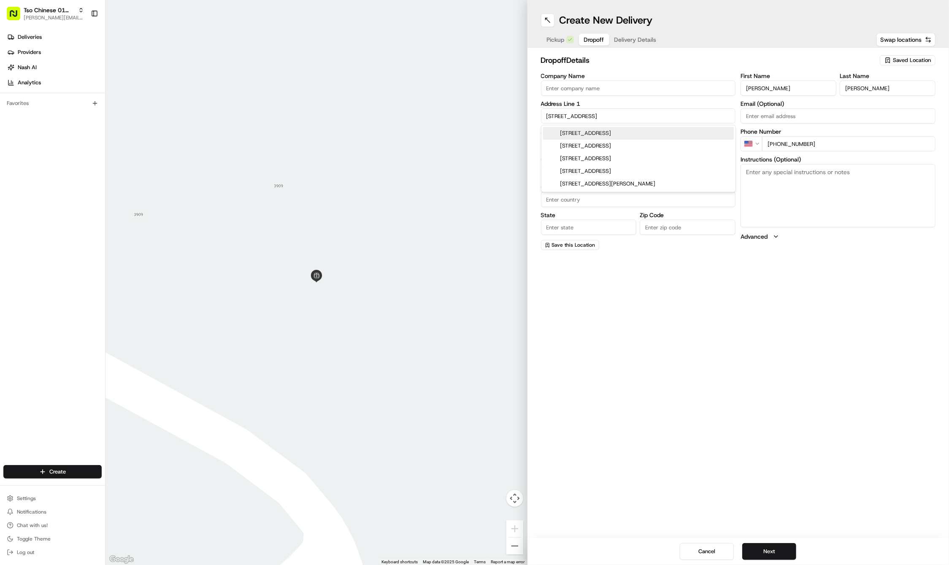
type input "Austin"
type input "United States"
type input "[GEOGRAPHIC_DATA]"
type input "78702"
type input "2785 East 7th Street"
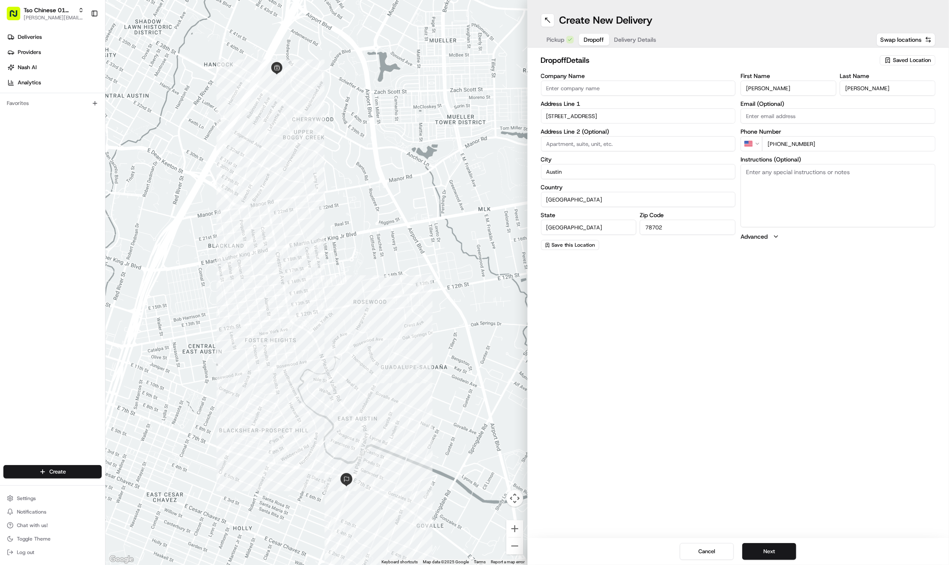
click at [810, 200] on textarea "Instructions (Optional)" at bounding box center [837, 195] width 195 height 63
paste textarea "Company: Austin Regional Clinic"
type textarea "Company: Austin Regional Clinic"
click at [769, 548] on button "Next" at bounding box center [769, 551] width 54 height 17
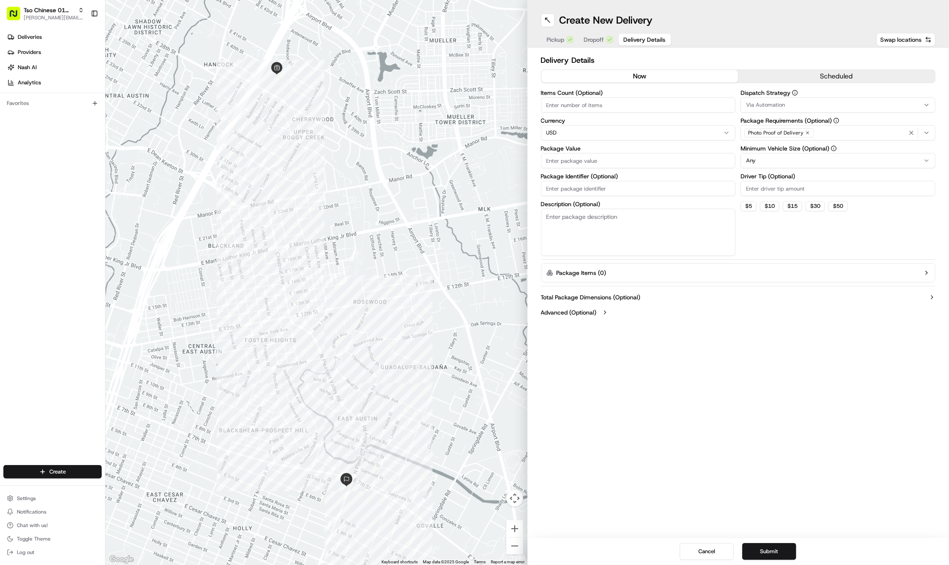
click at [773, 192] on input "Driver Tip (Optional)" at bounding box center [837, 188] width 195 height 15
type input "2"
click at [765, 103] on span "Via Automation" at bounding box center [765, 105] width 39 height 8
click at [768, 154] on span "Tso Cherrywood Strategy" at bounding box center [807, 151] width 104 height 8
click at [913, 133] on icon "button" at bounding box center [911, 132] width 7 height 7
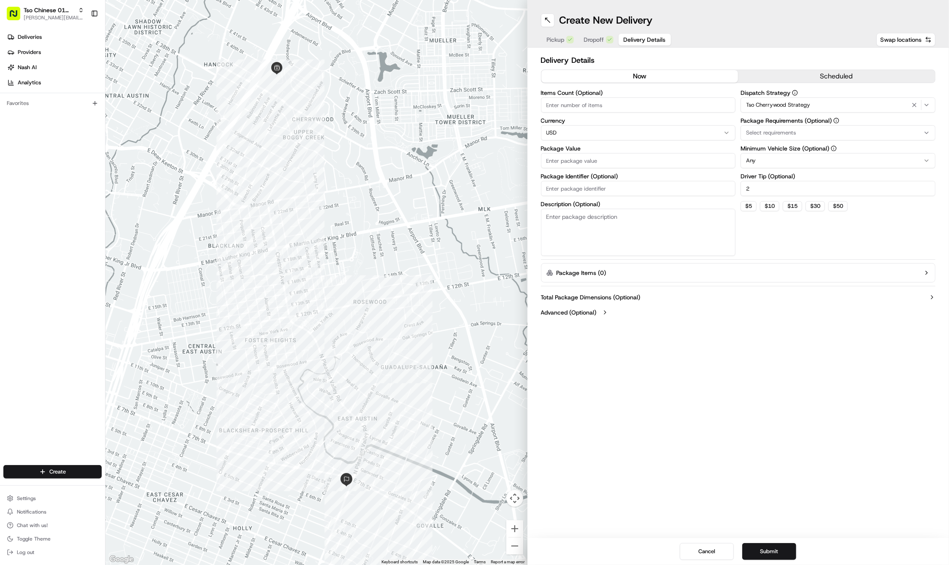
click at [913, 133] on div "Select requirements" at bounding box center [837, 133] width 191 height 8
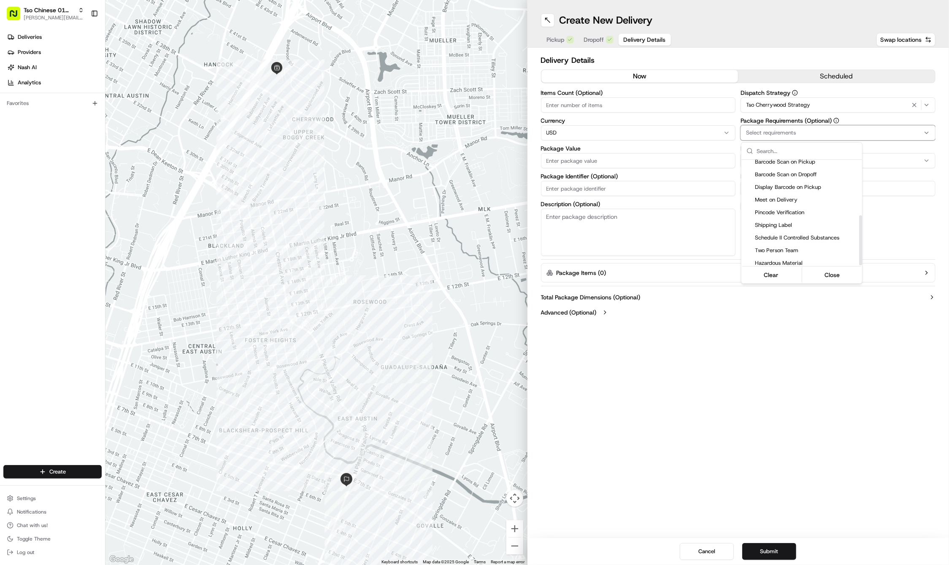
scroll to position [117, 0]
click at [801, 208] on div "Pincode Verification" at bounding box center [801, 214] width 121 height 13
click at [799, 202] on div "Meet on Delivery" at bounding box center [801, 201] width 121 height 13
click at [797, 210] on span "Pincode Verification" at bounding box center [807, 214] width 104 height 8
click at [812, 348] on html "Tso Chinese 01 Cherrywood jason@tsochinese.com Toggle Sidebar Deliveries Provid…" at bounding box center [474, 282] width 949 height 565
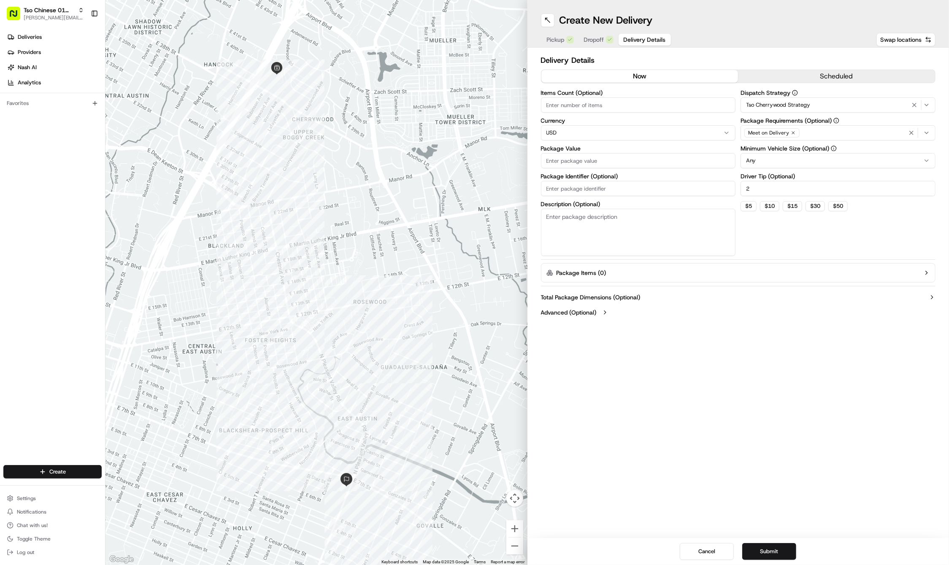
click at [572, 183] on input "Package Identifier (Optional)" at bounding box center [638, 188] width 195 height 15
paste input "1XUXSLR"
type input "1XUXSLR"
click at [557, 159] on input "Package Value" at bounding box center [638, 160] width 195 height 15
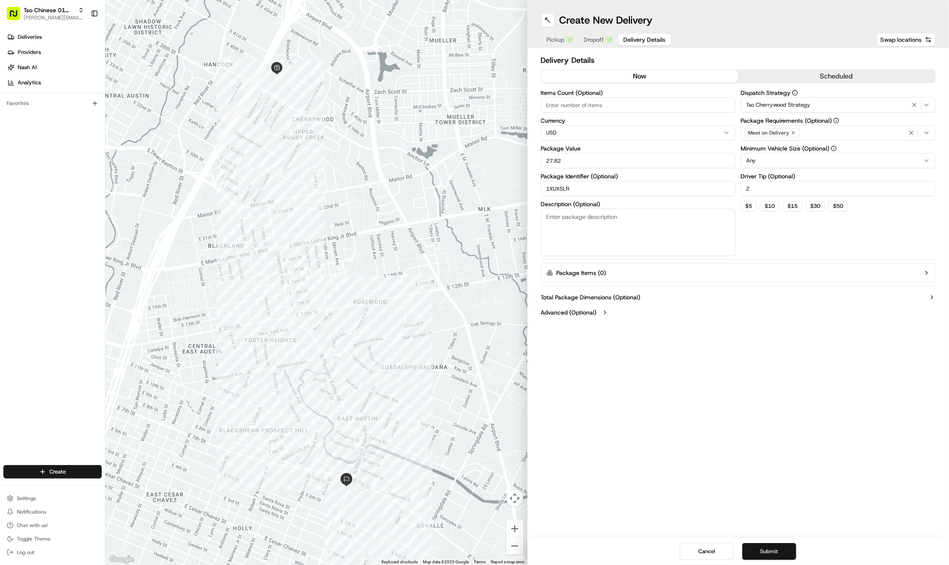
type input "27.82"
click at [756, 550] on button "Submit" at bounding box center [769, 551] width 54 height 17
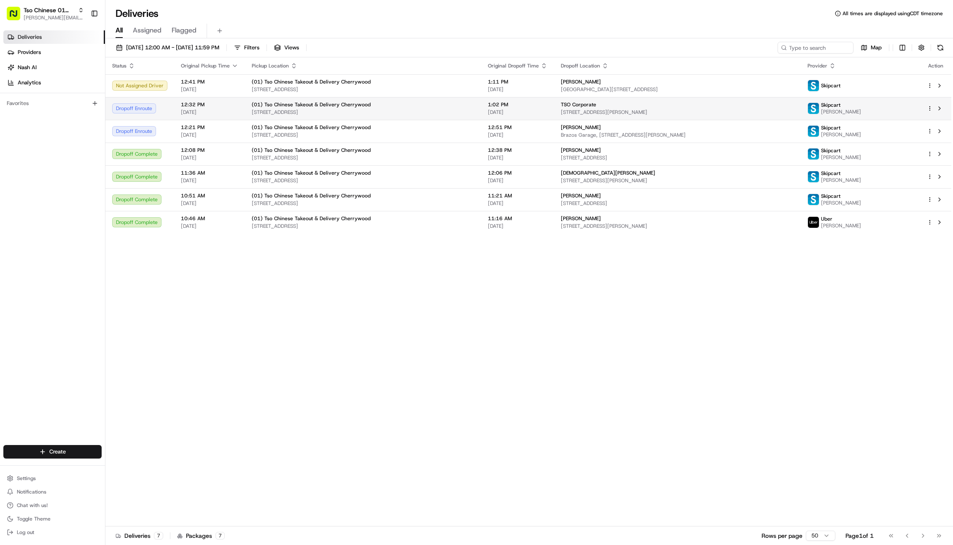
click at [348, 102] on span "(01) Tso Chinese Takeout & Delivery Cherrywood" at bounding box center [311, 104] width 119 height 7
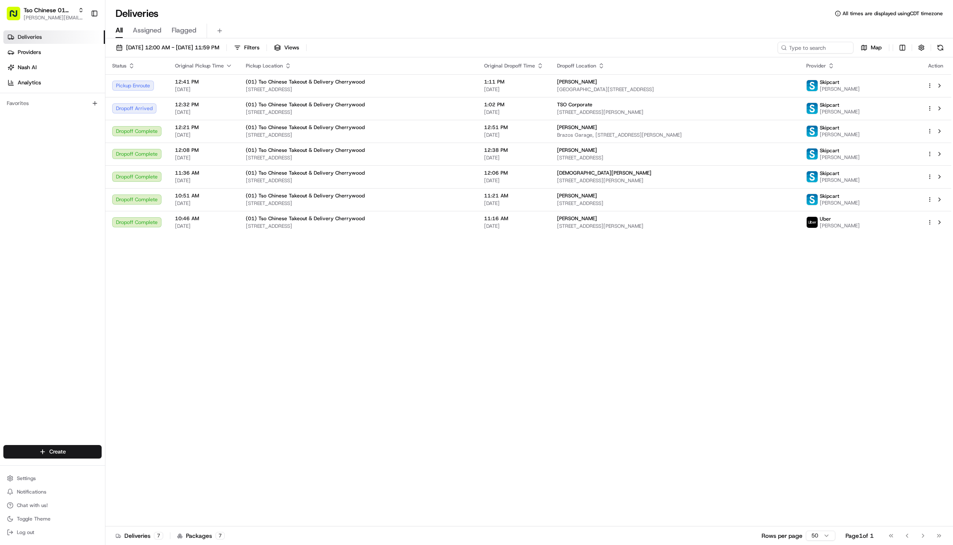
click at [247, 62] on th "Pickup Location" at bounding box center [358, 65] width 238 height 17
click at [510, 108] on div "1:02 PM 08/19/2025" at bounding box center [513, 108] width 59 height 14
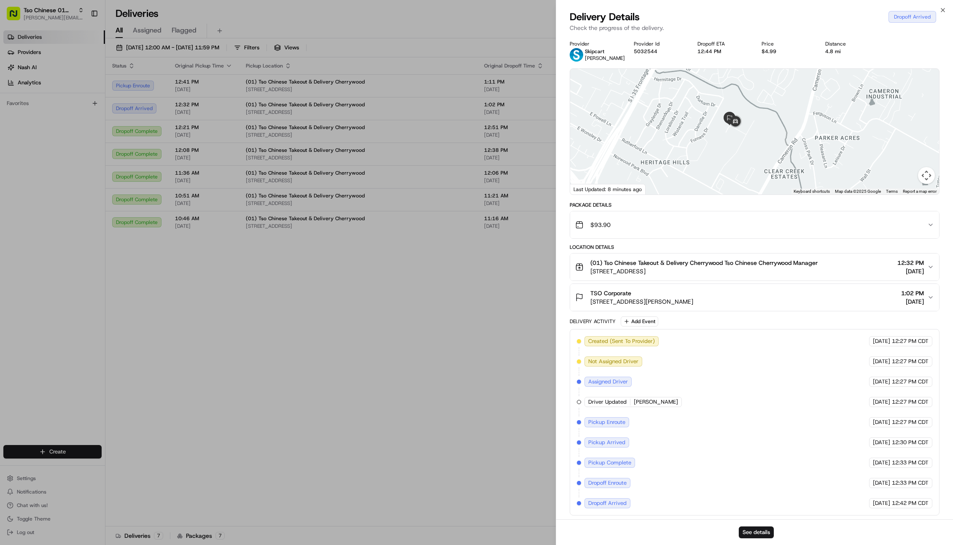
drag, startPoint x: 731, startPoint y: 105, endPoint x: 709, endPoint y: 147, distance: 47.2
click at [709, 147] on div at bounding box center [754, 132] width 369 height 126
drag, startPoint x: 794, startPoint y: 137, endPoint x: 765, endPoint y: 120, distance: 33.3
click at [765, 120] on div at bounding box center [754, 132] width 369 height 126
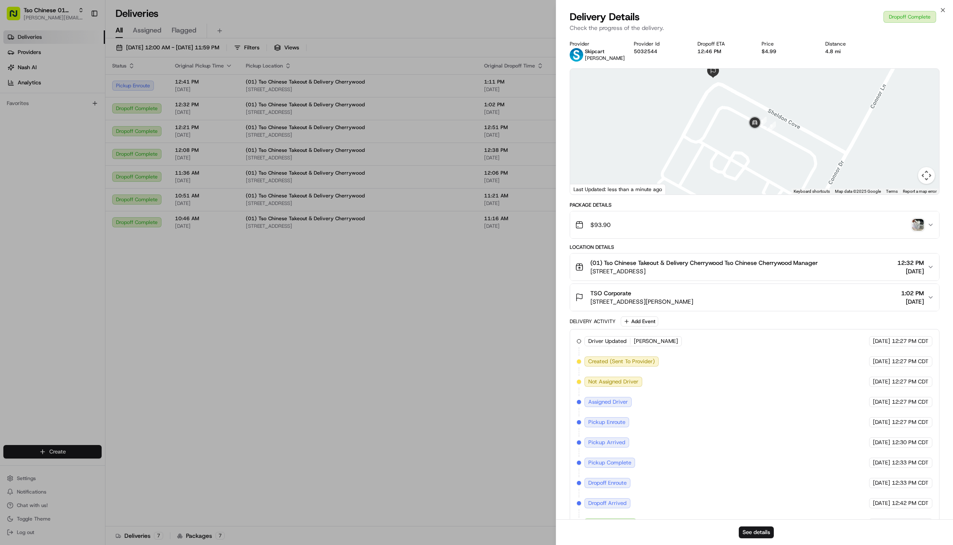
click at [914, 225] on img "button" at bounding box center [918, 225] width 12 height 12
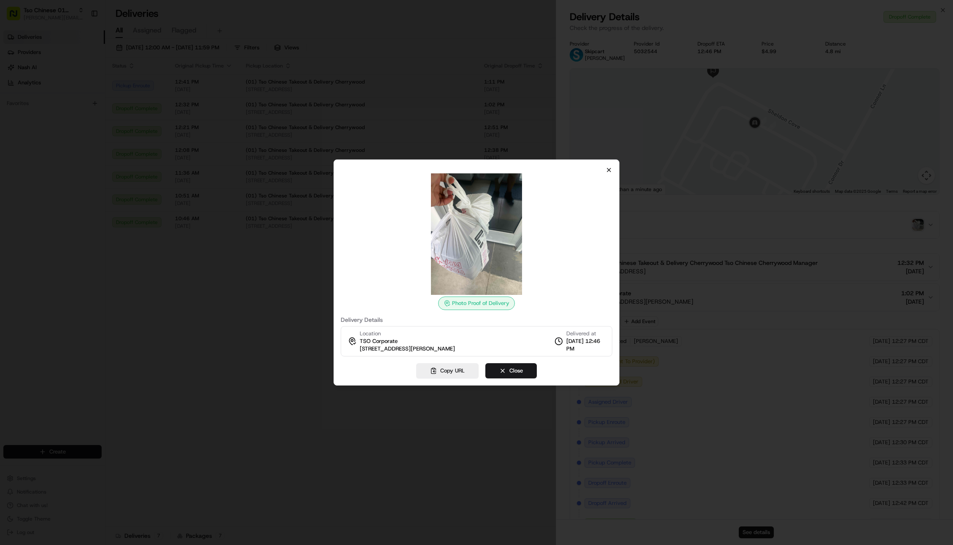
click at [608, 167] on icon "button" at bounding box center [609, 170] width 7 height 7
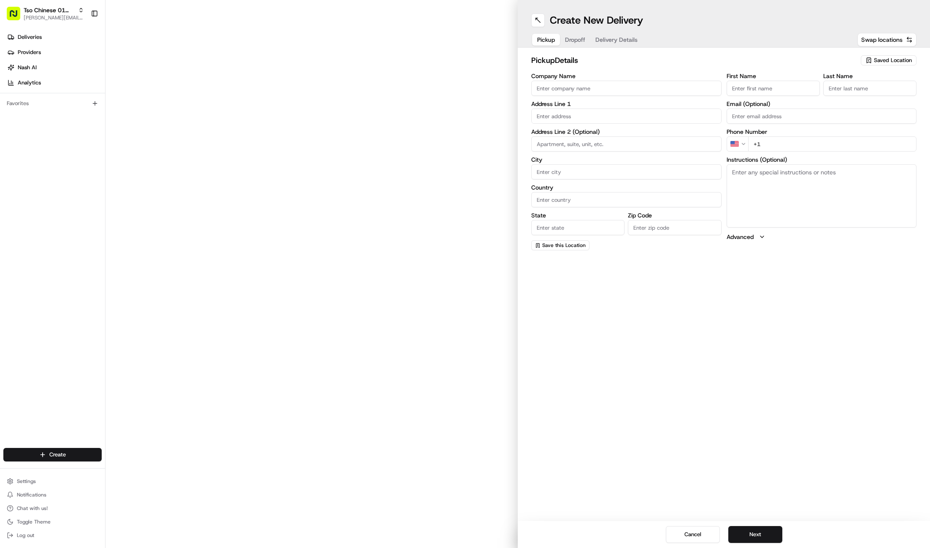
type input "(01) Tso Chinese Takeout & Delivery Cherrywood"
type input "[STREET_ADDRESS]"
type input "Ste E-5"
type input "Austin"
type input "US"
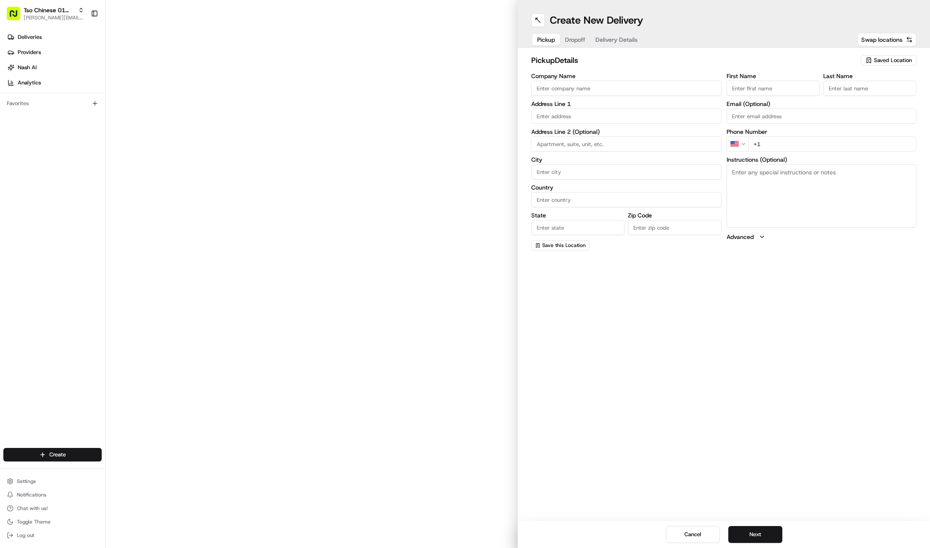
type input "[GEOGRAPHIC_DATA]"
type input "78722"
type input "Tso Chinese"
type input "Cherrywood Manager"
type input "[EMAIL_ADDRESS][DOMAIN_NAME]"
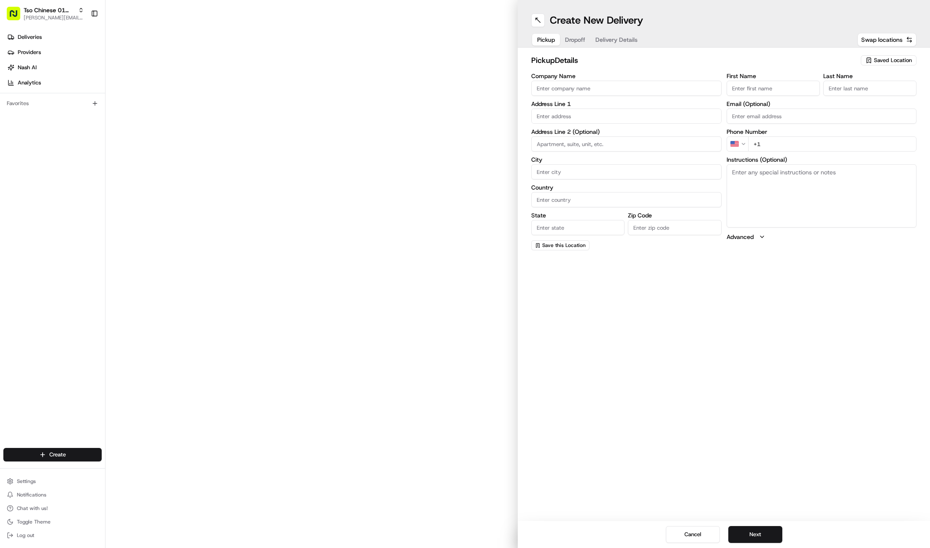
type input "[PHONE_NUMBER]"
type textarea "Submit a picture displaying address & food as Proof of Delivery. Envía una foto…"
